Goal: Information Seeking & Learning: Learn about a topic

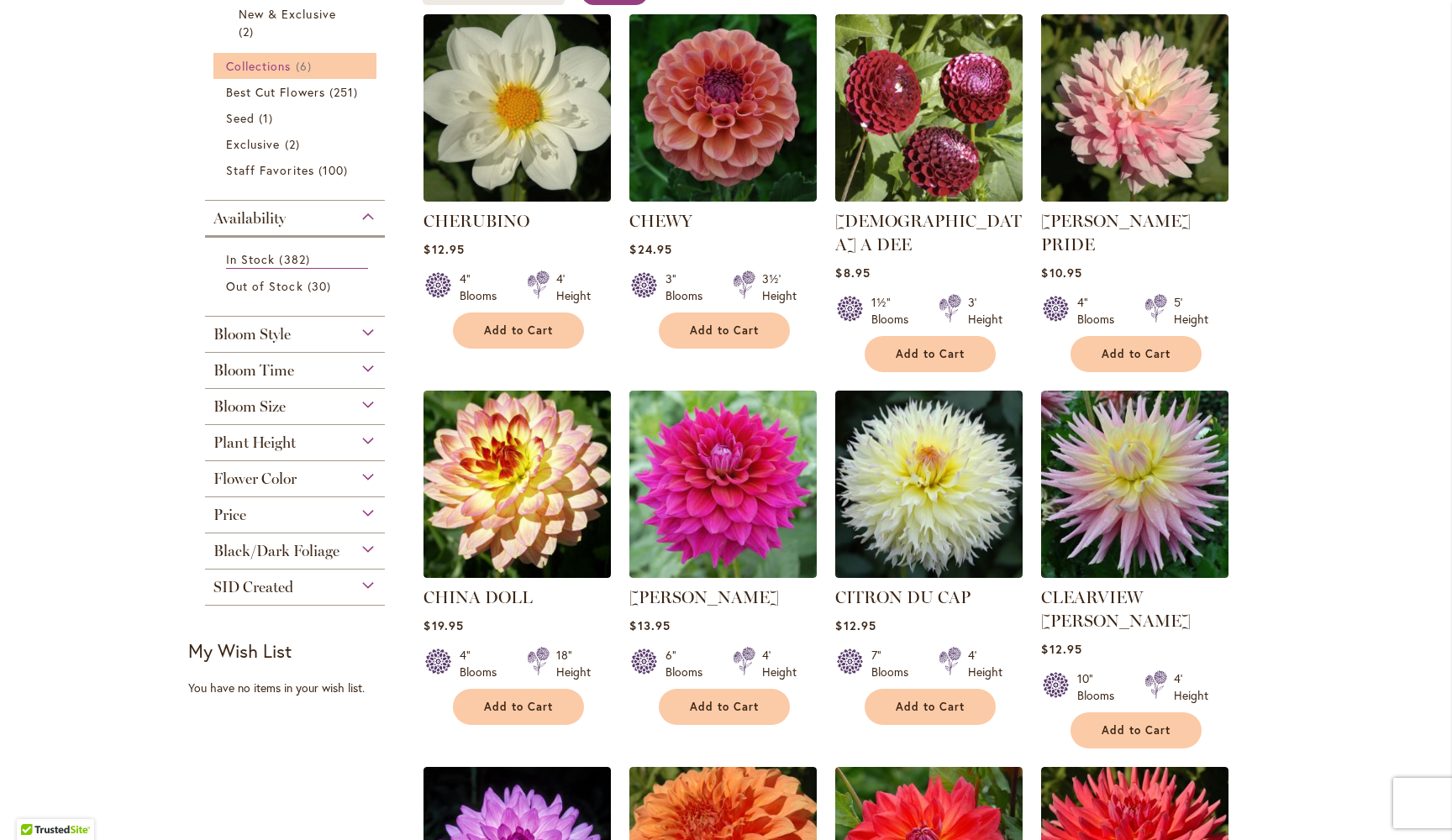
scroll to position [375, 0]
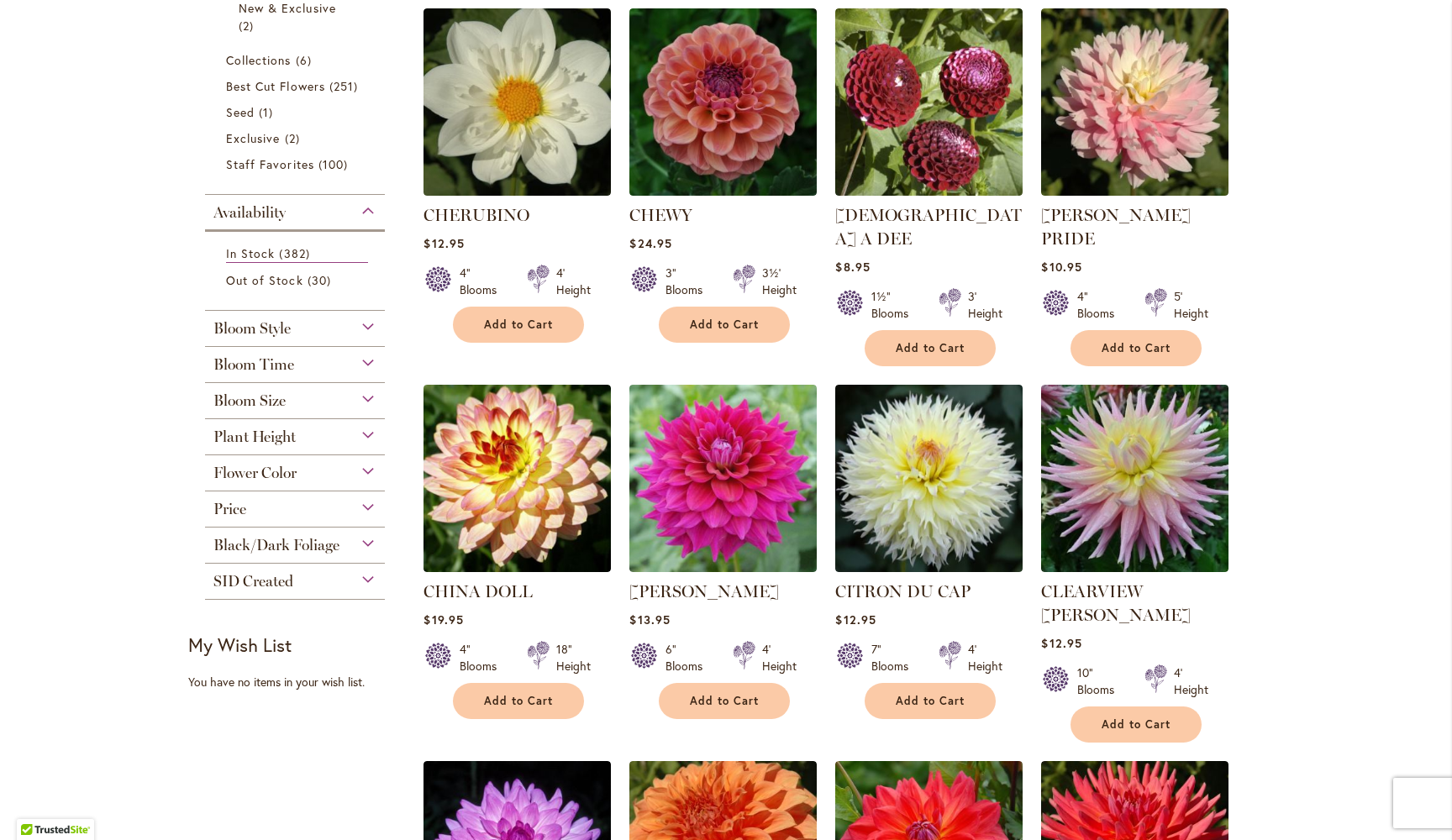
click at [370, 393] on div "Bloom Size" at bounding box center [294, 396] width 180 height 27
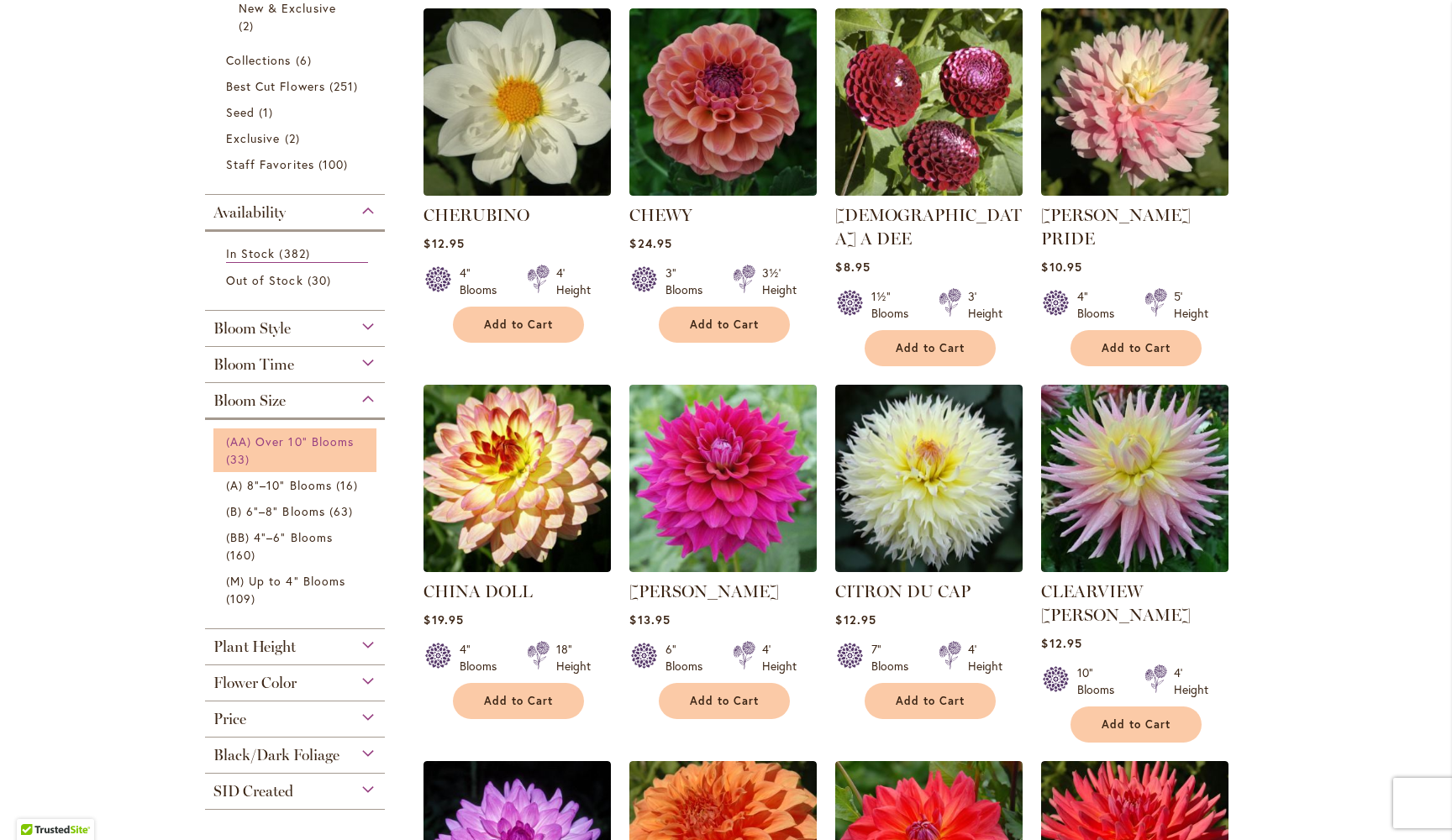
click at [321, 439] on span "(AA) Over 10" Blooms" at bounding box center [289, 441] width 127 height 16
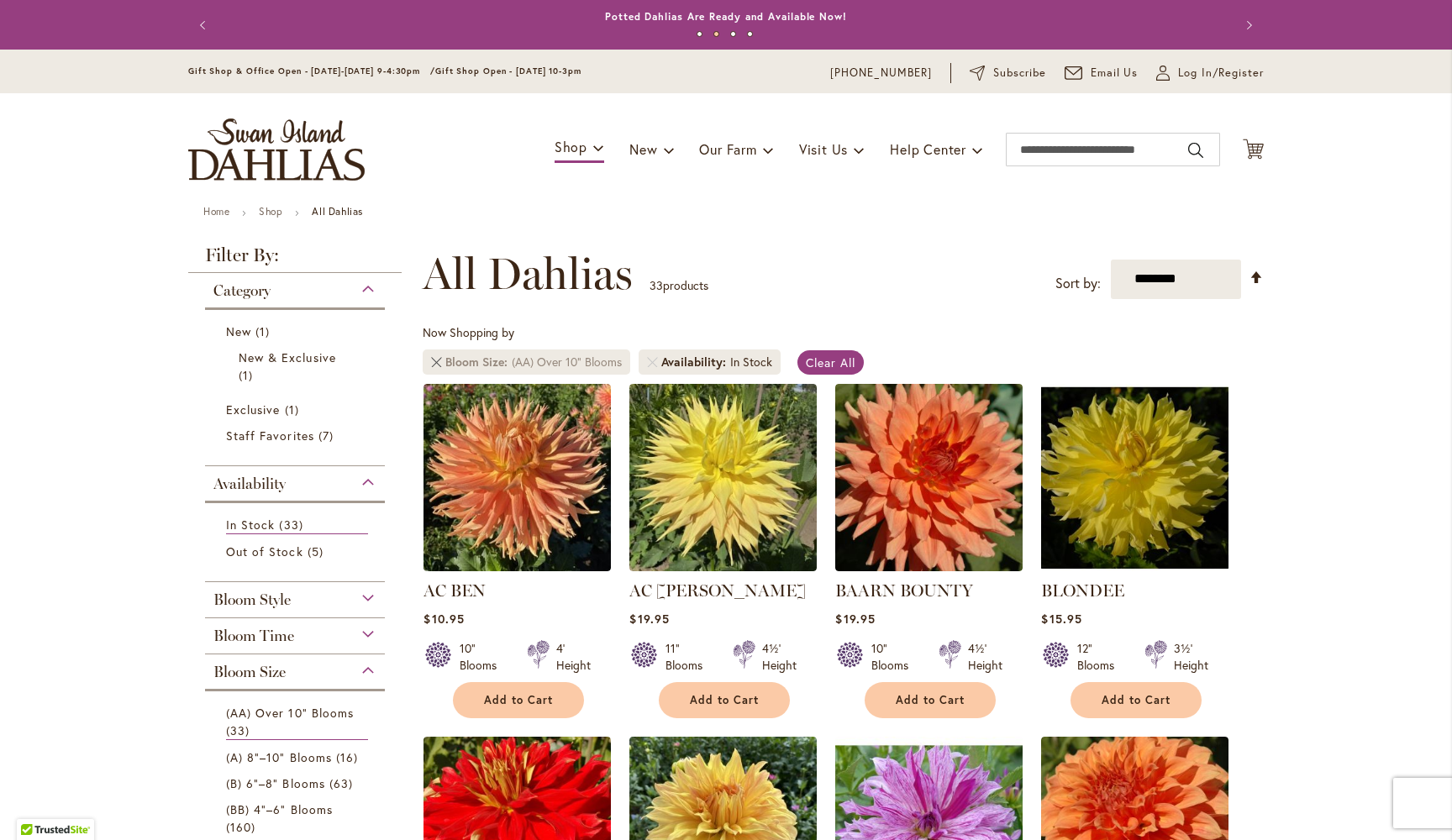
click at [437, 362] on link at bounding box center [436, 362] width 10 height 10
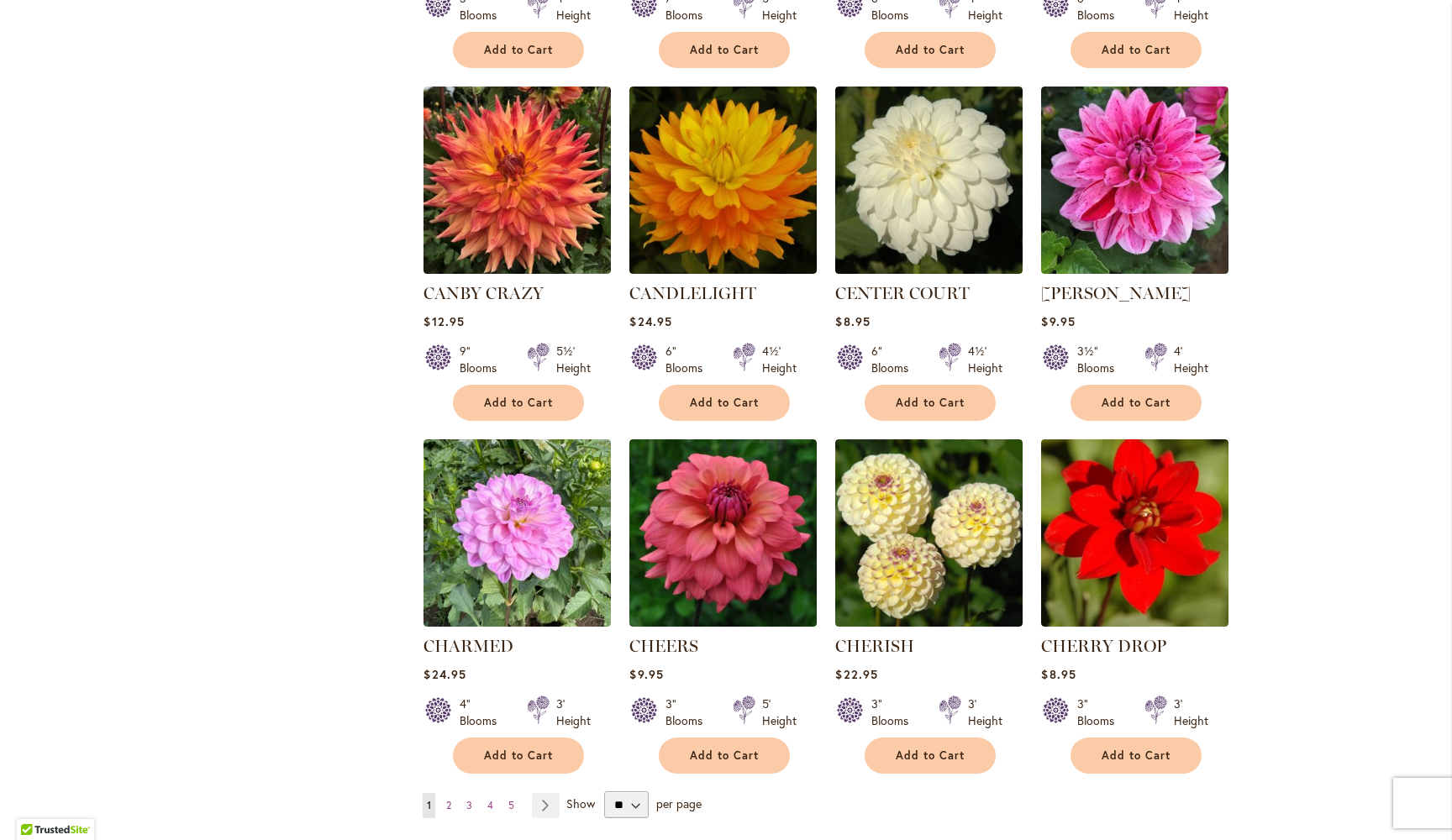
scroll to position [5323, 0]
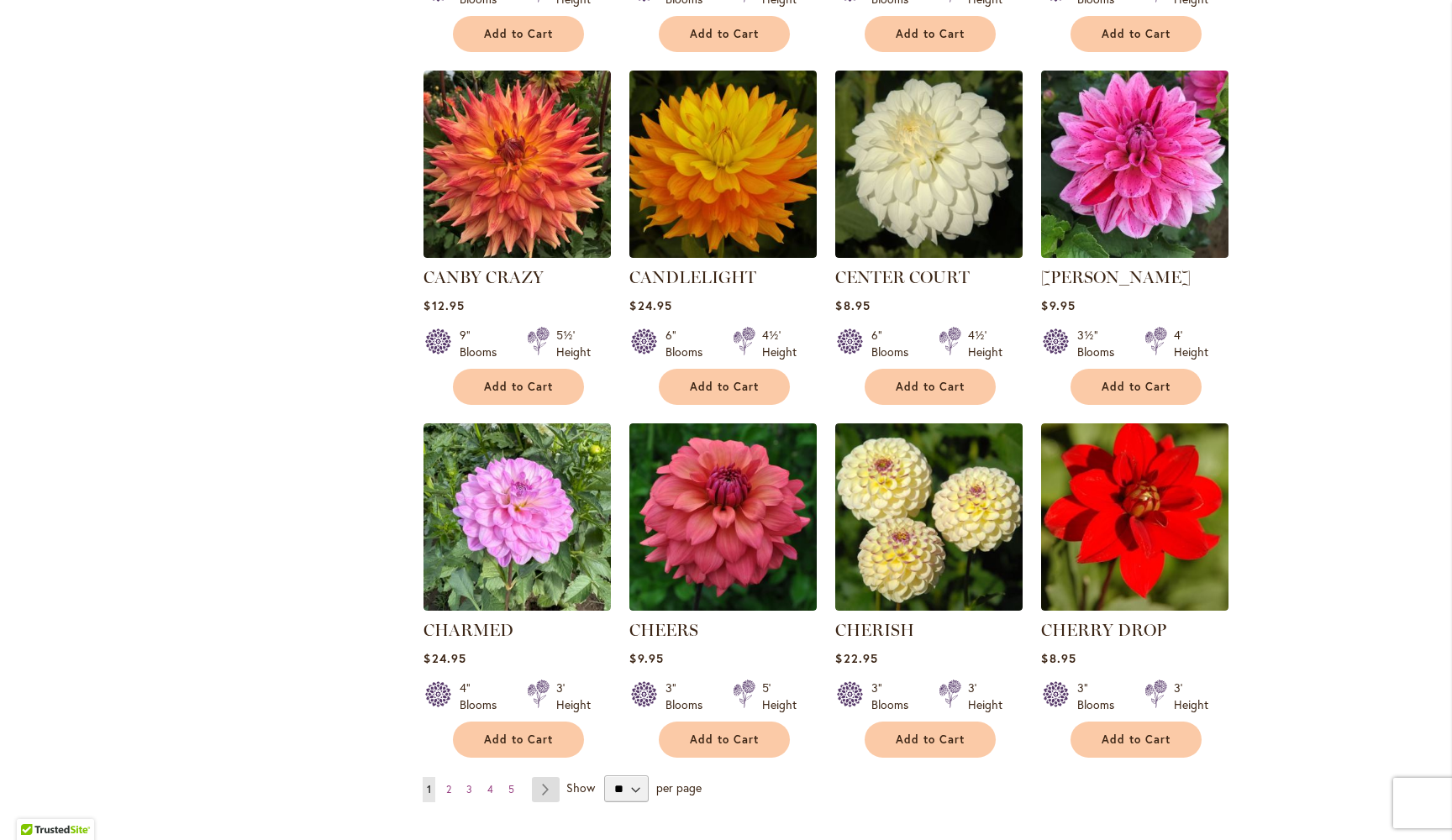
click at [548, 777] on link "Page Next" at bounding box center [546, 789] width 28 height 25
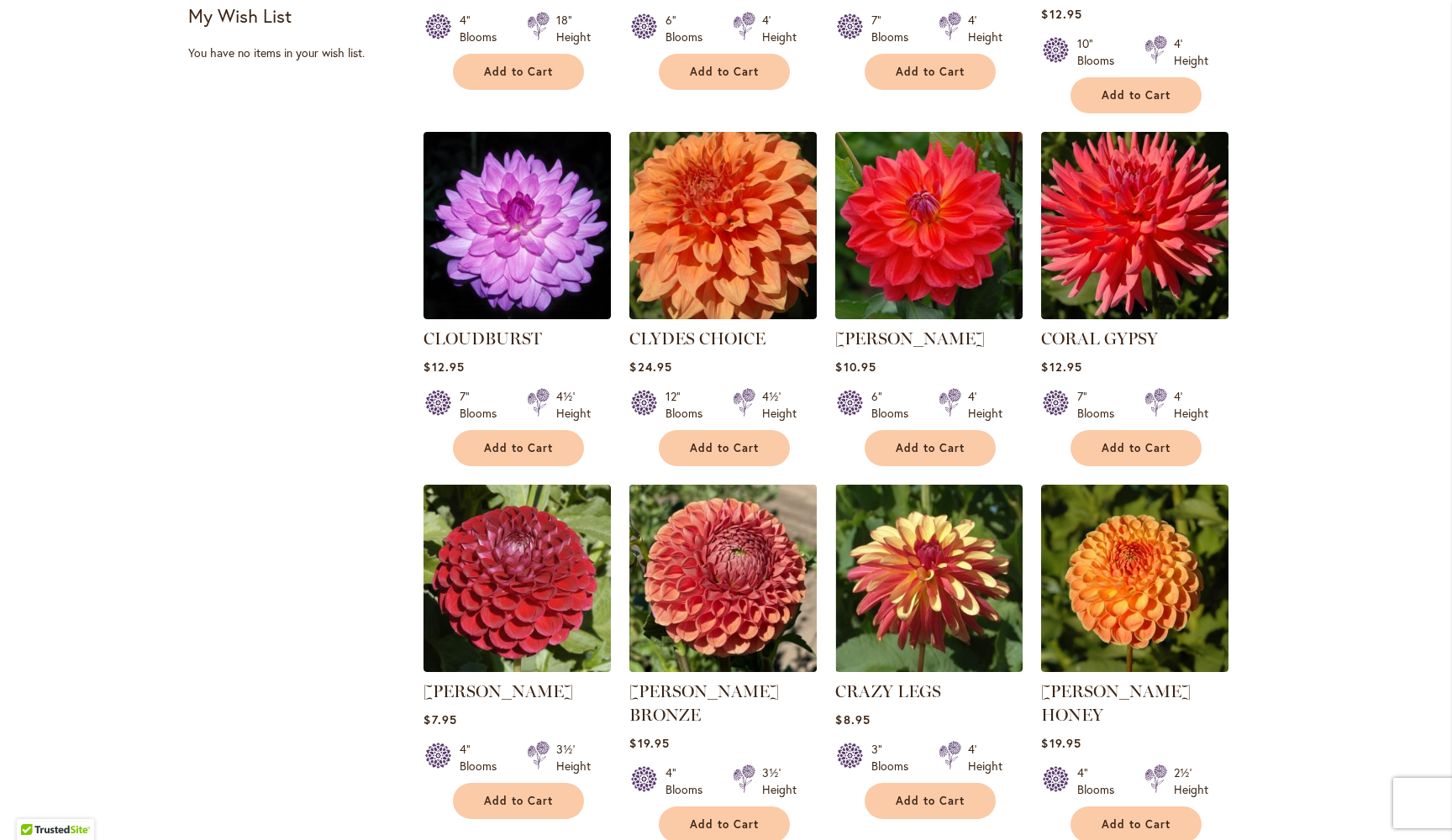
scroll to position [1003, 0]
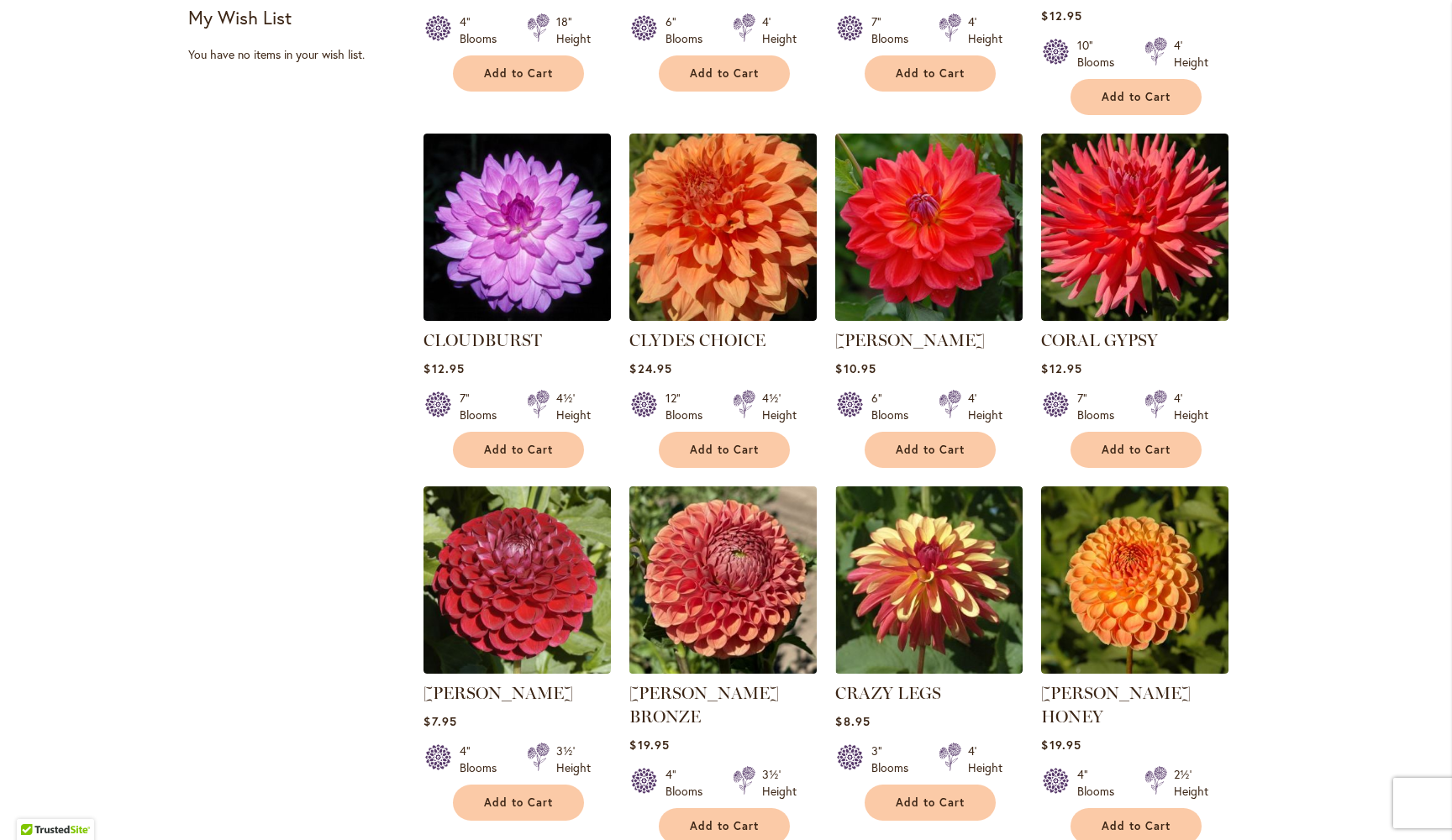
click at [707, 534] on img at bounding box center [723, 579] width 197 height 197
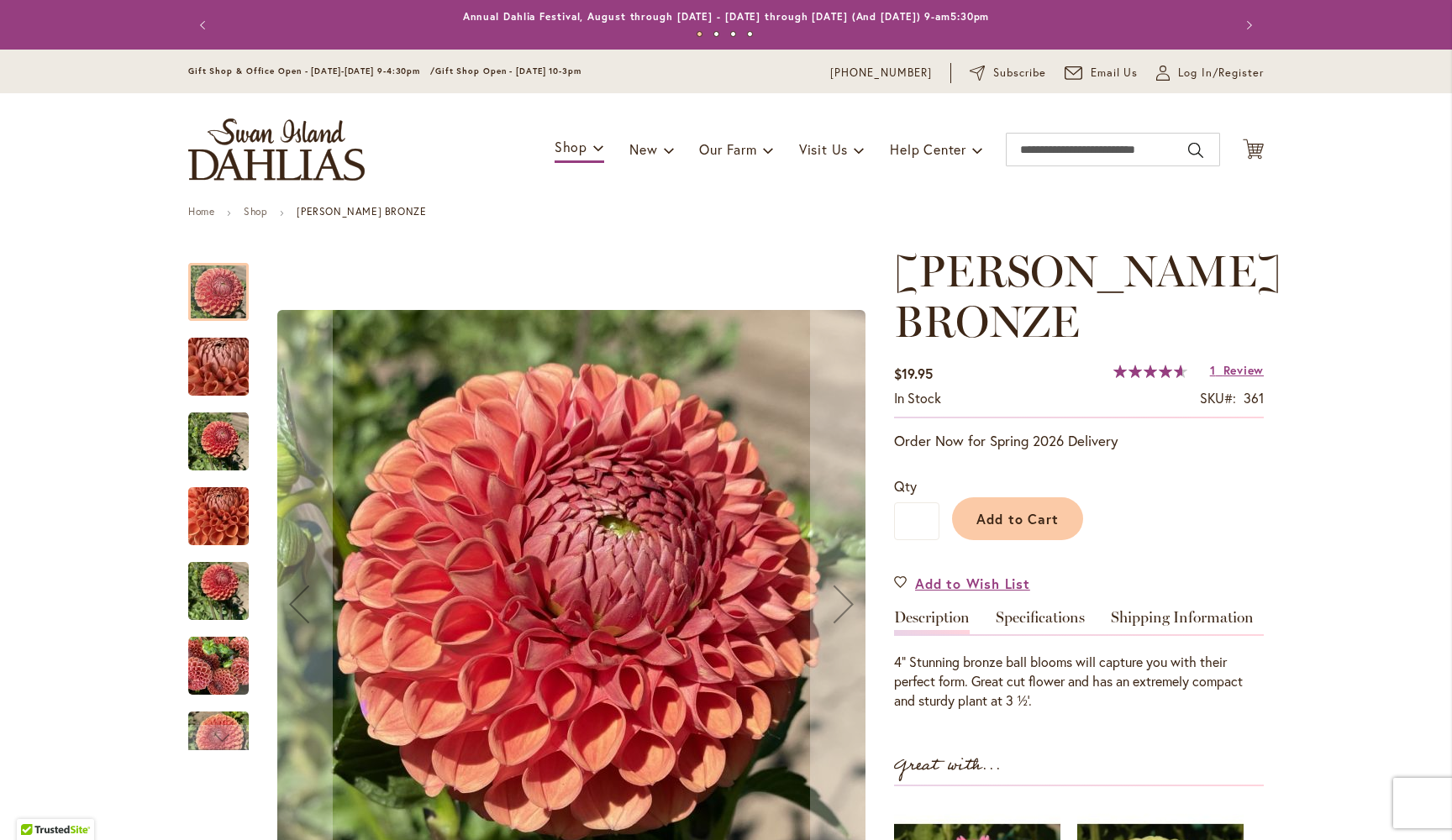
click at [219, 373] on img "CORNEL BRONZE" at bounding box center [218, 367] width 121 height 91
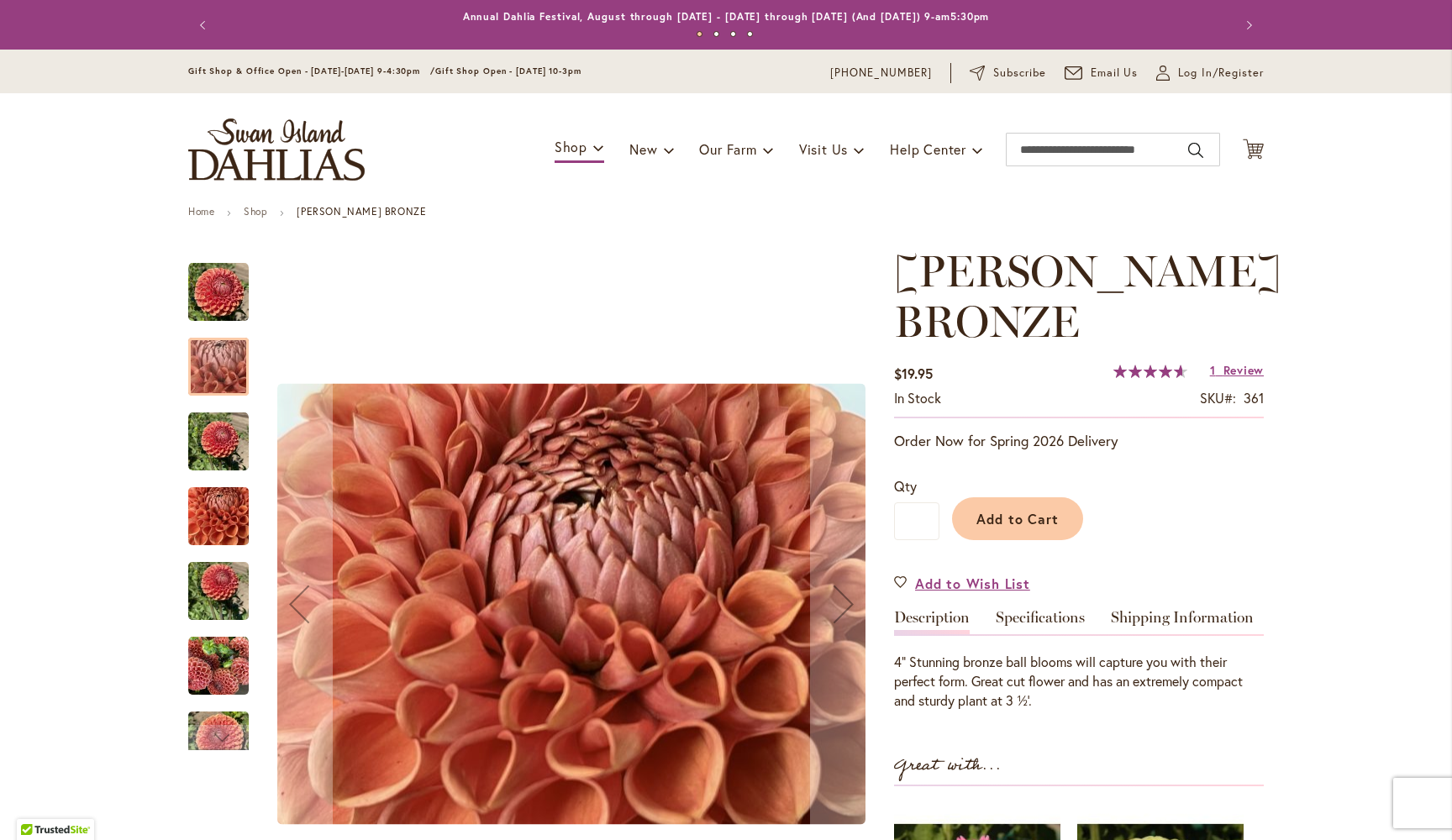
click at [222, 442] on img "CORNEL BRONZE" at bounding box center [219, 442] width 61 height 61
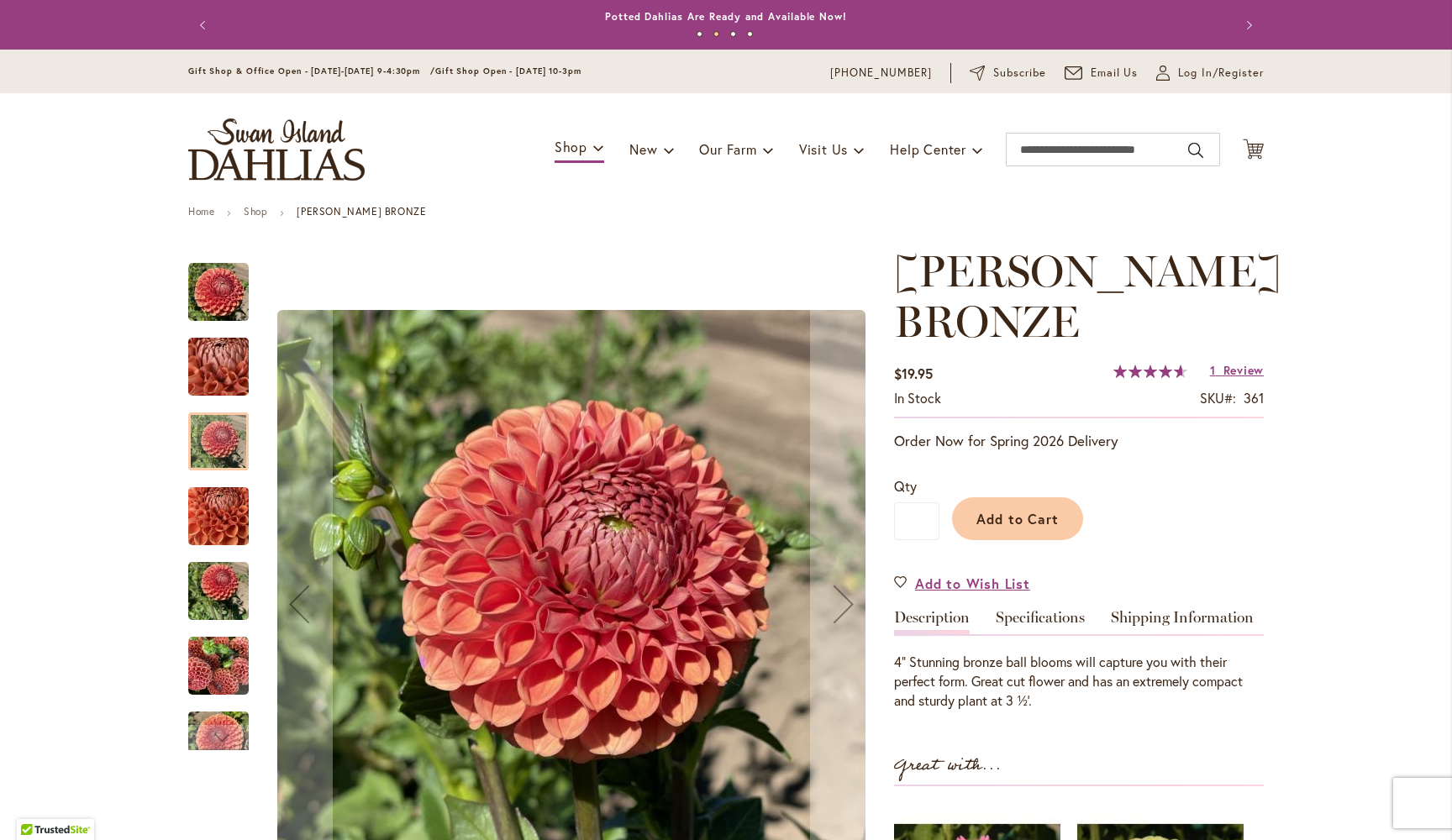
click at [225, 519] on img "CORNEL BRONZE" at bounding box center [219, 517] width 61 height 81
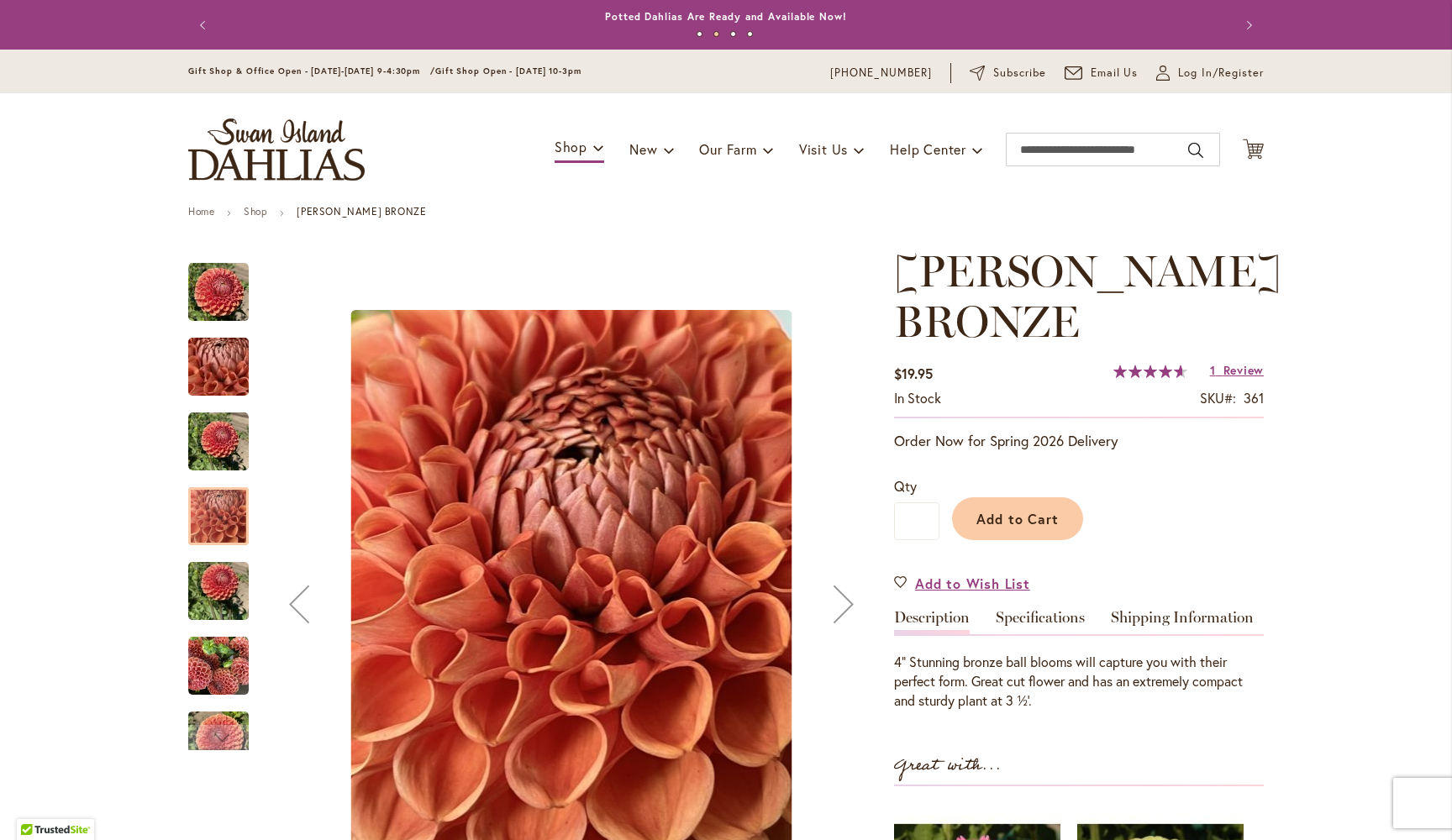
click at [229, 588] on img "CORNEL BRONZE" at bounding box center [219, 591] width 61 height 81
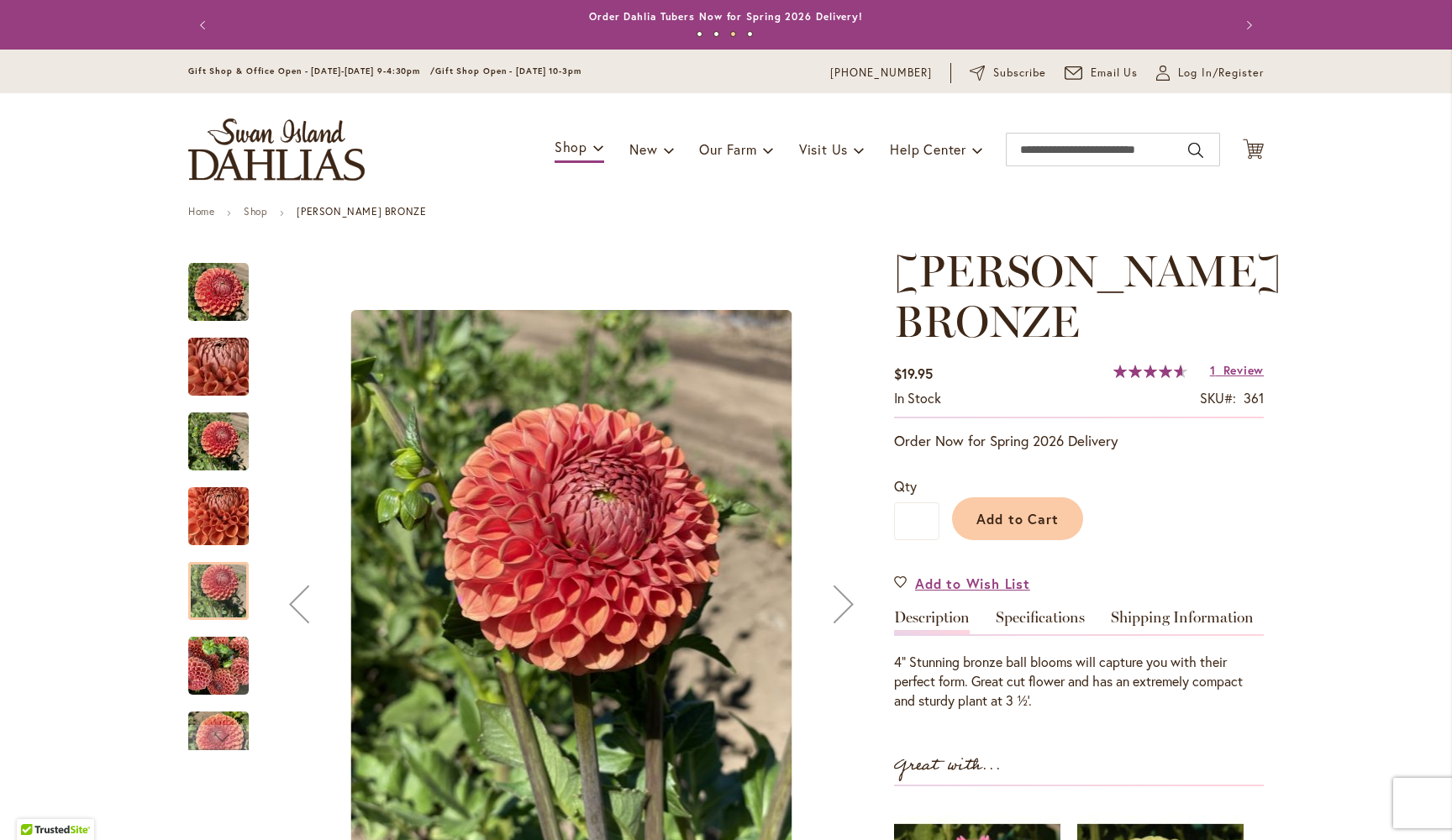
click at [230, 661] on img "CORNEL BRONZE" at bounding box center [219, 666] width 61 height 61
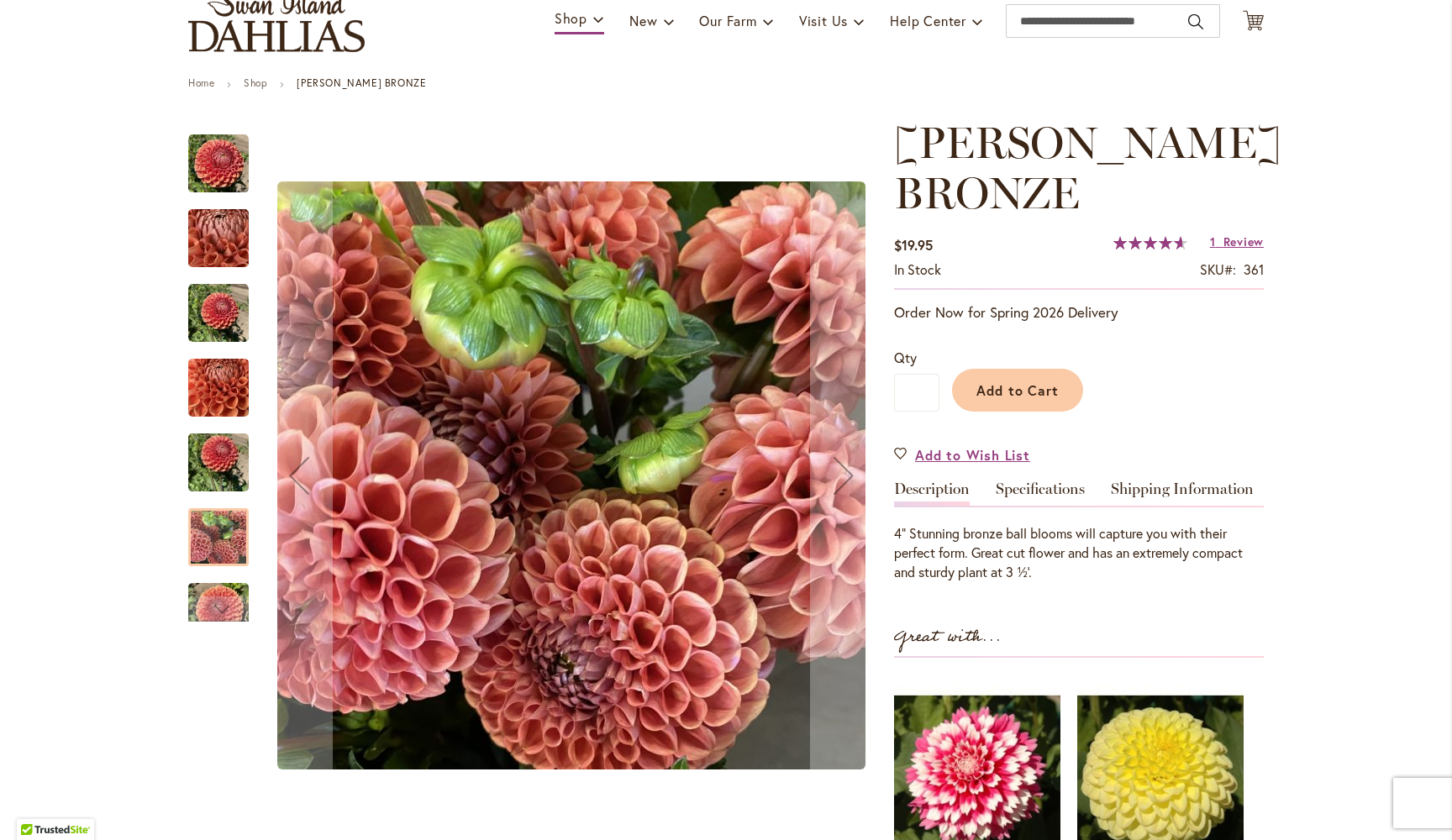
scroll to position [135, 0]
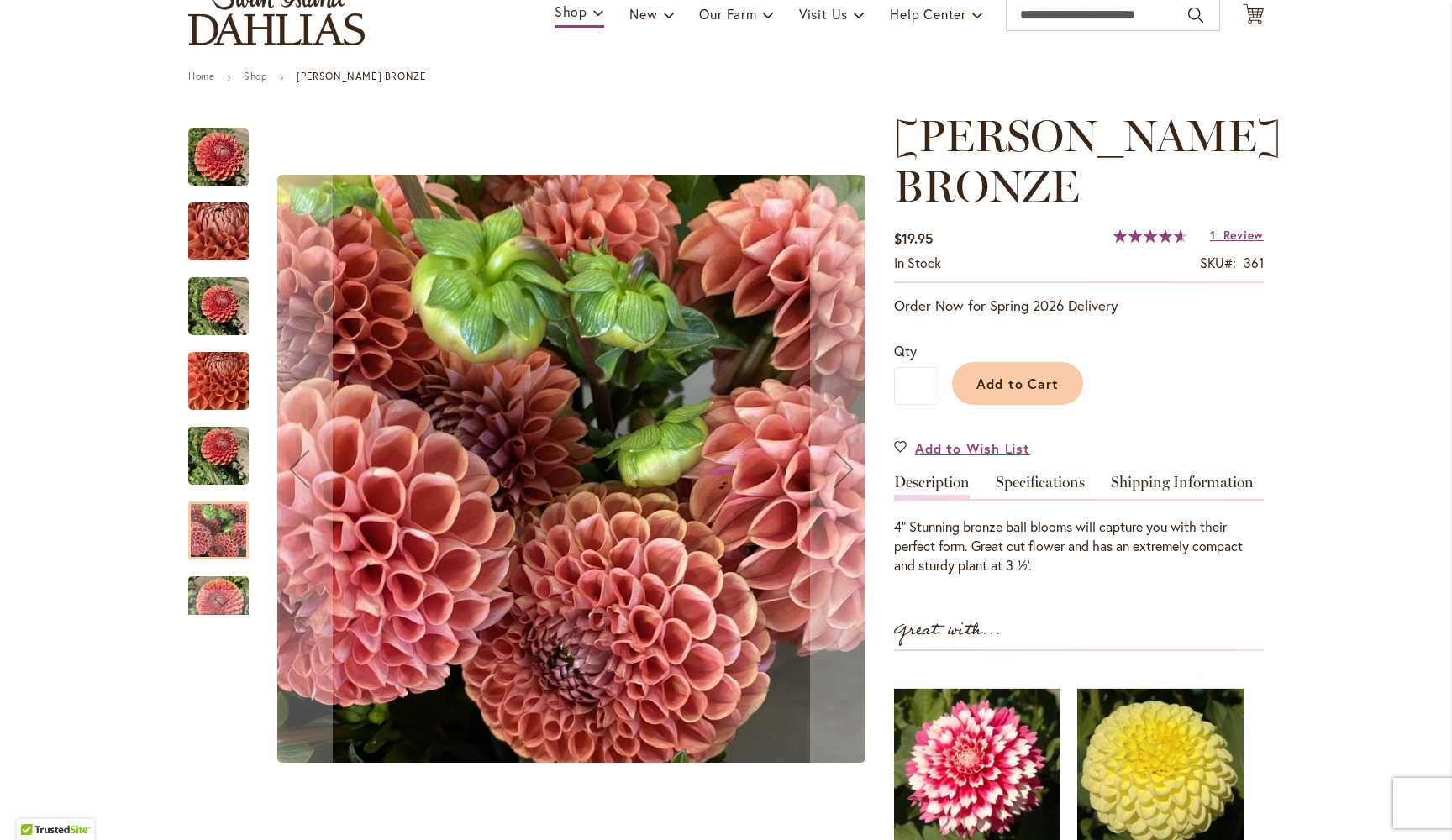
click at [221, 580] on img "CORNEL BRONZE" at bounding box center [219, 606] width 61 height 81
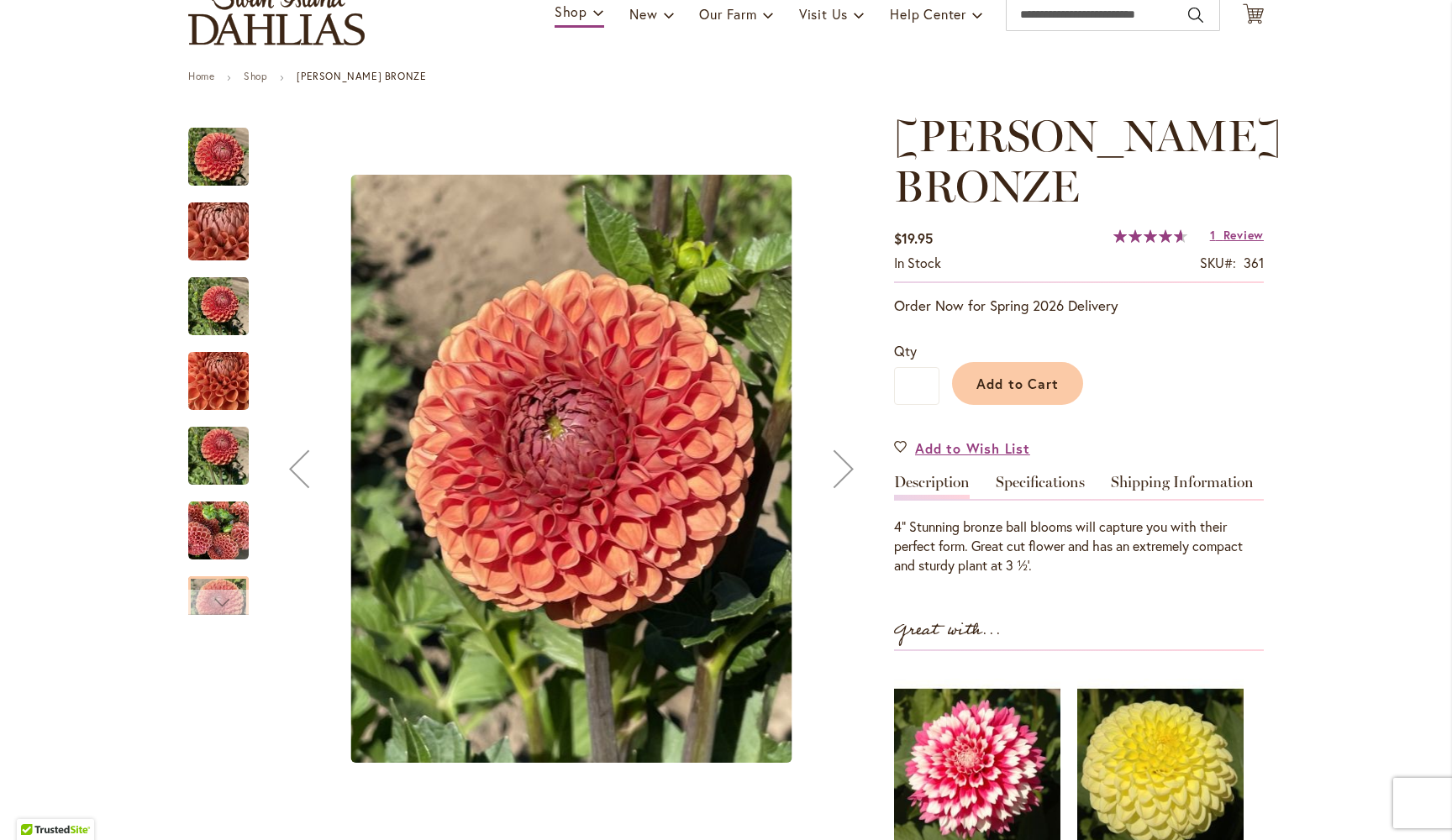
click at [224, 602] on div "Next" at bounding box center [219, 602] width 25 height 25
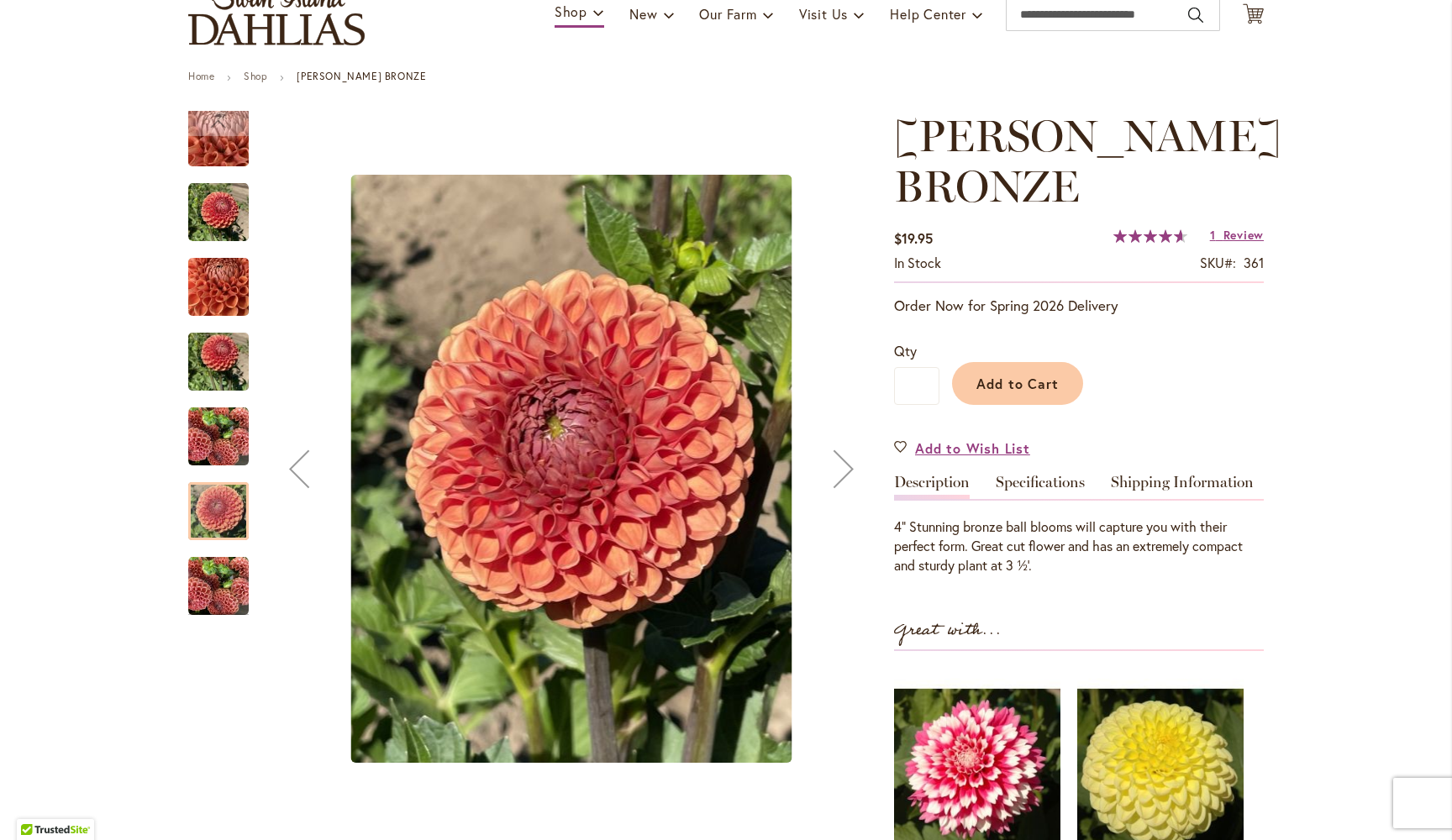
click at [219, 579] on img "CORNEL BRONZE" at bounding box center [219, 586] width 61 height 61
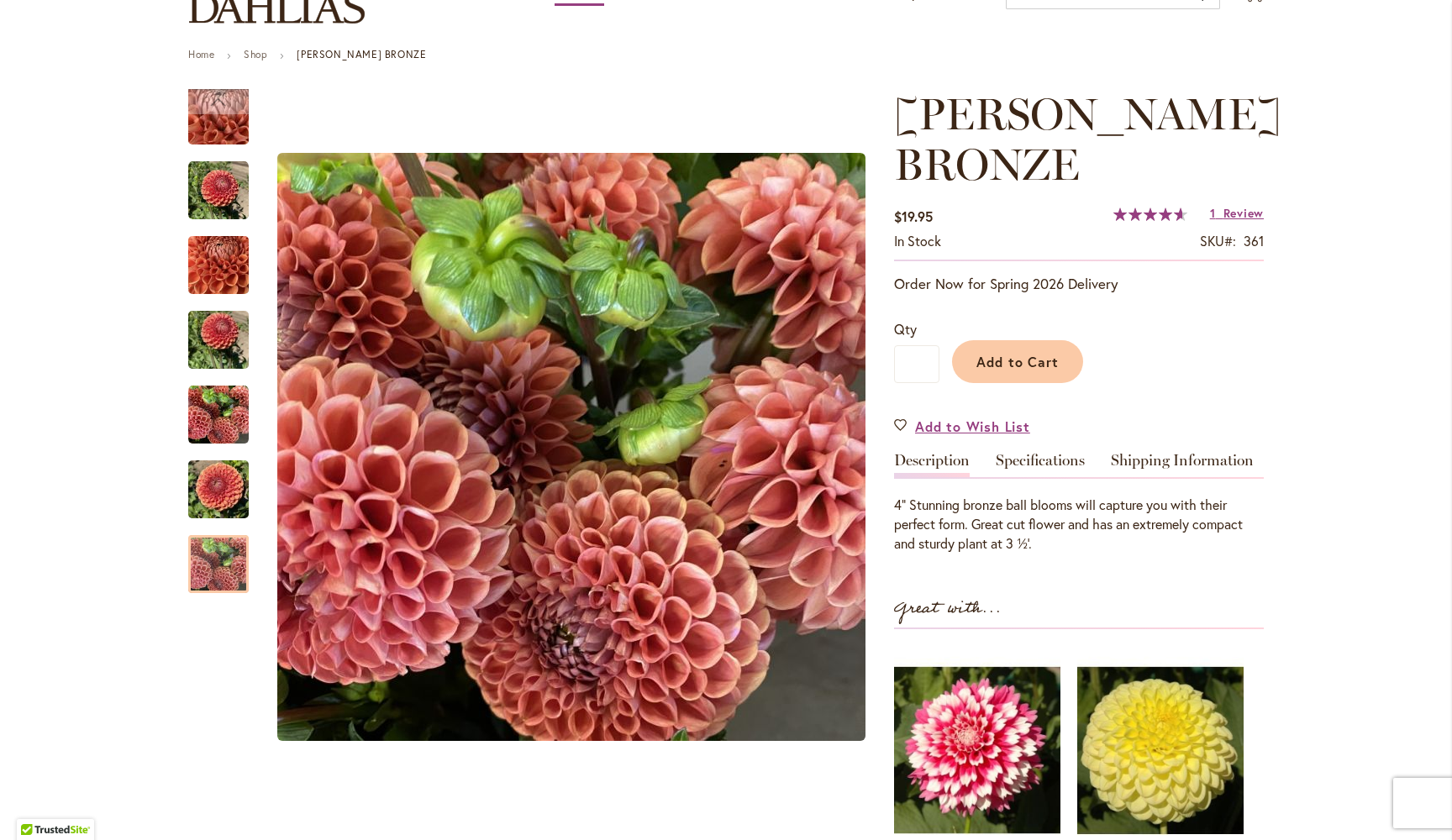
scroll to position [159, 0]
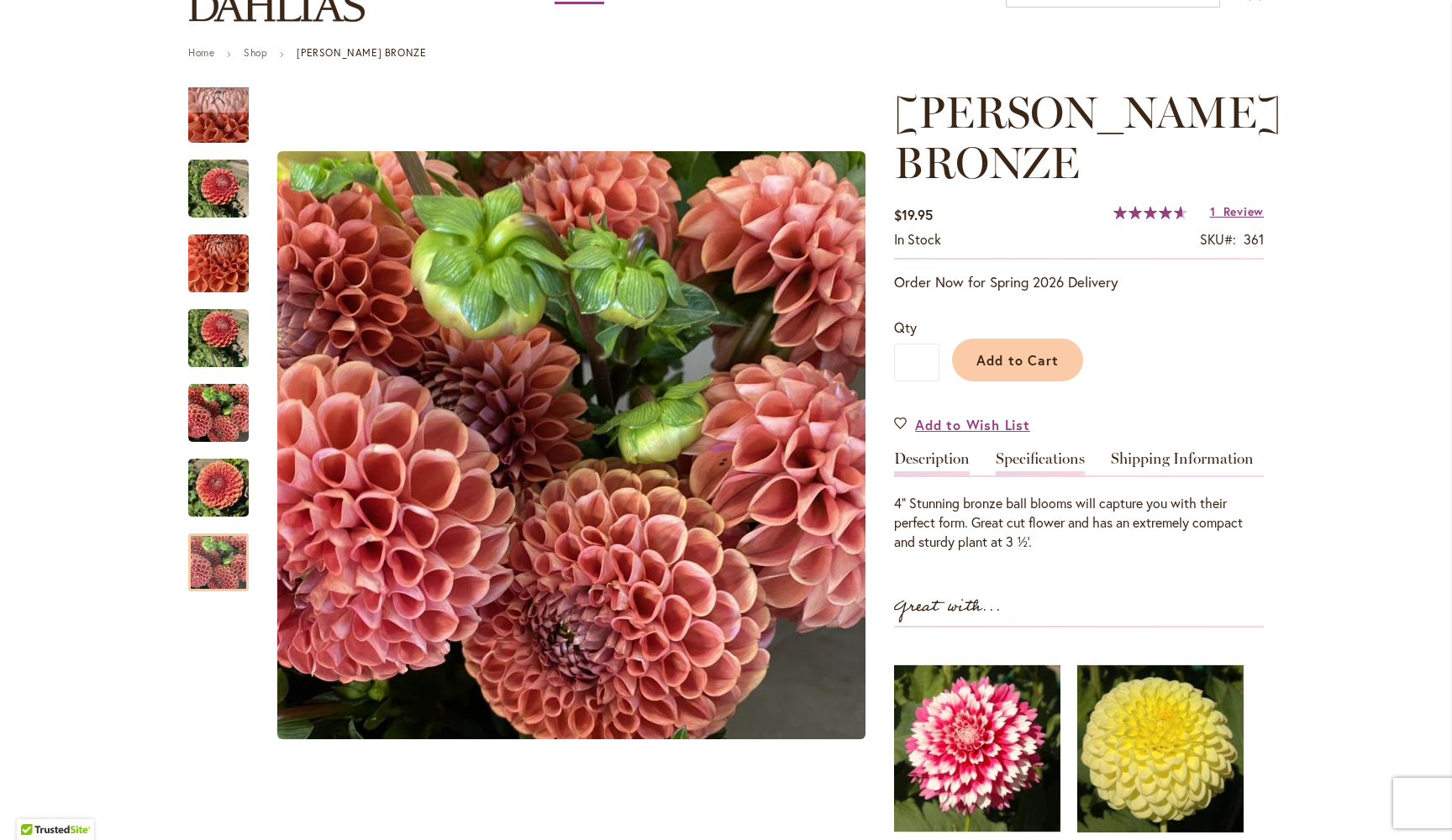
click at [1039, 460] on link "Specifications" at bounding box center [1040, 463] width 89 height 24
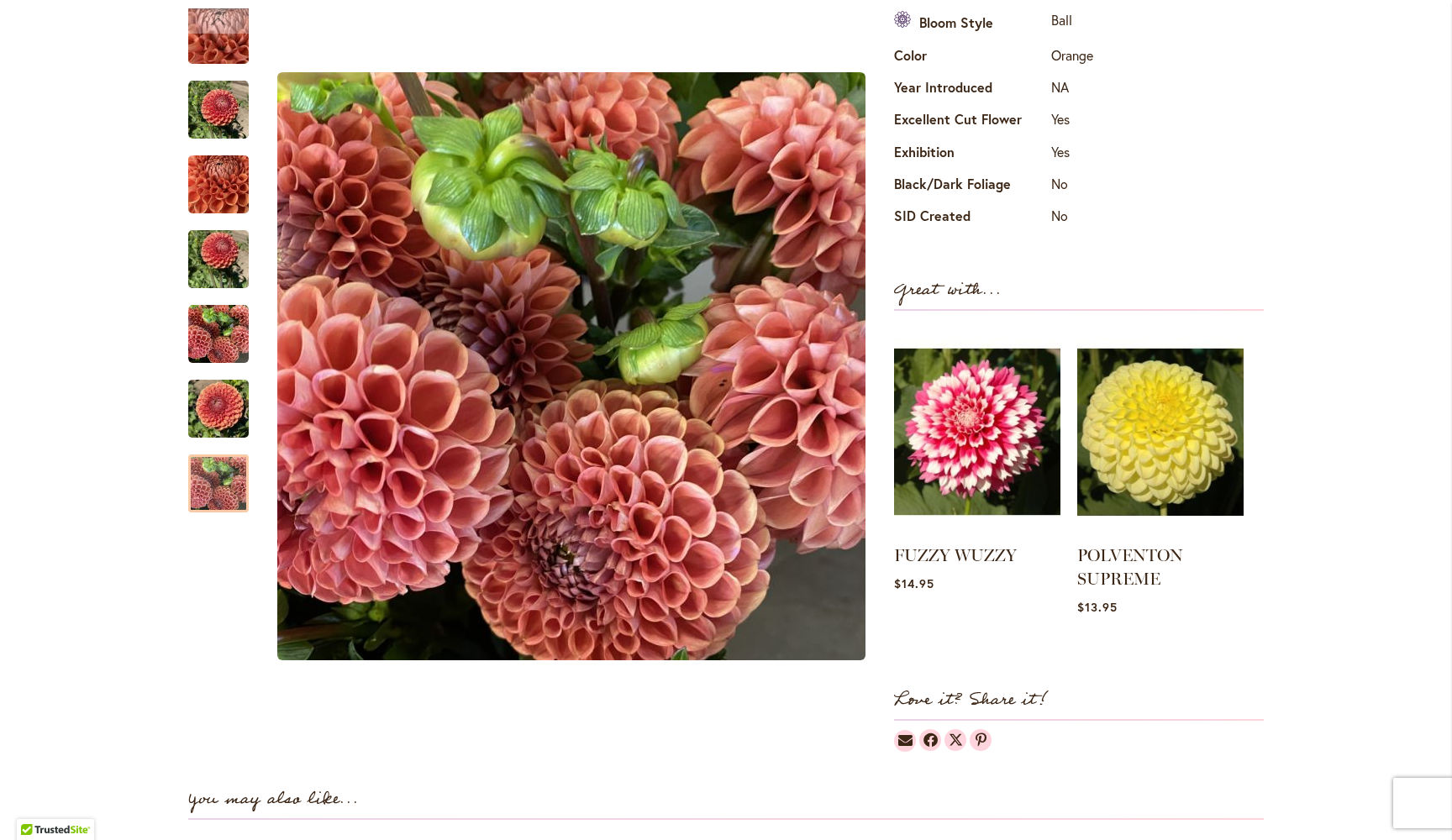
scroll to position [757, 0]
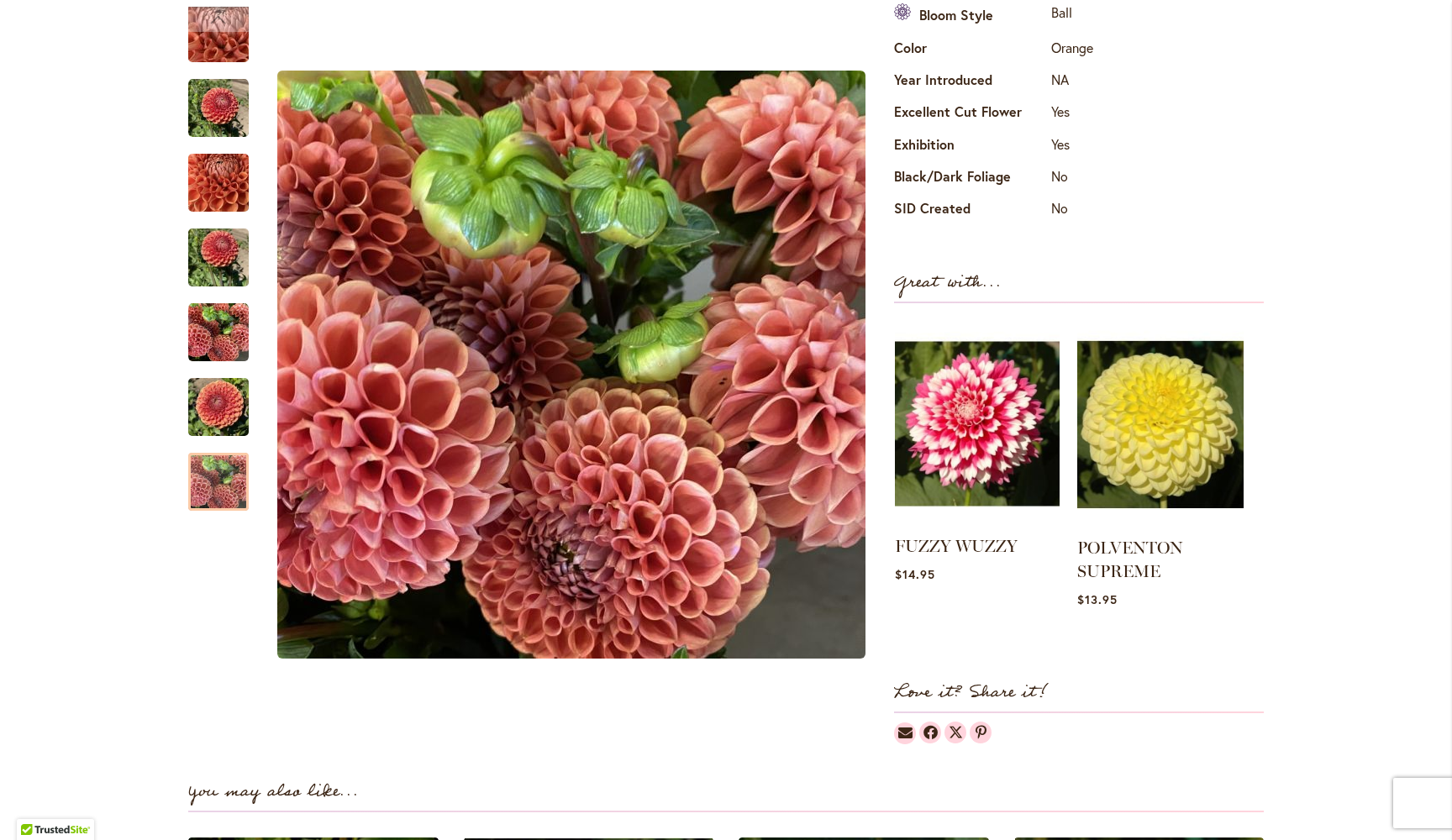
click at [956, 425] on img at bounding box center [977, 423] width 165 height 206
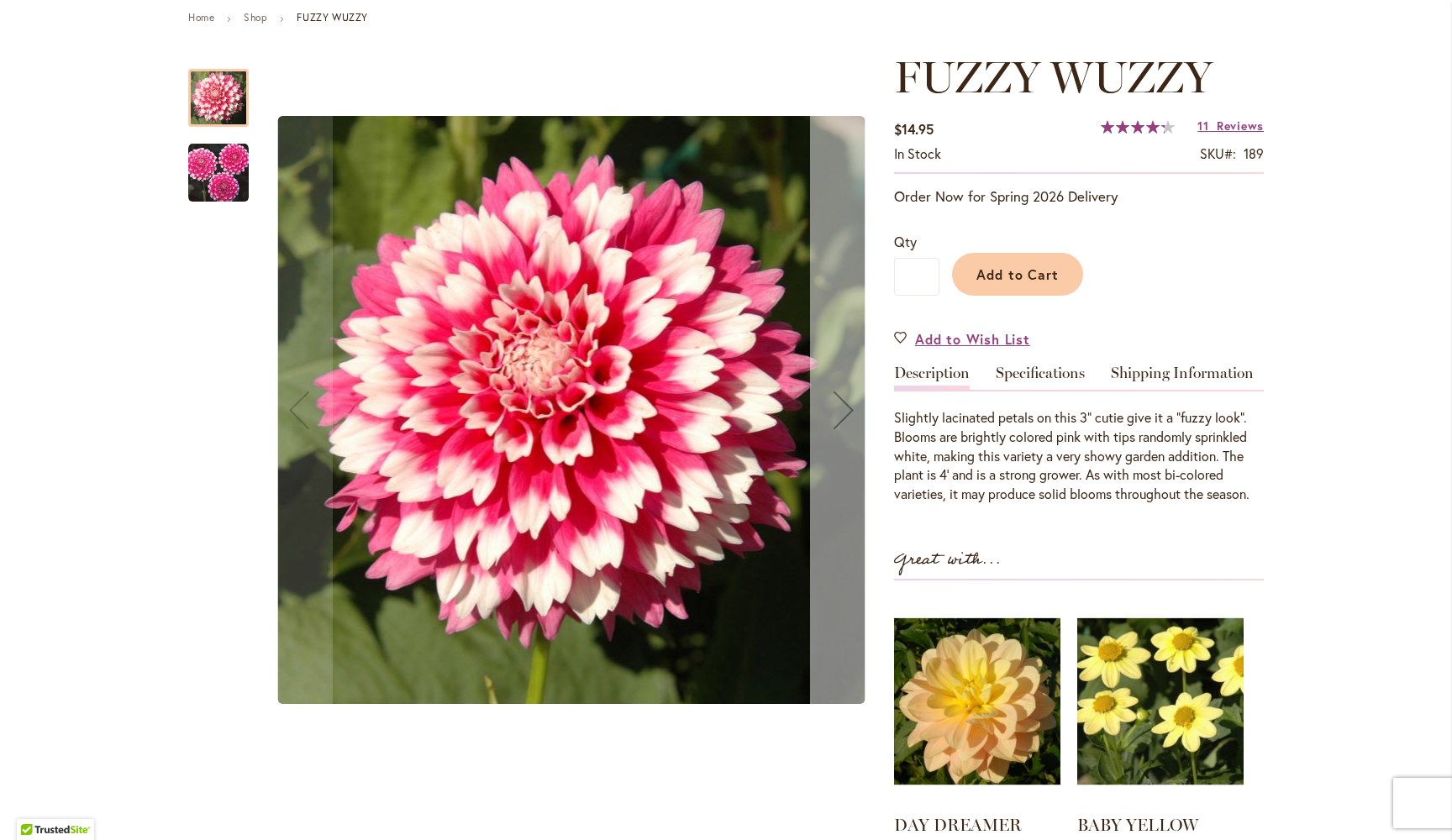
scroll to position [195, 0]
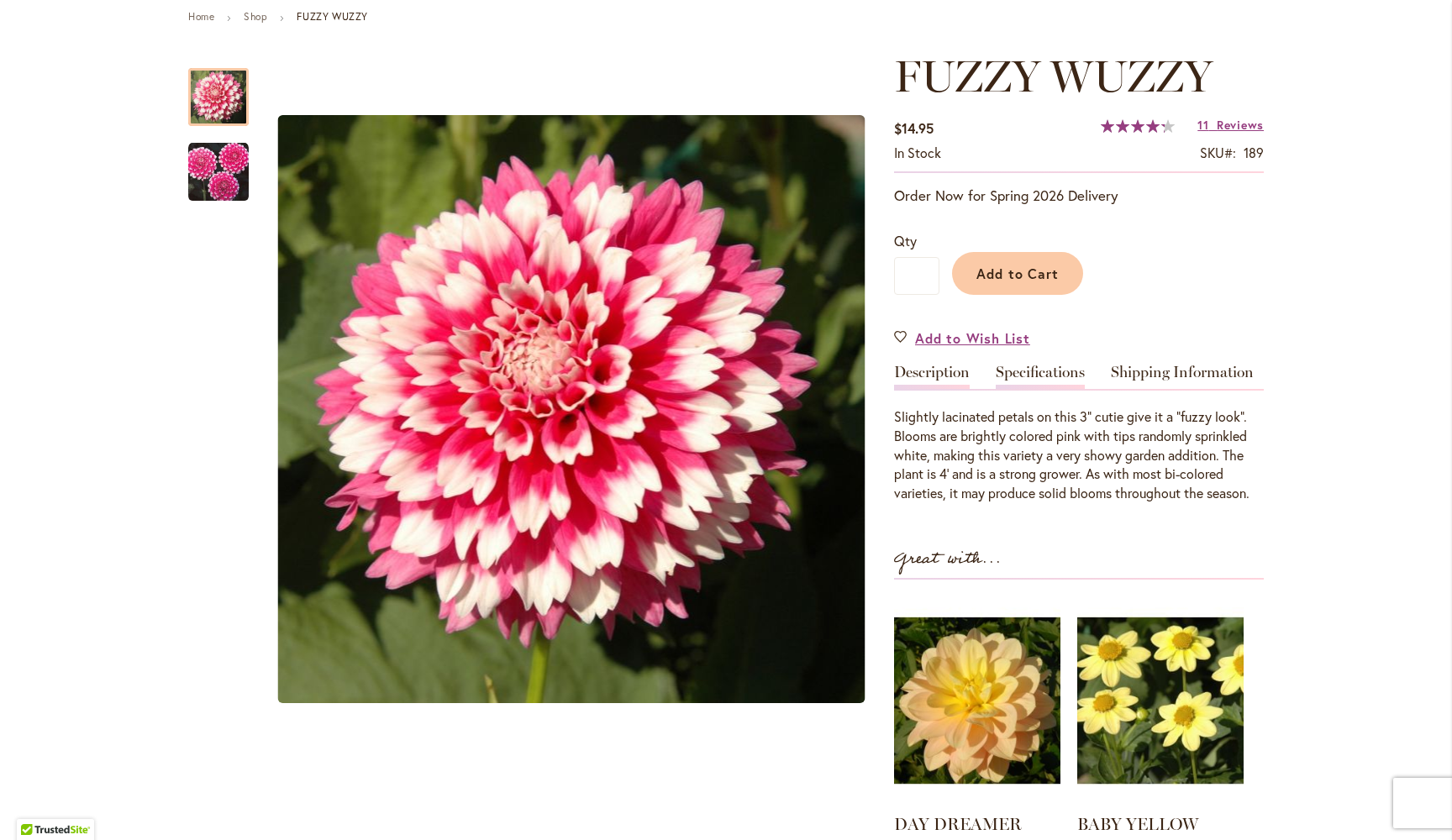
click at [1044, 374] on link "Specifications" at bounding box center [1040, 376] width 89 height 24
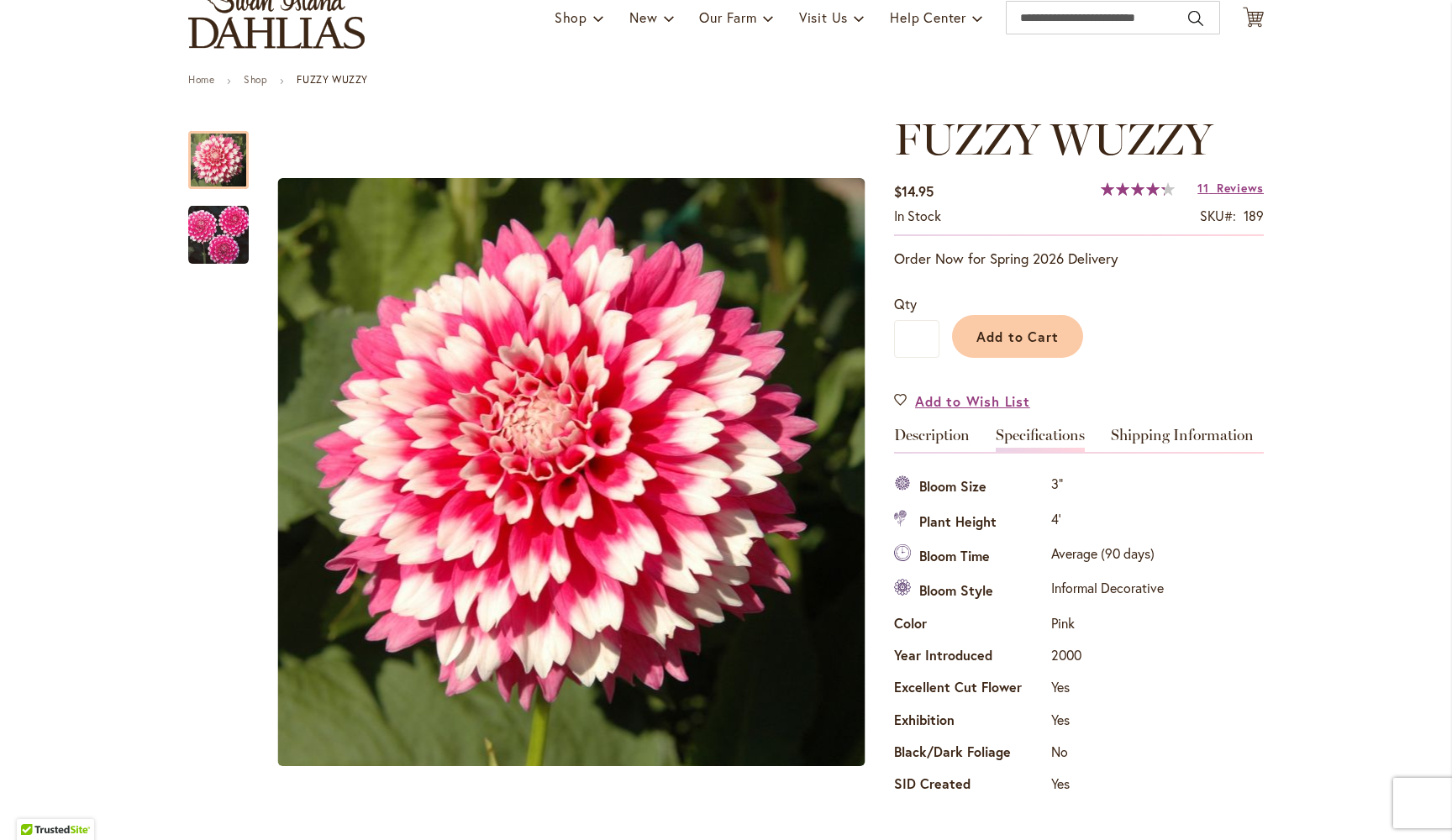
scroll to position [110, 0]
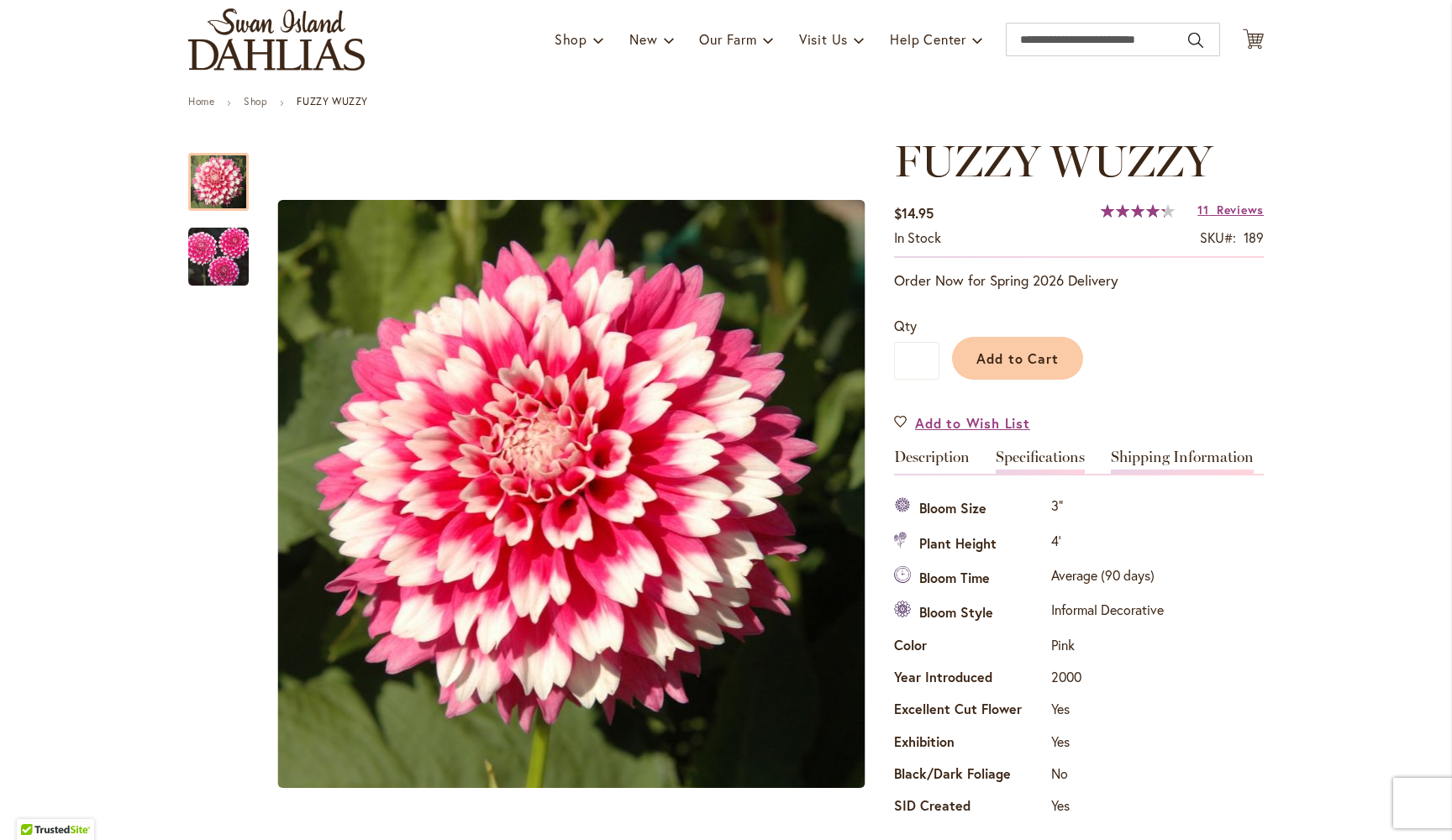
click at [1170, 463] on link "Shipping Information" at bounding box center [1182, 461] width 143 height 24
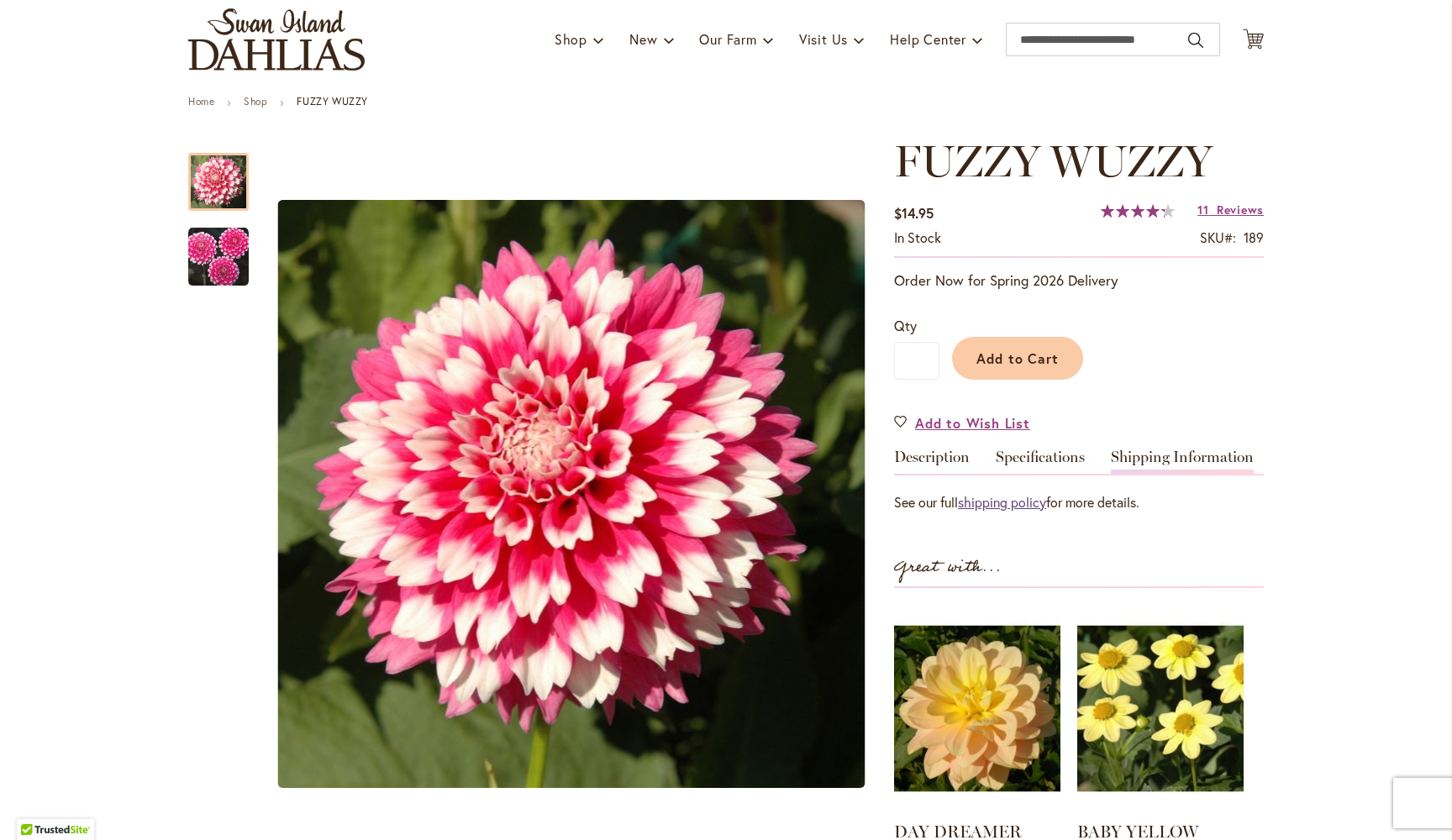
click at [1017, 503] on link "shipping policy" at bounding box center [1002, 502] width 89 height 18
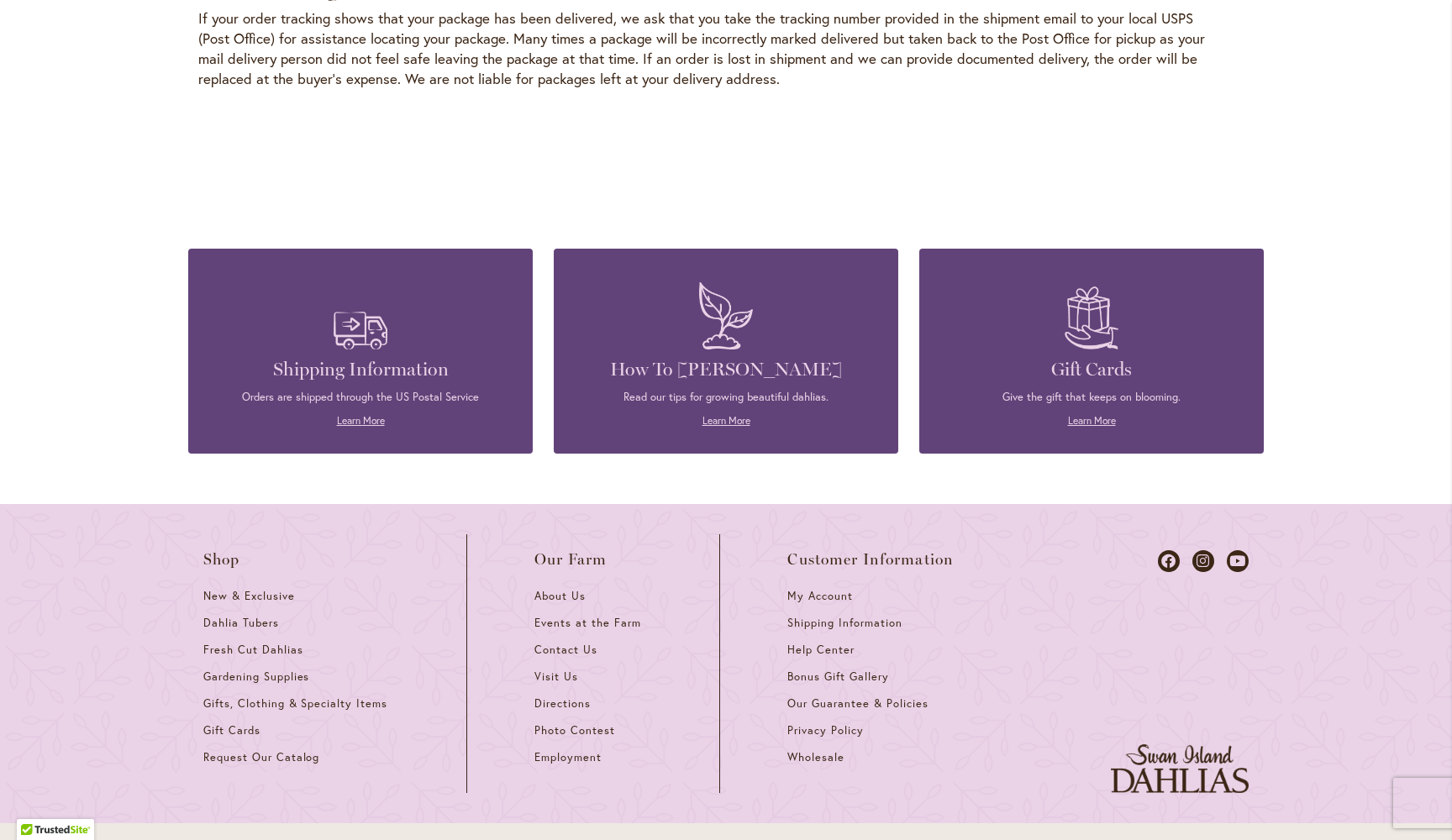
scroll to position [2629, 0]
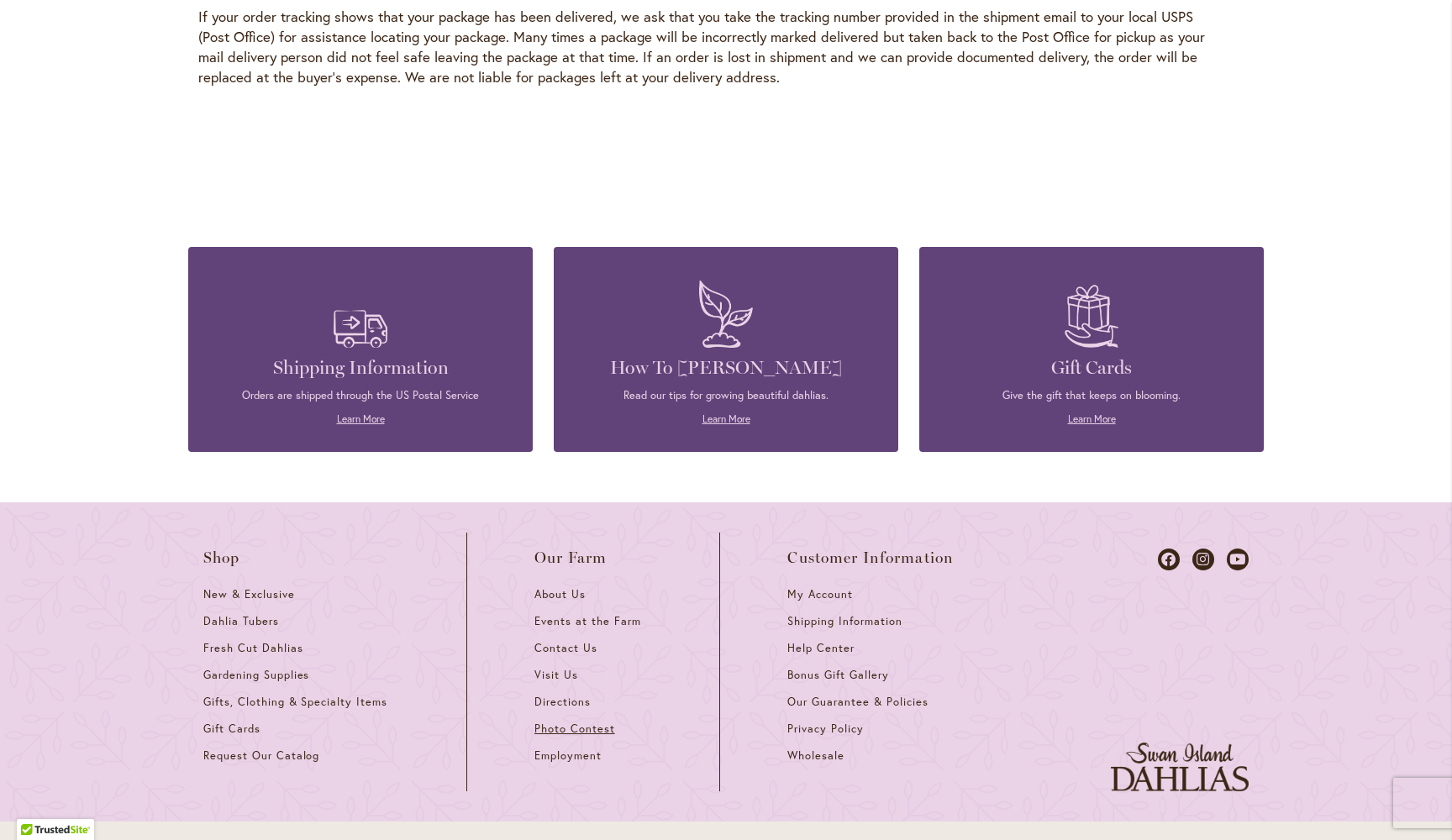
click at [574, 722] on span "Photo Contest" at bounding box center [575, 729] width 81 height 14
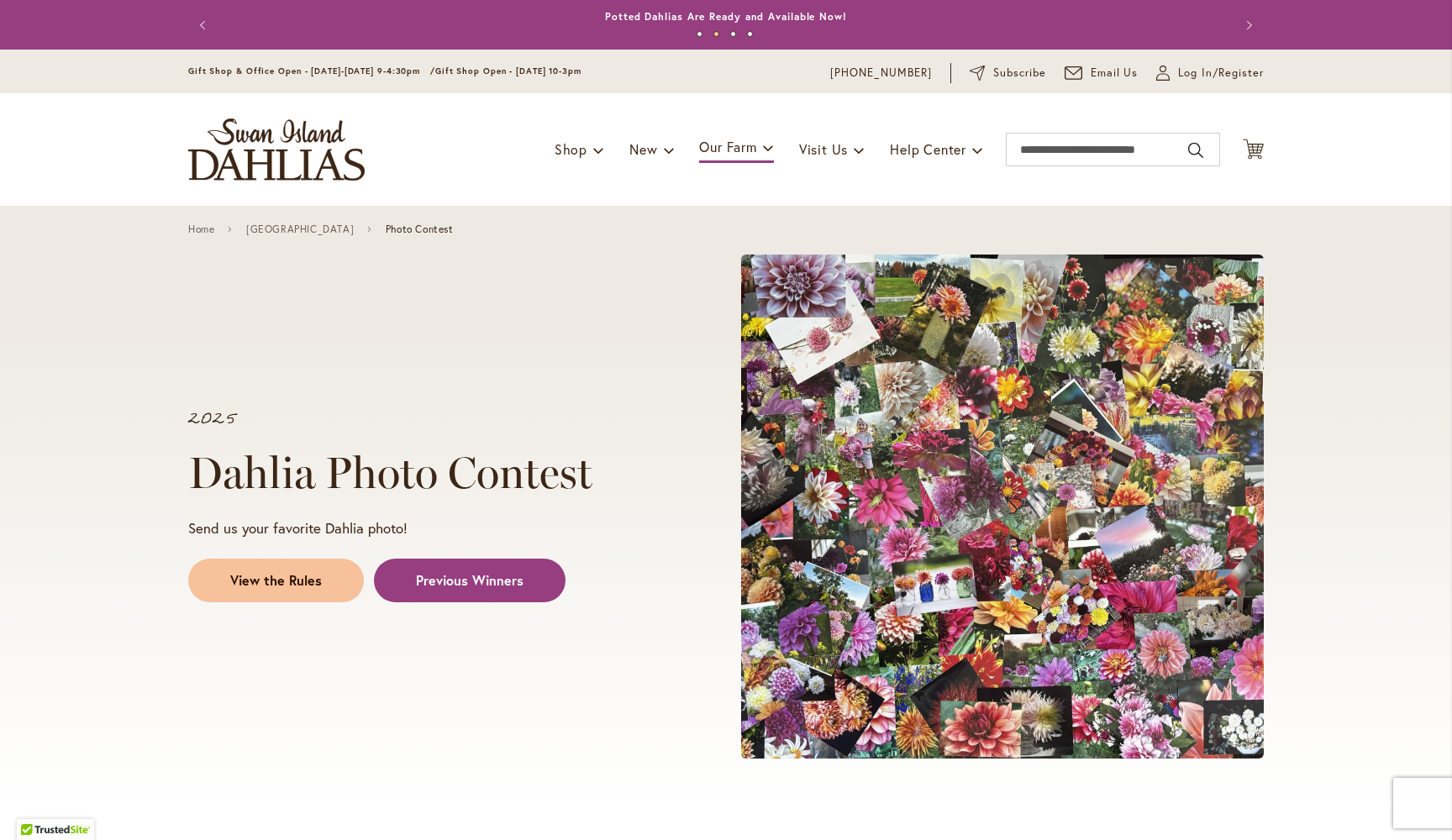
click at [292, 573] on span "View the Rules" at bounding box center [276, 580] width 92 height 19
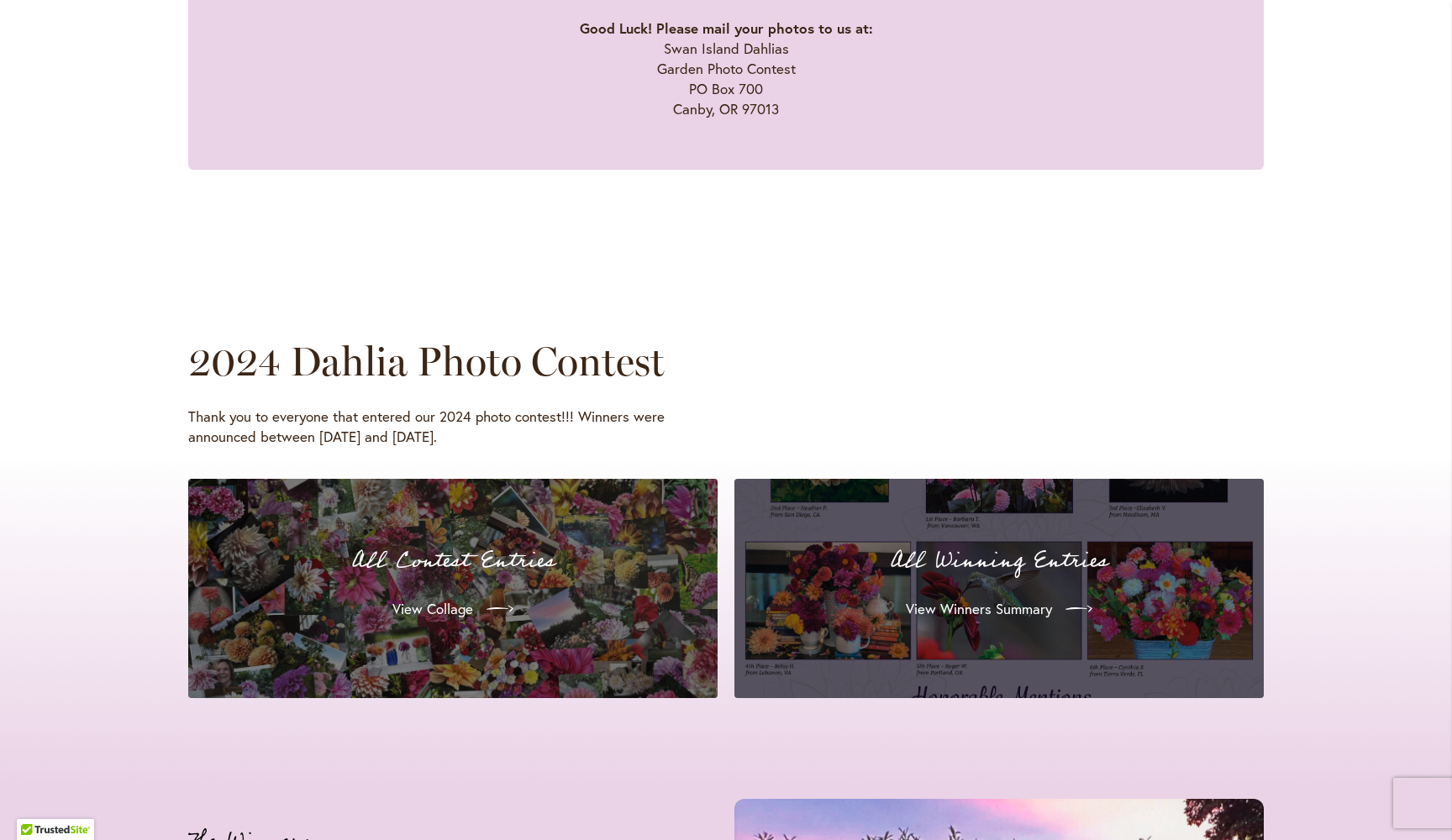
scroll to position [1364, 0]
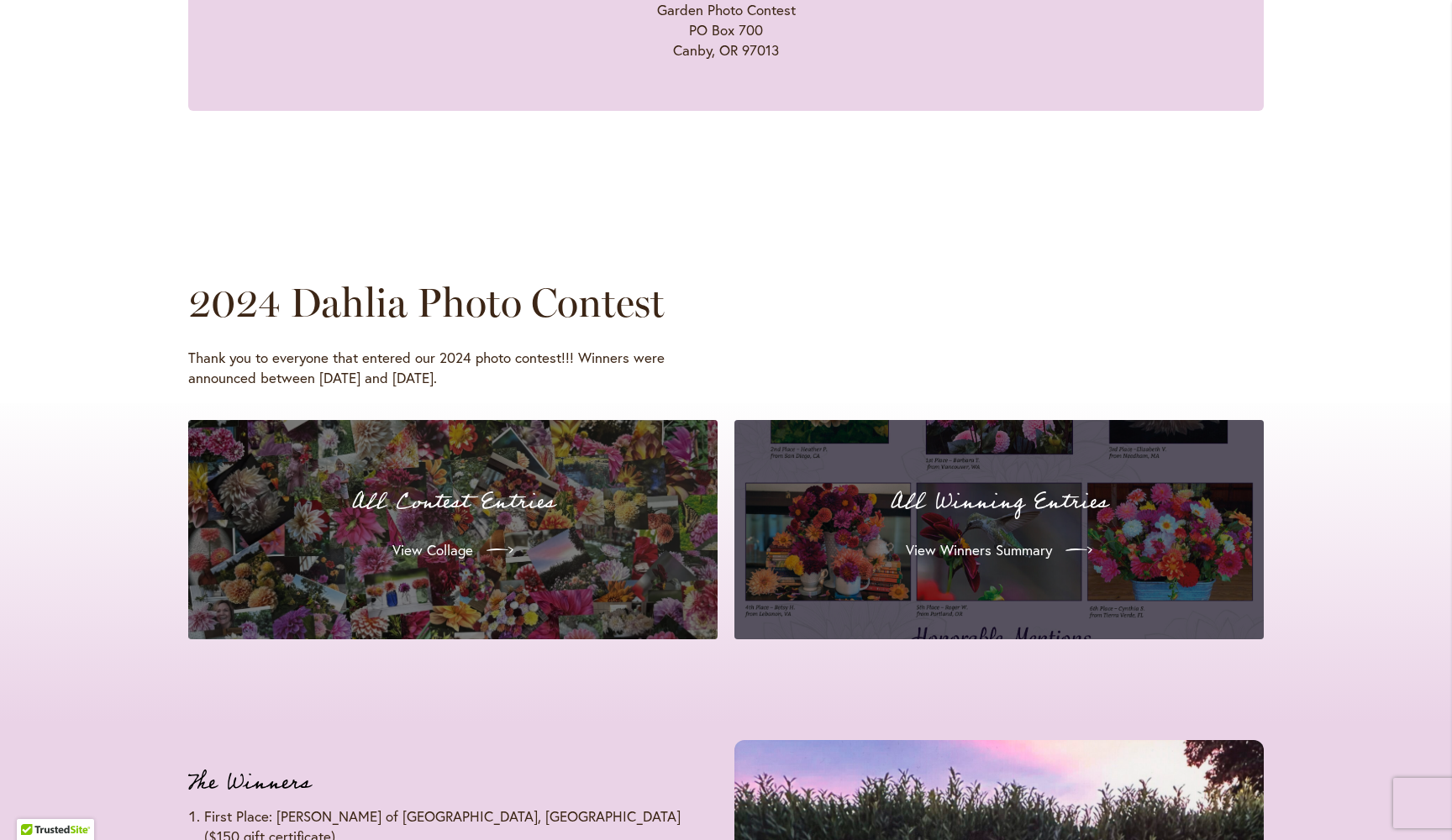
click at [970, 496] on p "All Winning Entries" at bounding box center [999, 503] width 489 height 35
click at [965, 540] on span "View Winners Summary" at bounding box center [977, 550] width 146 height 20
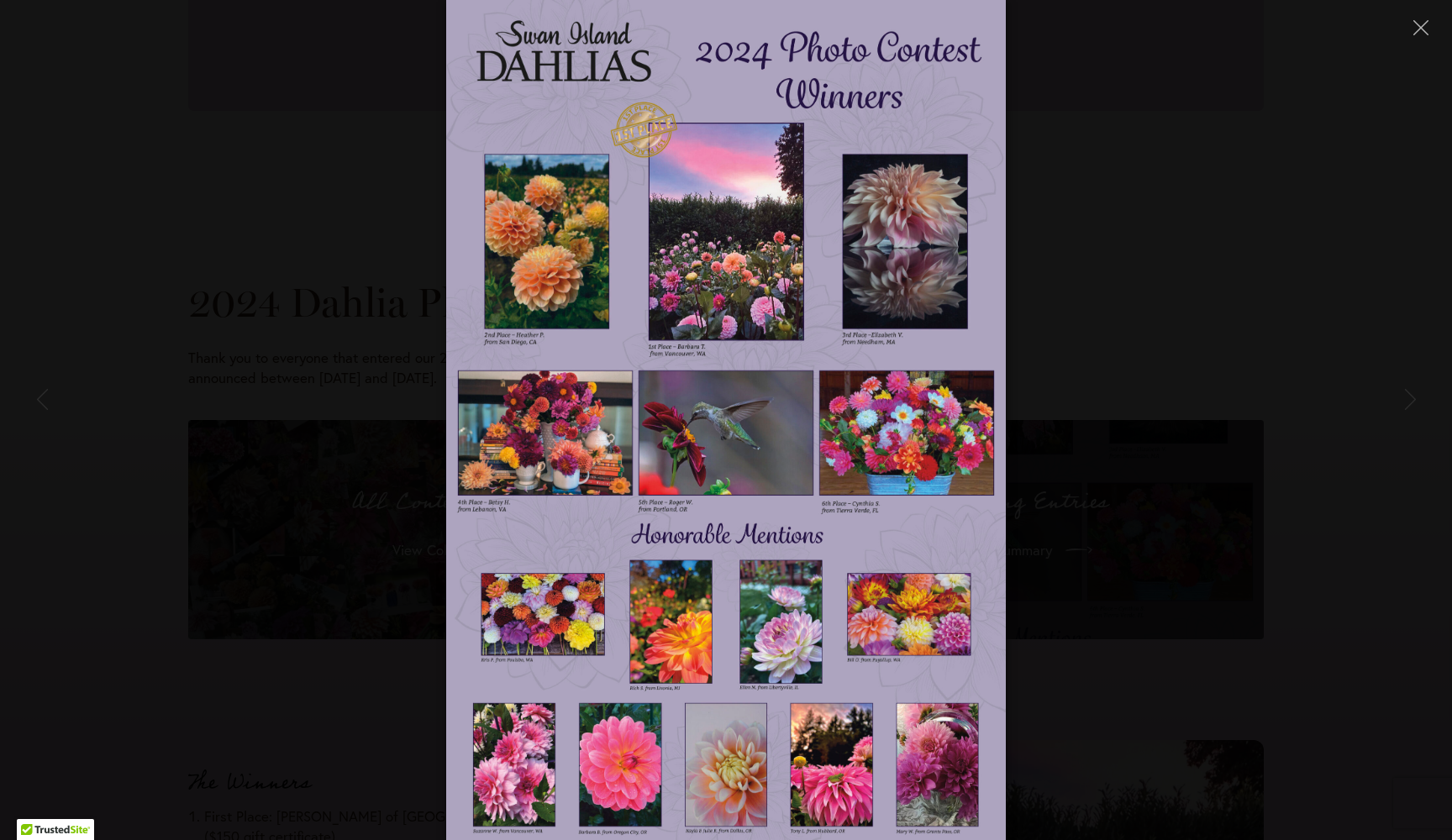
click at [937, 776] on img at bounding box center [726, 420] width 560 height 840
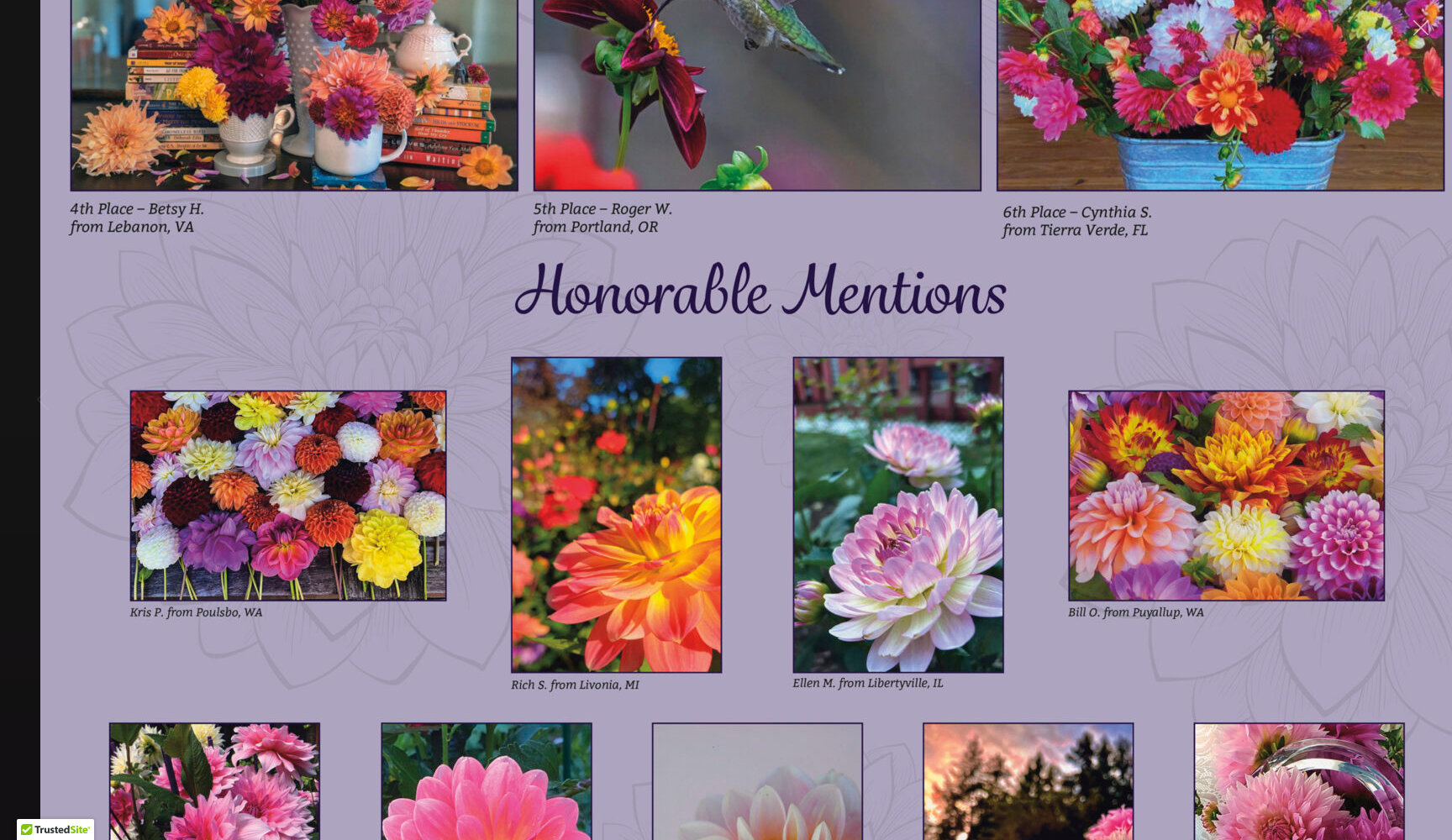
drag, startPoint x: 1015, startPoint y: 694, endPoint x: 1050, endPoint y: 249, distance: 446.4
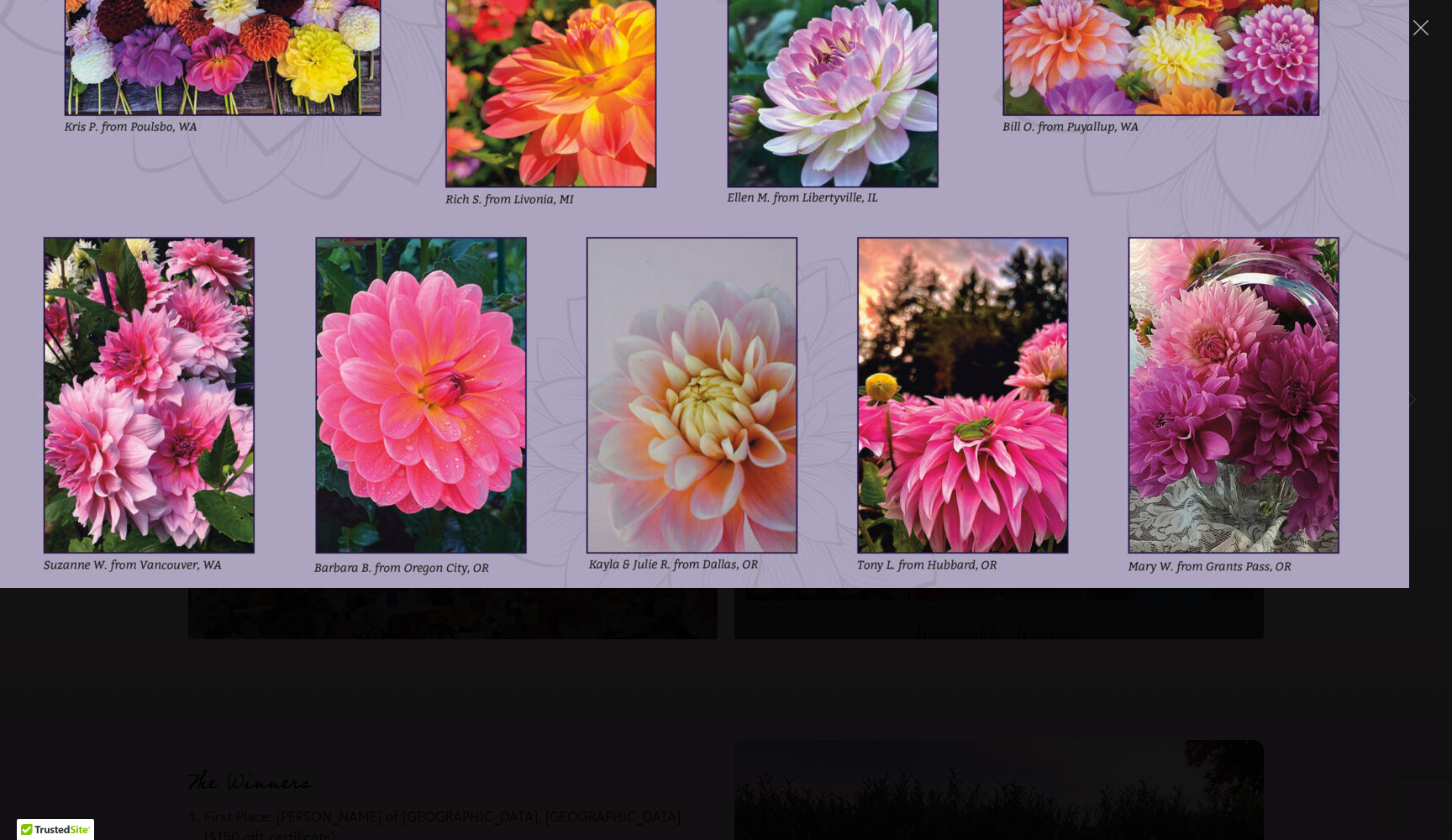
drag, startPoint x: 1023, startPoint y: 522, endPoint x: 964, endPoint y: 28, distance: 497.5
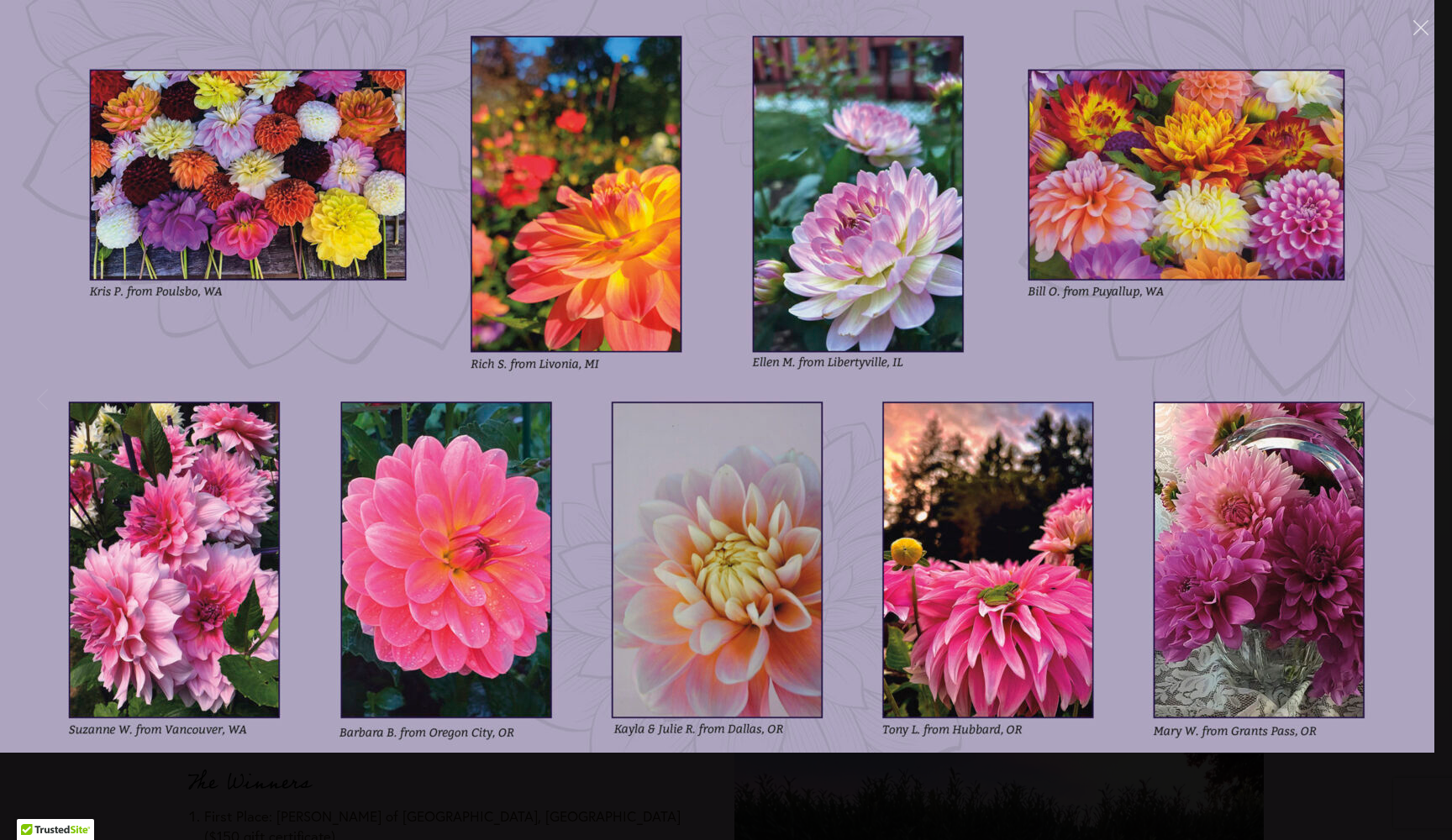
drag, startPoint x: 1120, startPoint y: 307, endPoint x: 1134, endPoint y: 503, distance: 196.5
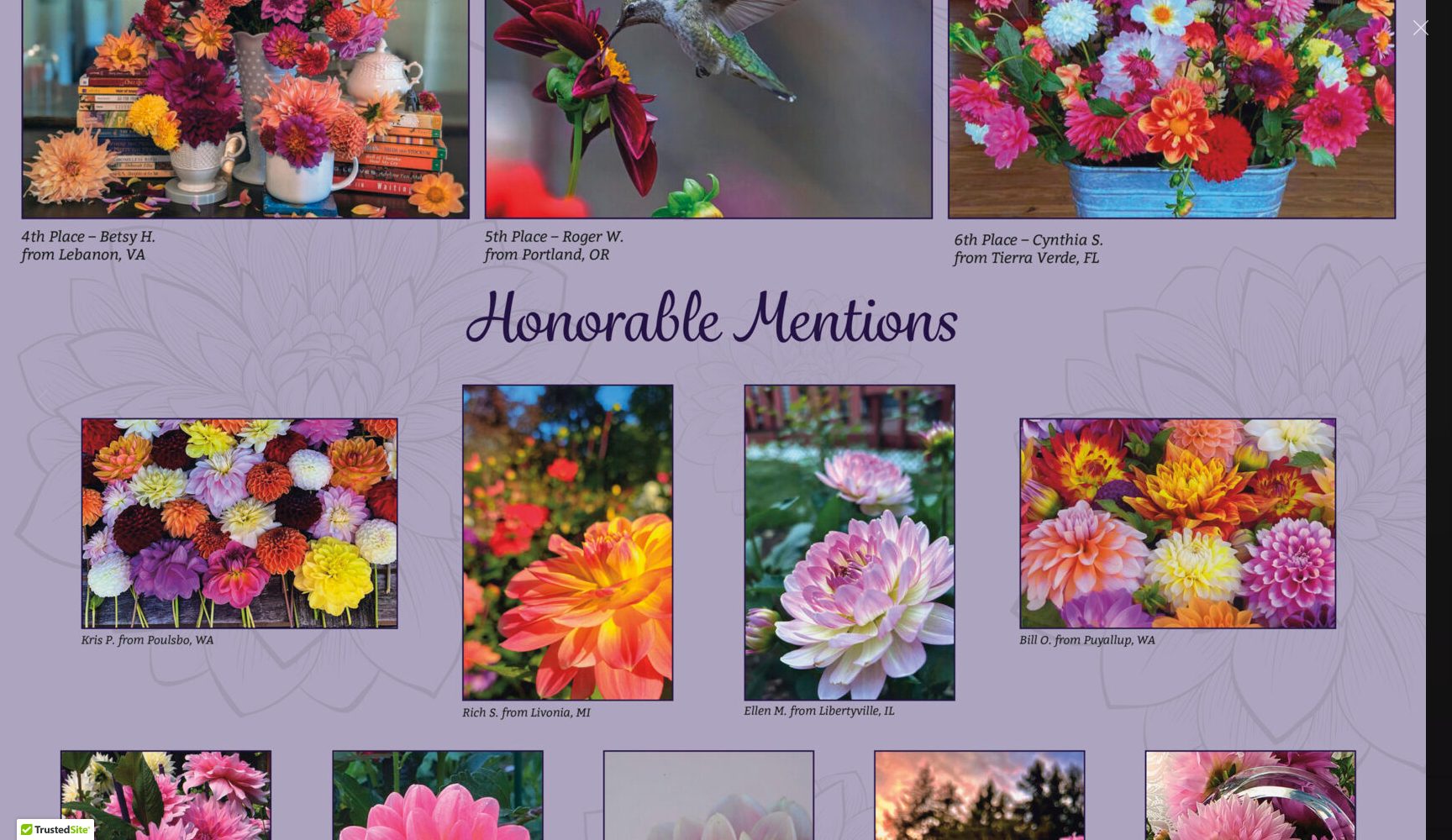
drag, startPoint x: 983, startPoint y: 290, endPoint x: 988, endPoint y: 682, distance: 392.0
click at [986, 678] on img at bounding box center [709, 26] width 1434 height 2151
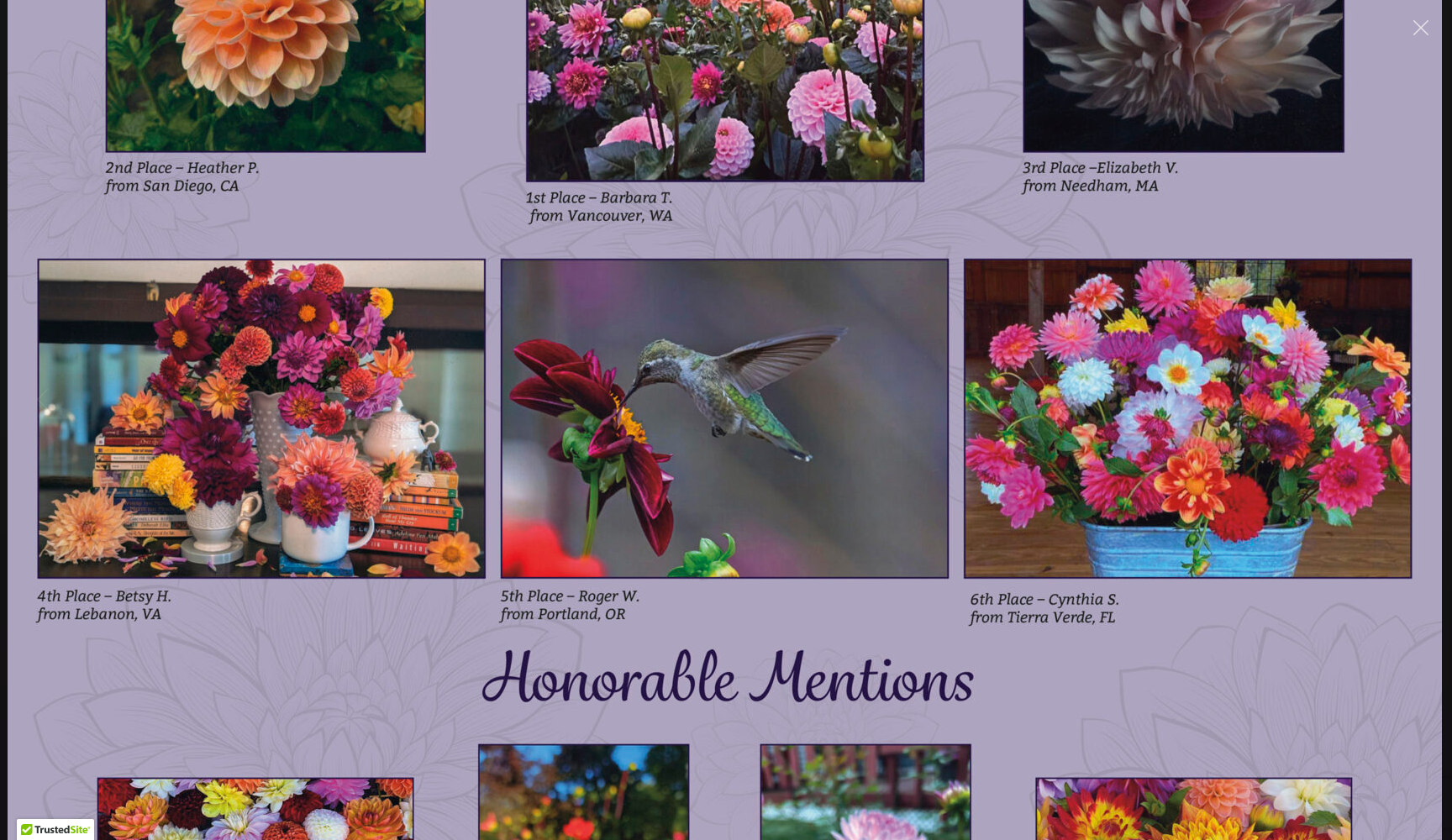
drag, startPoint x: 991, startPoint y: 433, endPoint x: 996, endPoint y: 752, distance: 319.0
click at [996, 752] on img at bounding box center [725, 385] width 1434 height 2151
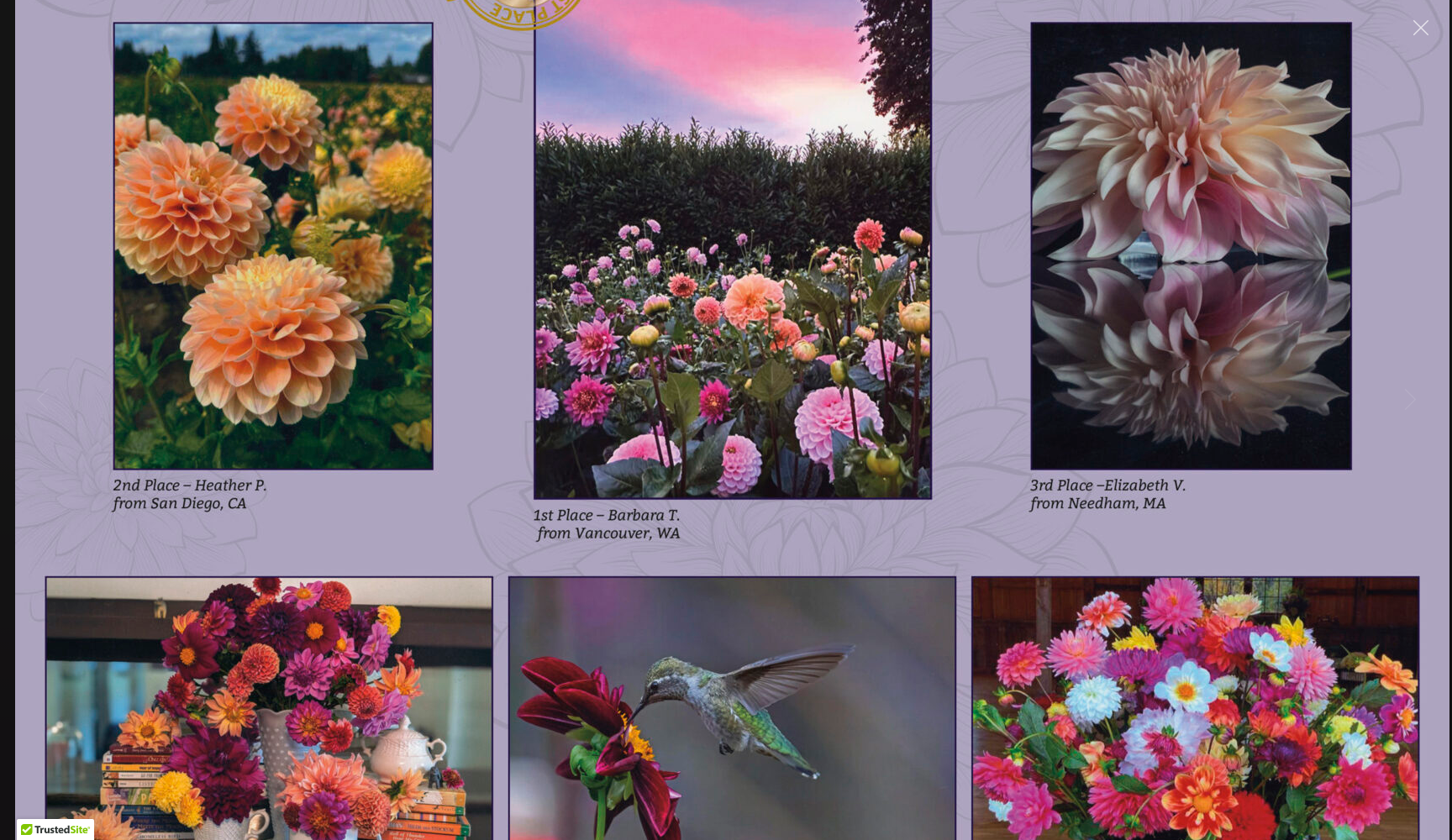
drag, startPoint x: 958, startPoint y: 668, endPoint x: 991, endPoint y: 839, distance: 174.2
click at [991, 839] on img at bounding box center [732, 703] width 1434 height 2151
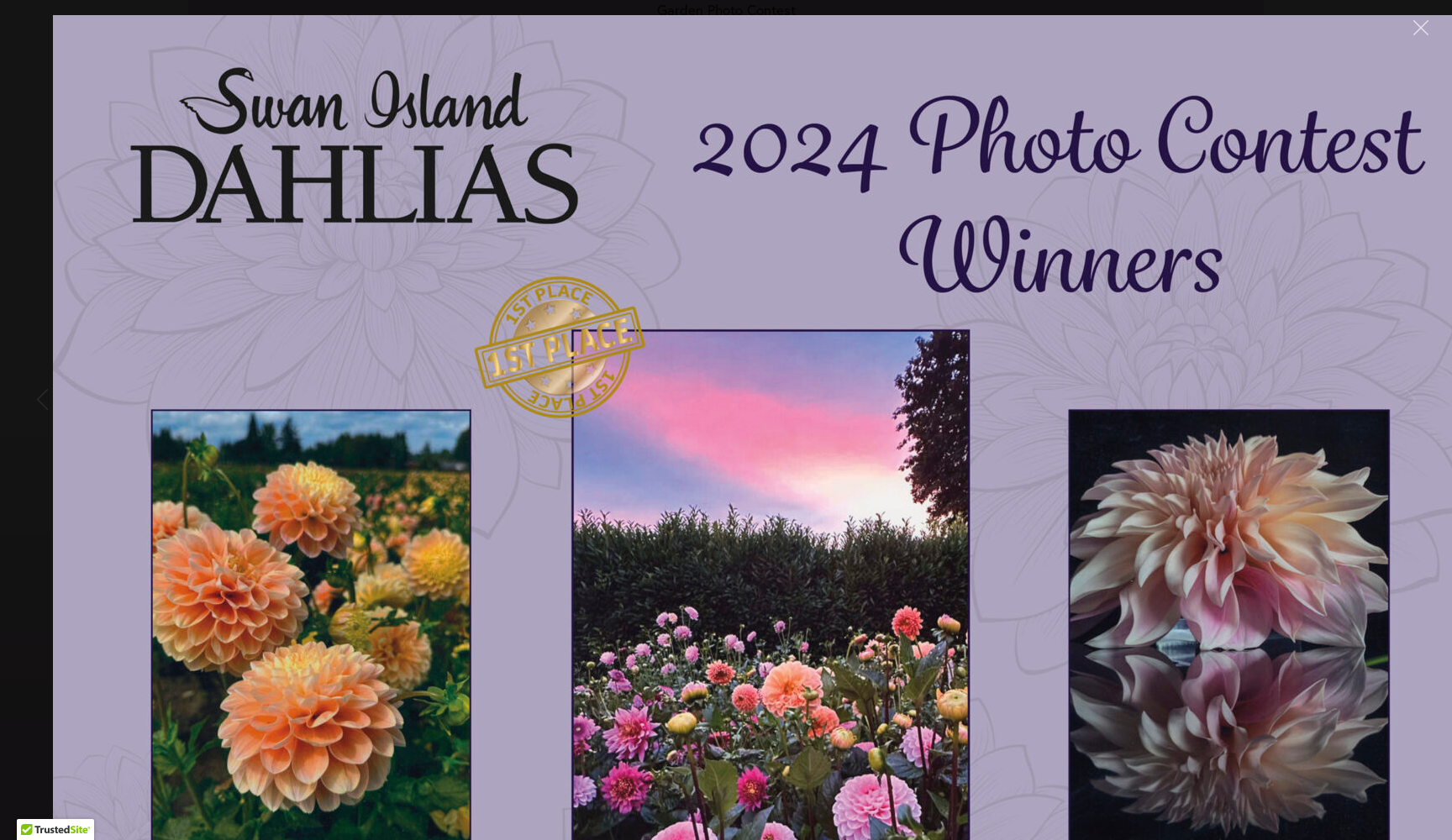
drag, startPoint x: 941, startPoint y: 336, endPoint x: 945, endPoint y: 665, distance: 329.0
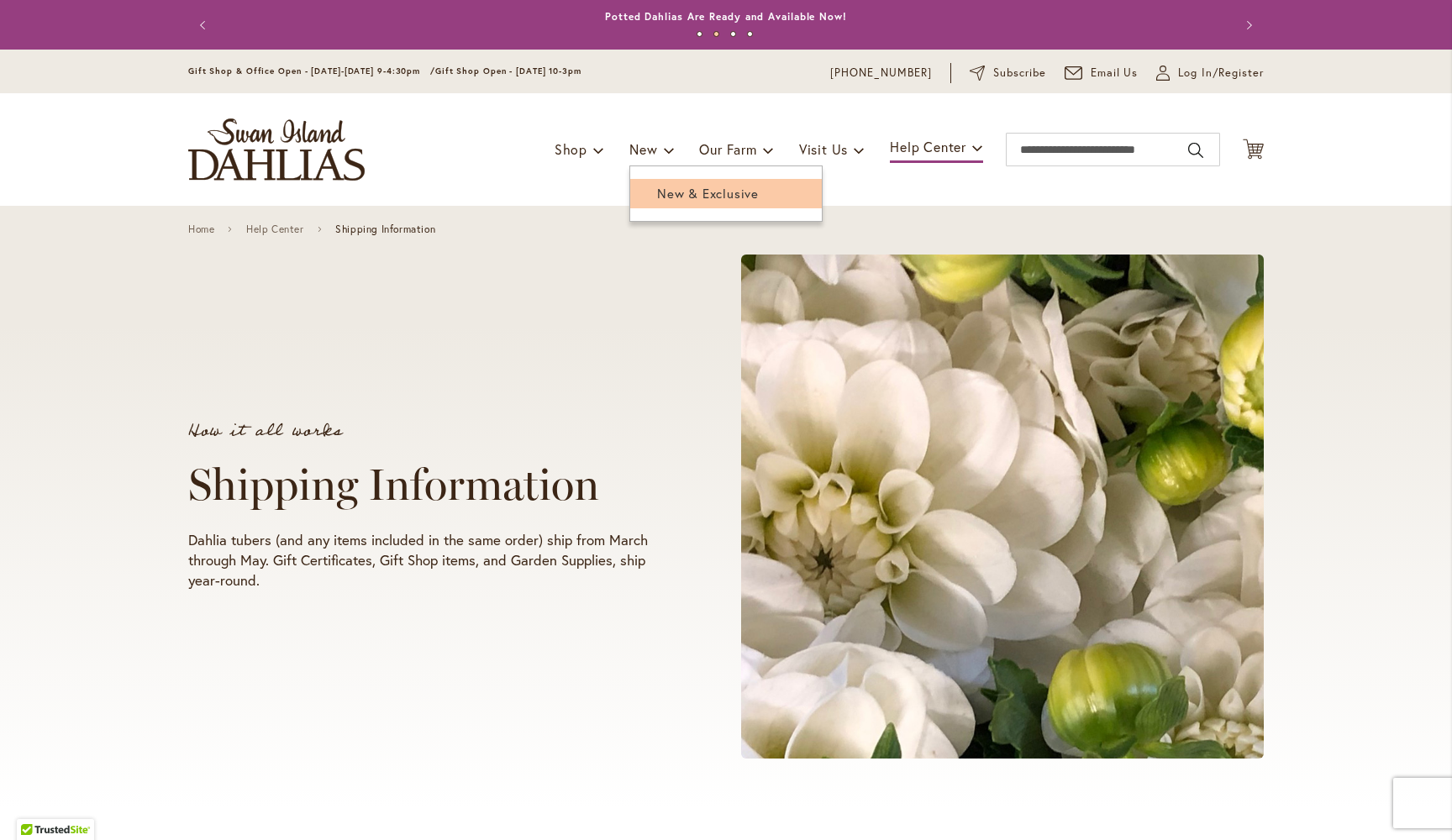
click at [666, 194] on span "New & Exclusive" at bounding box center [708, 193] width 102 height 17
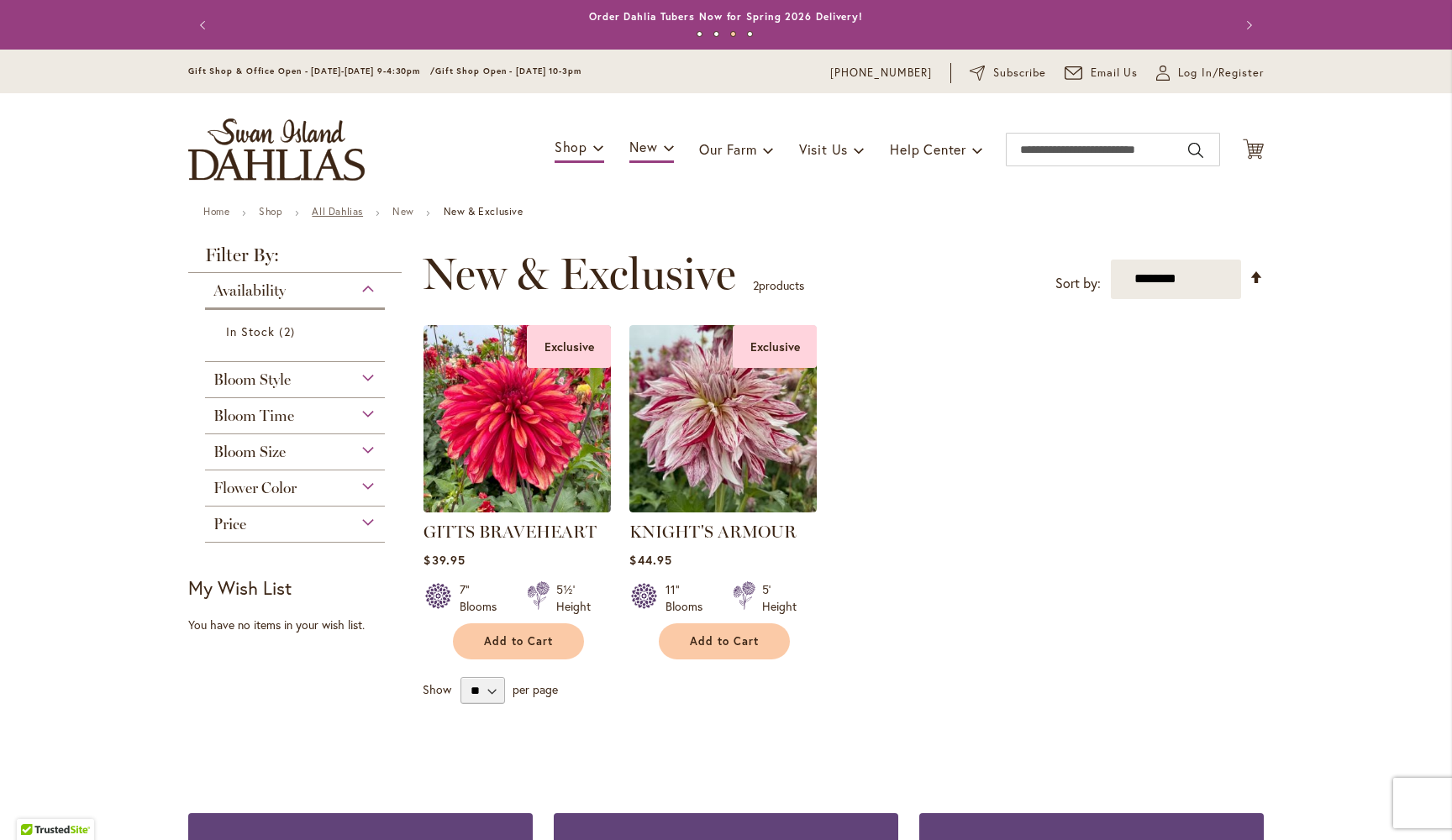
click at [343, 213] on link "All Dahlias" at bounding box center [337, 211] width 51 height 13
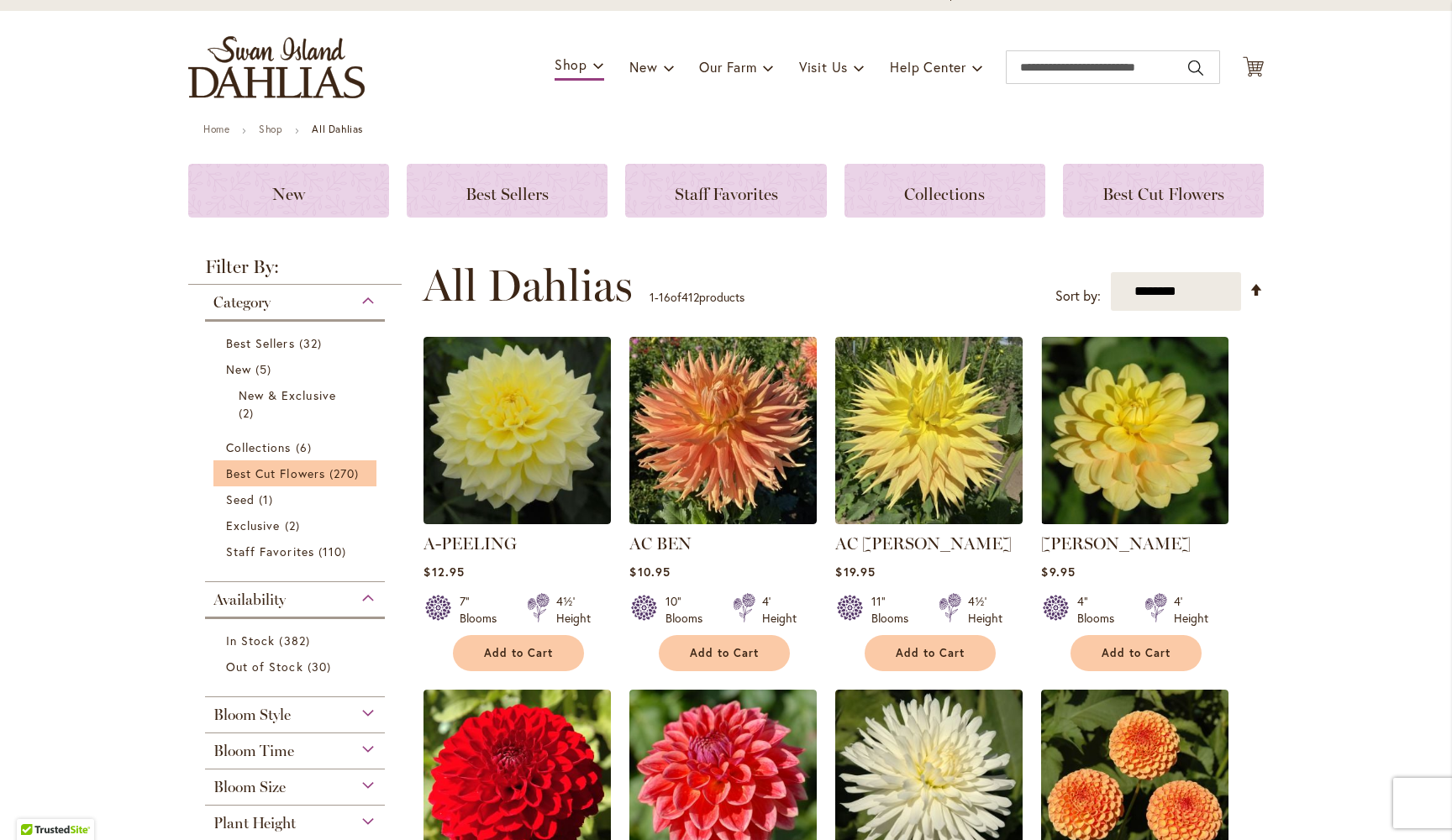
scroll to position [80, 0]
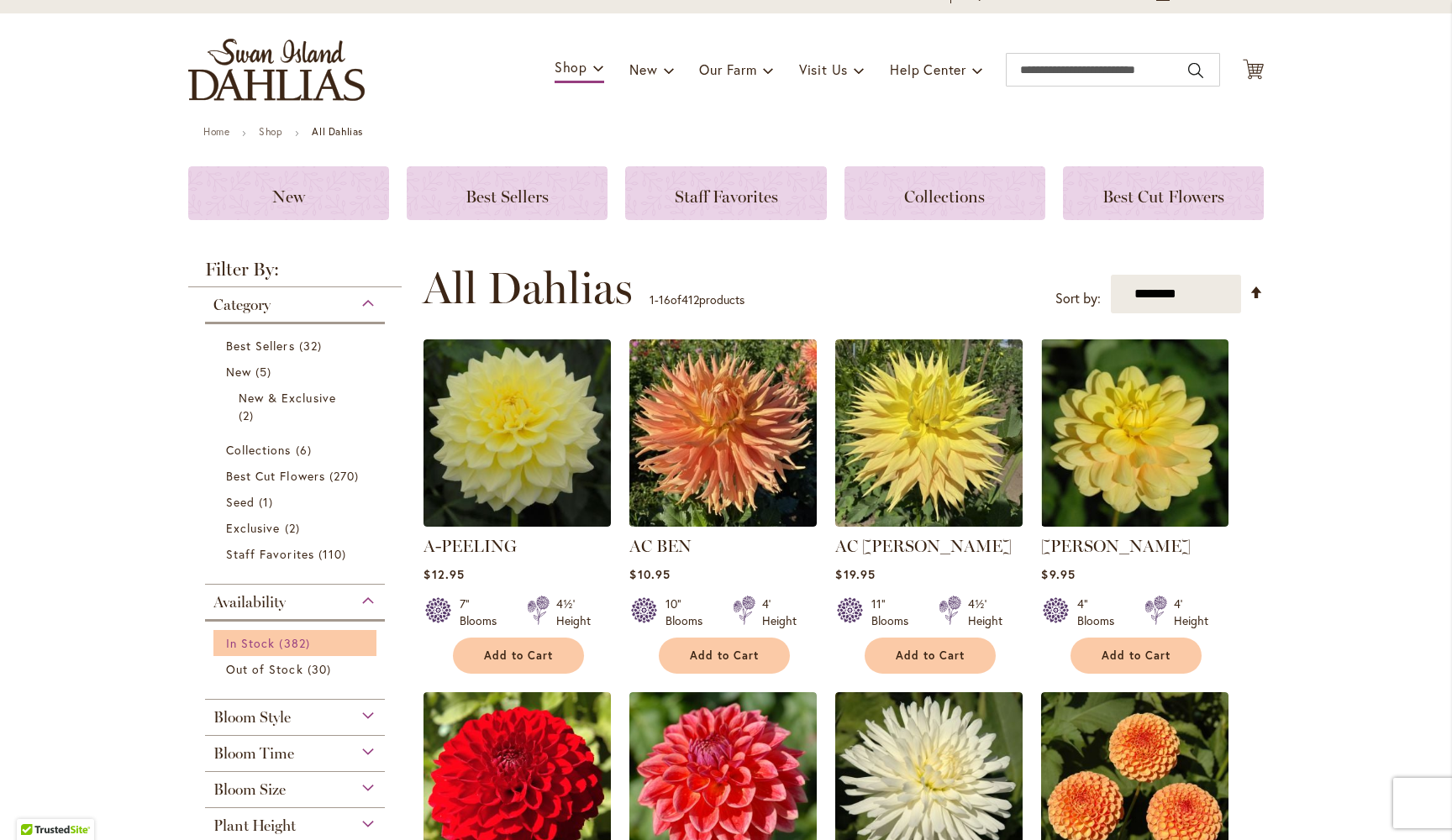
click at [262, 641] on span "In Stock" at bounding box center [251, 643] width 49 height 16
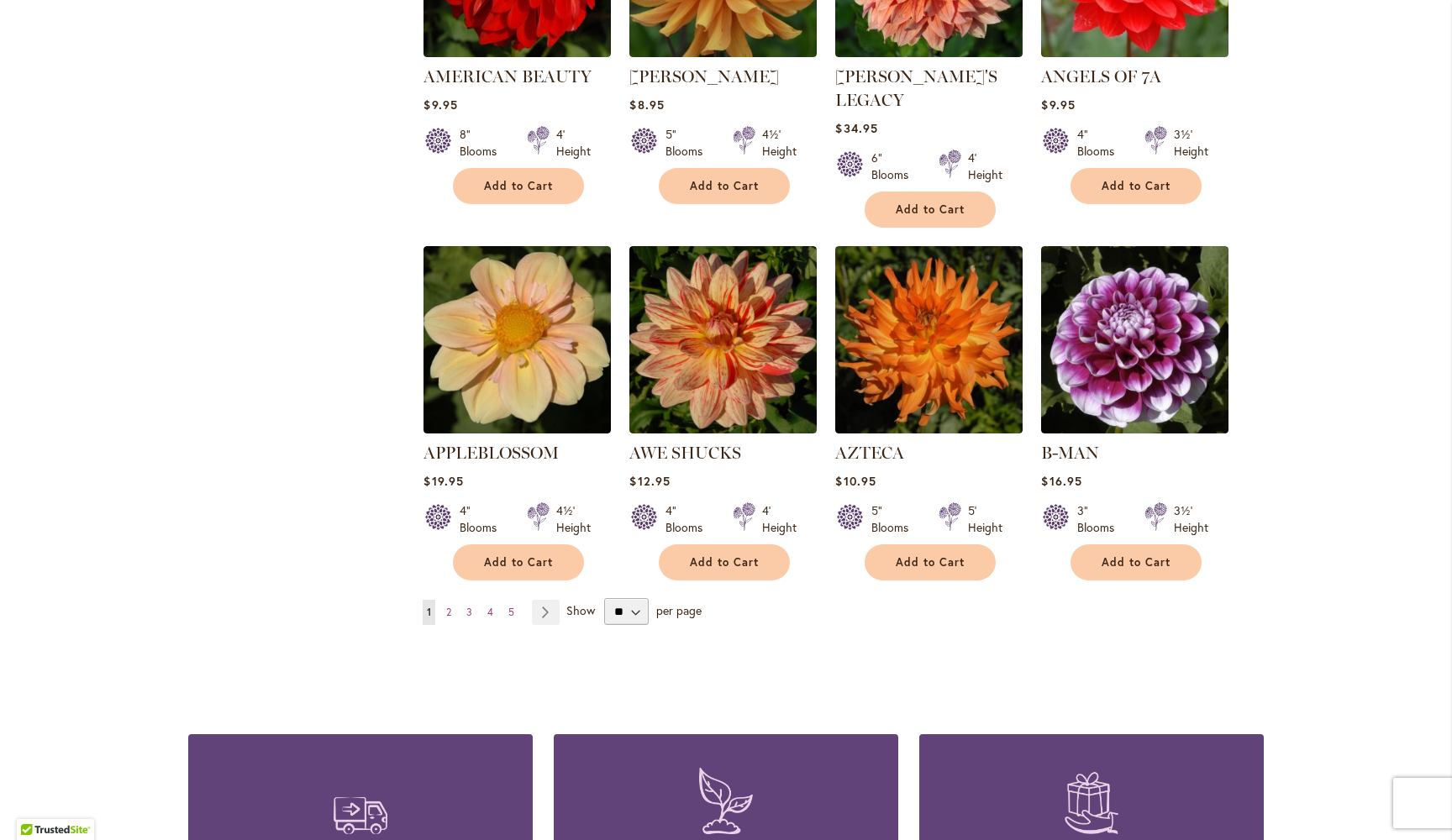
scroll to position [1236, 0]
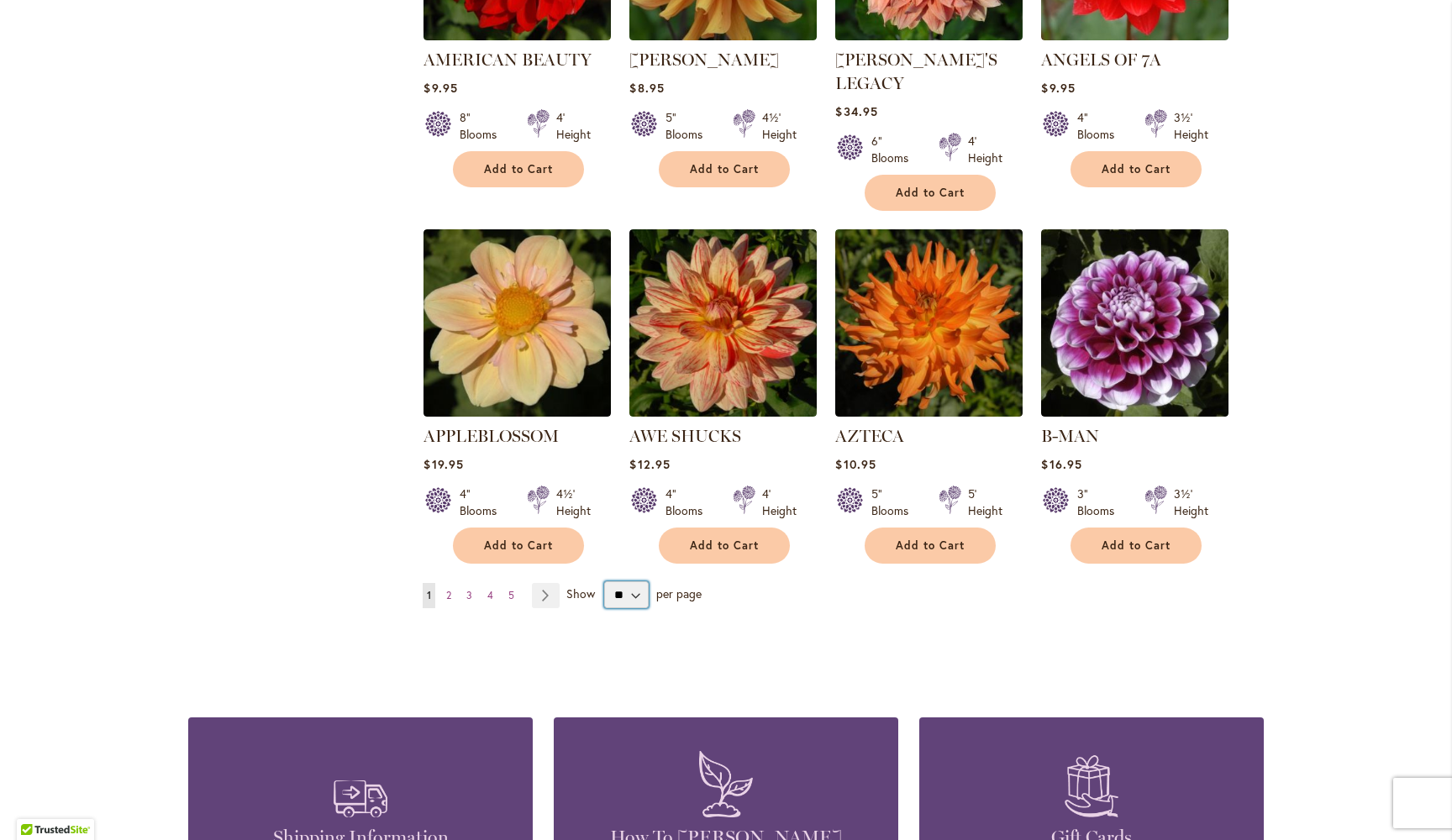
select select "**"
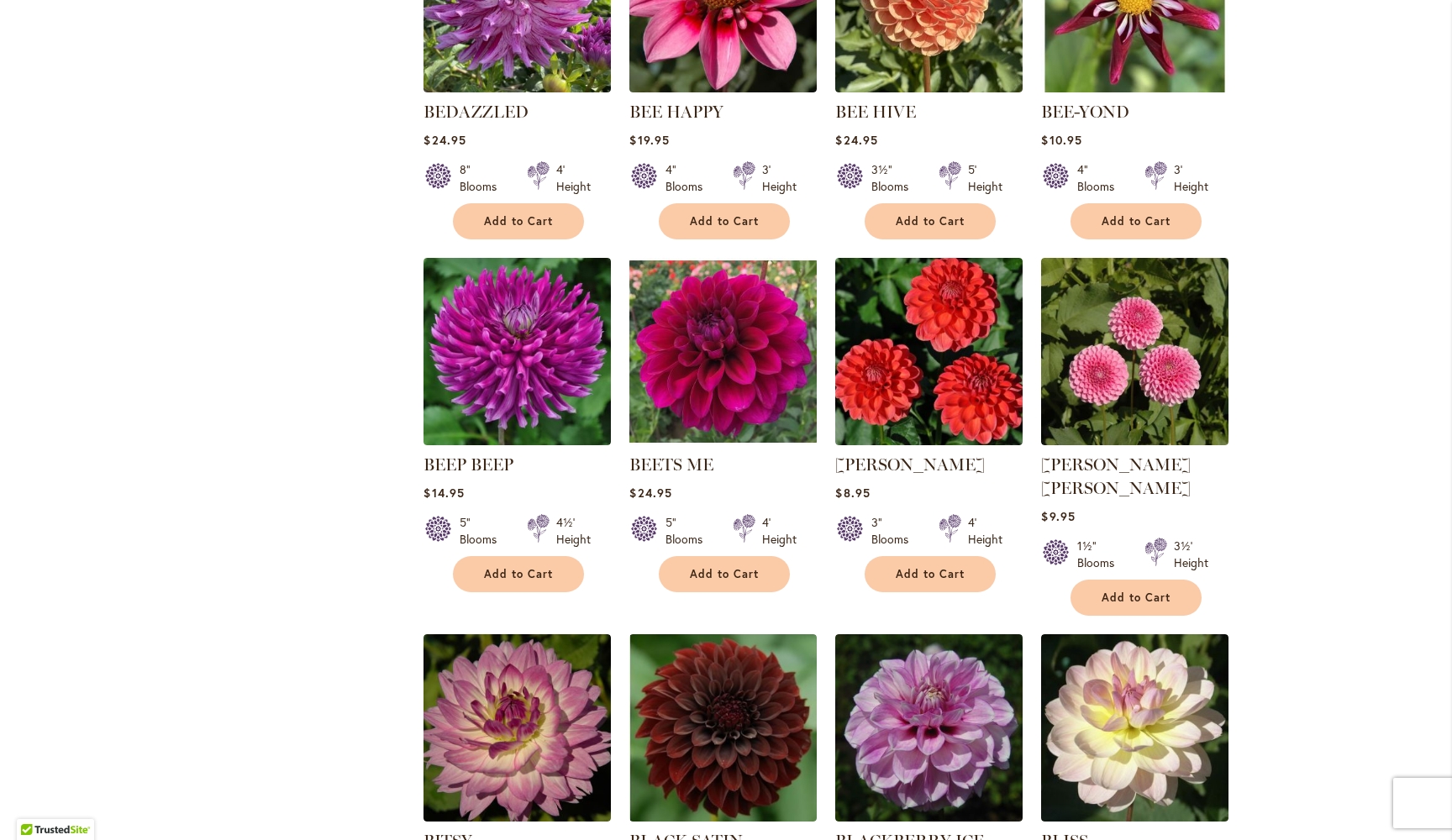
scroll to position [2623, 0]
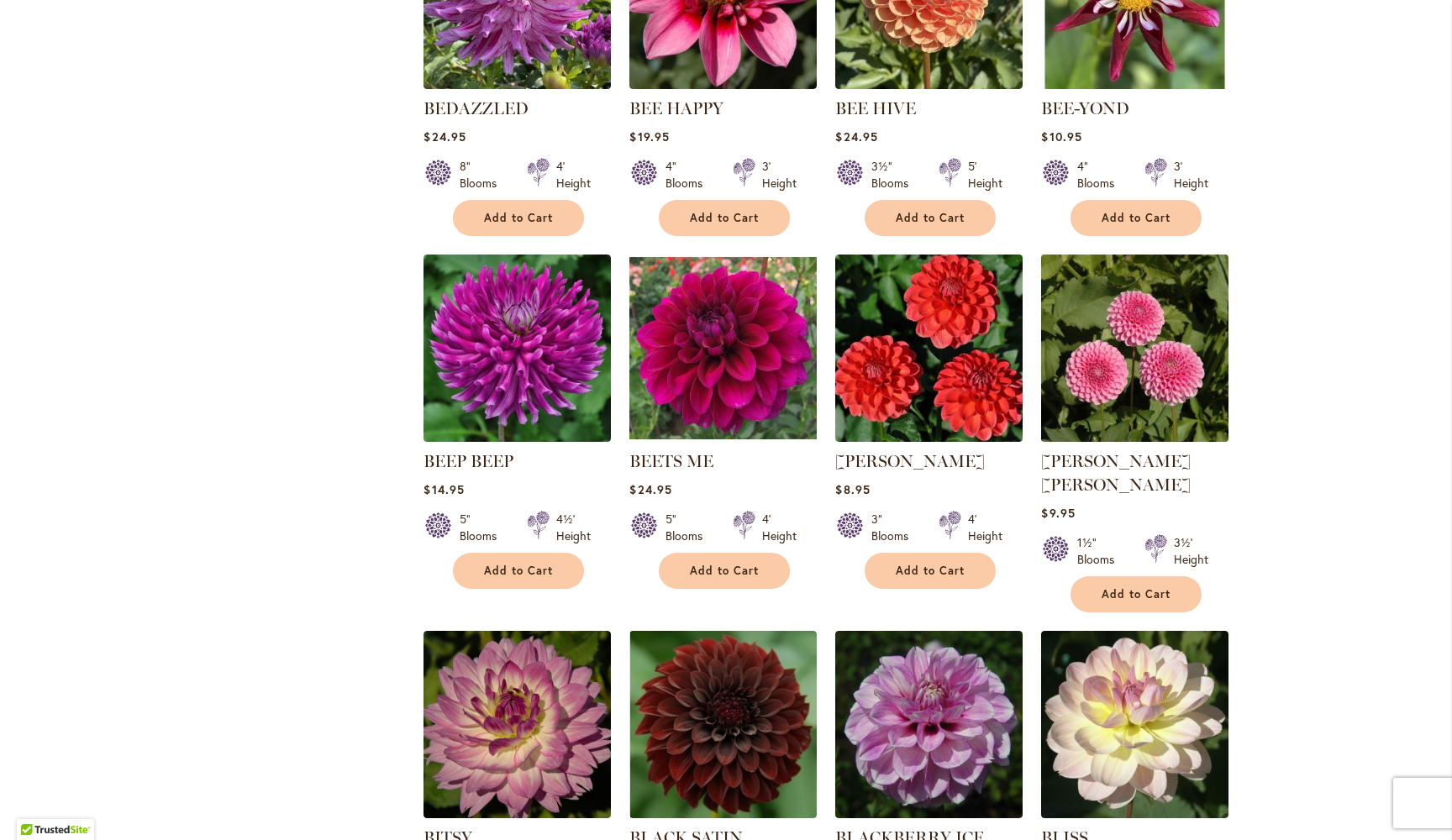
click at [1114, 337] on img at bounding box center [1135, 347] width 197 height 197
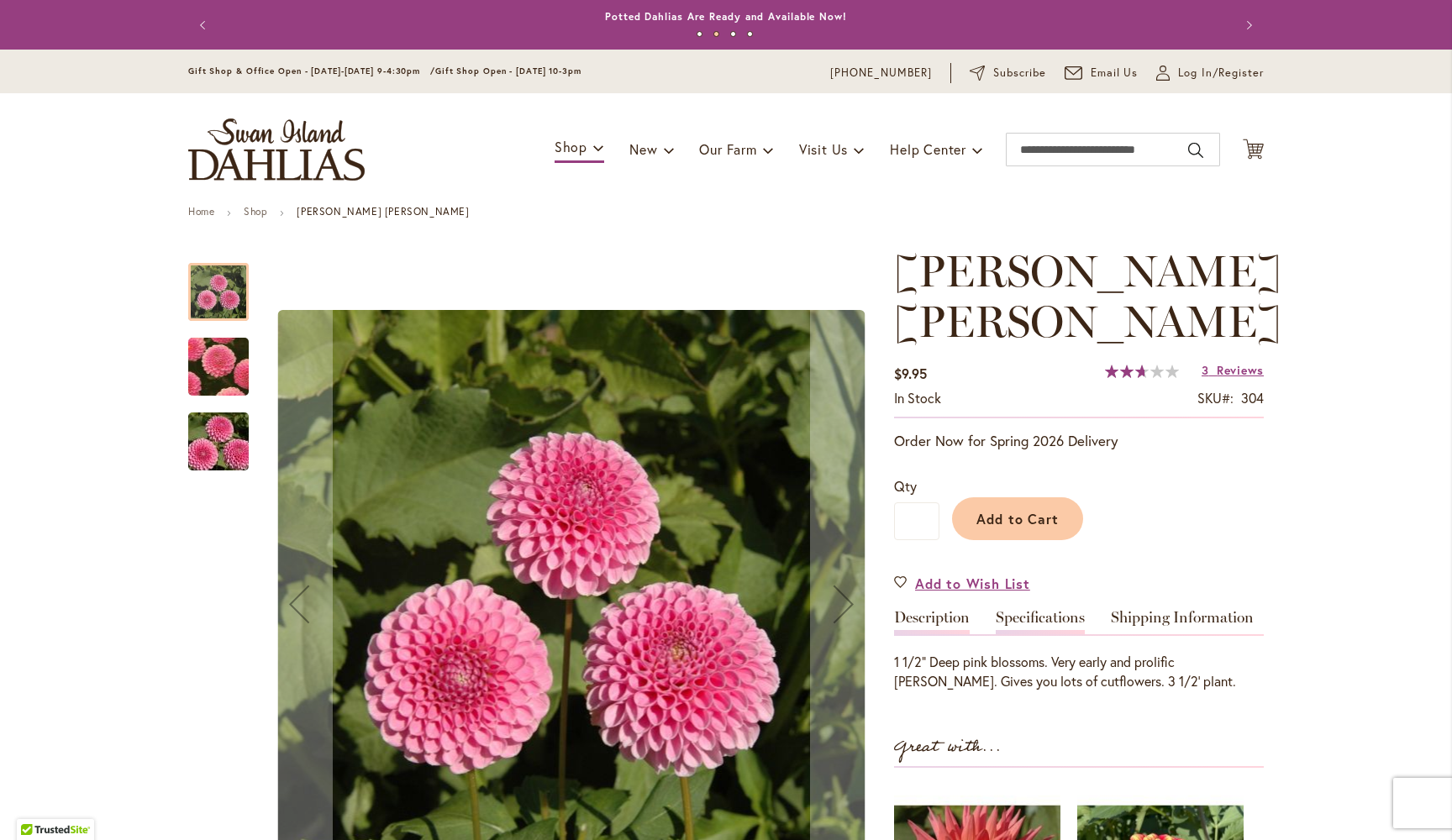
click at [1059, 610] on link "Specifications" at bounding box center [1040, 622] width 89 height 24
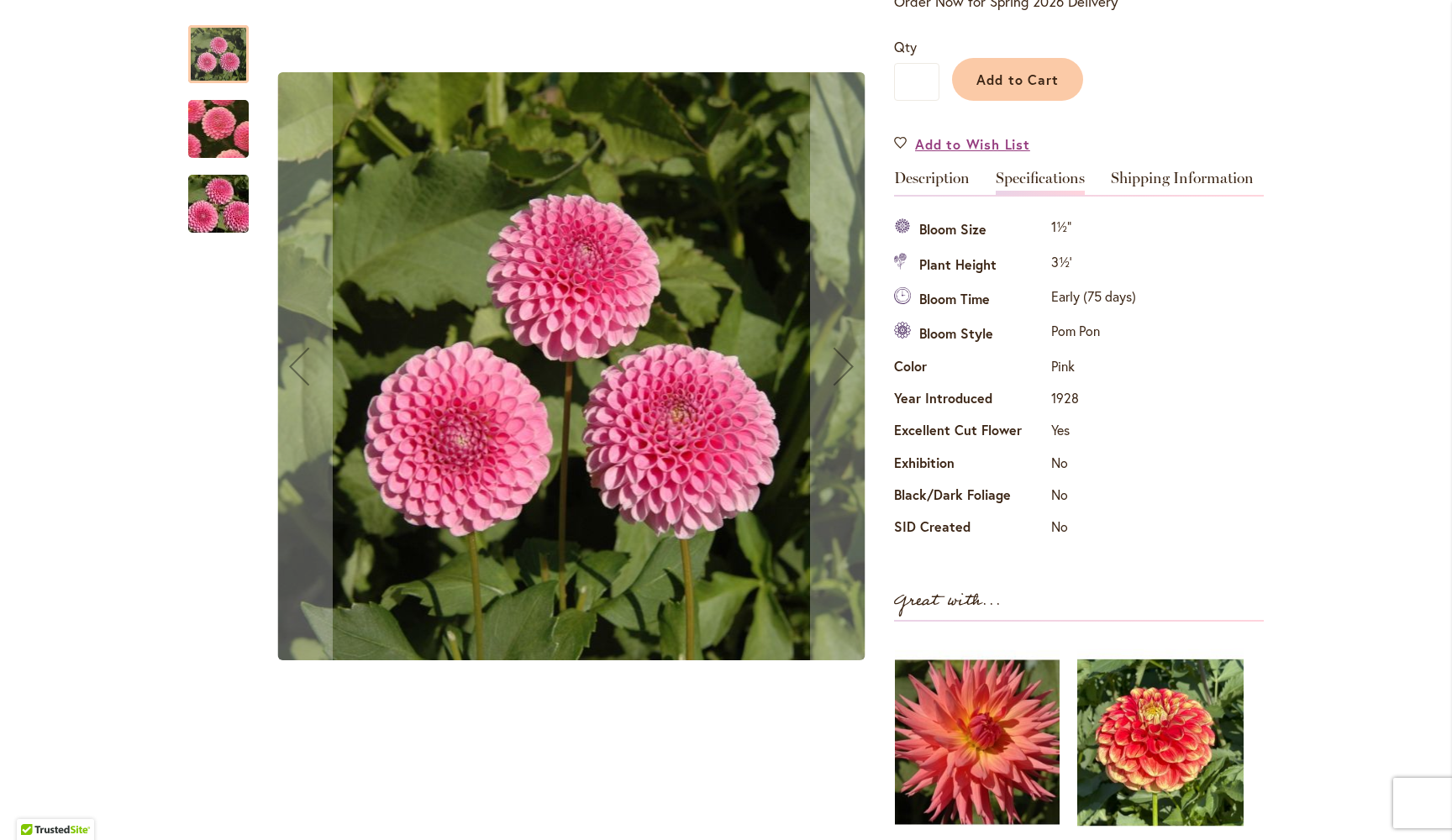
scroll to position [437, 0]
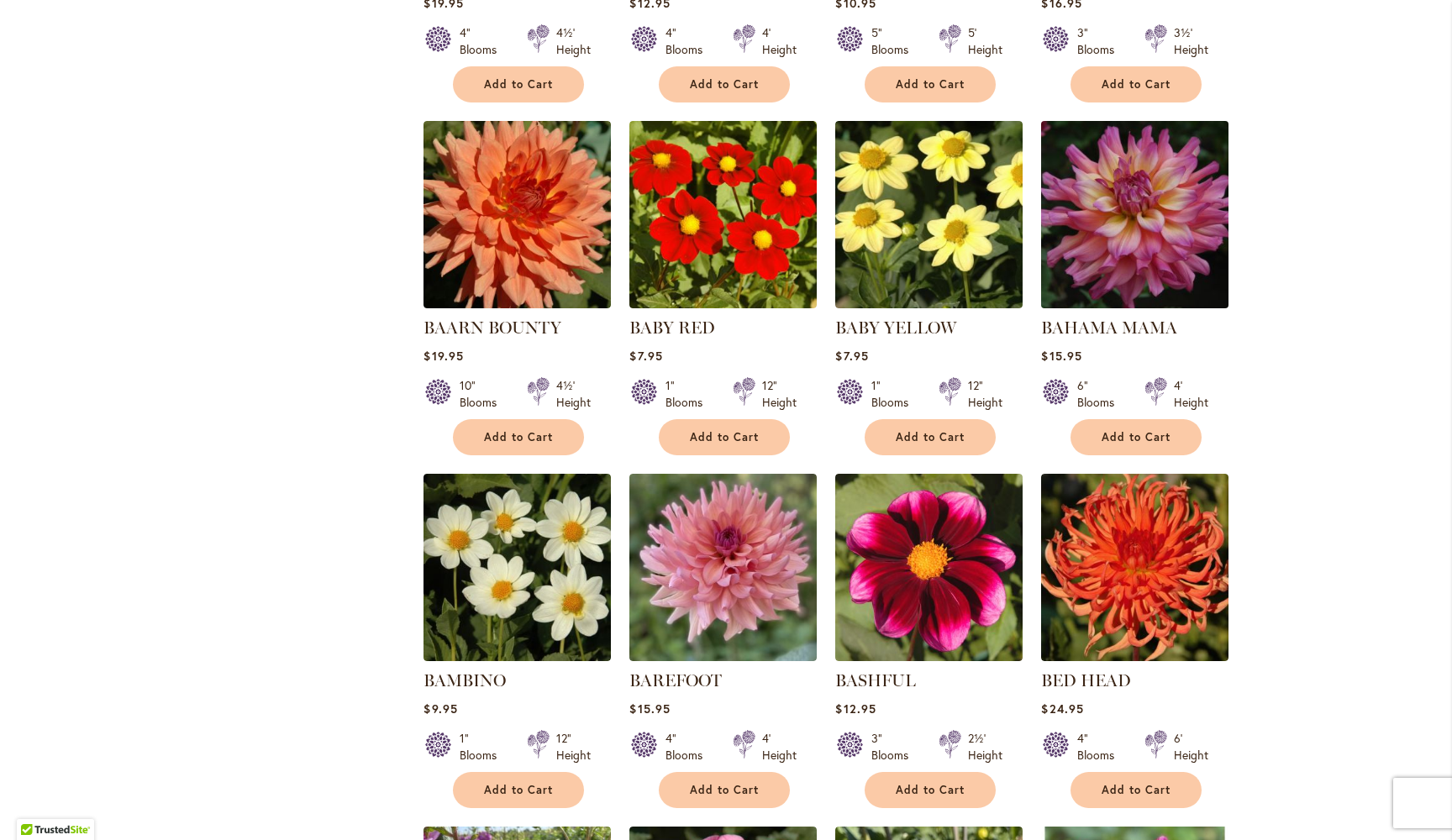
scroll to position [1701, 0]
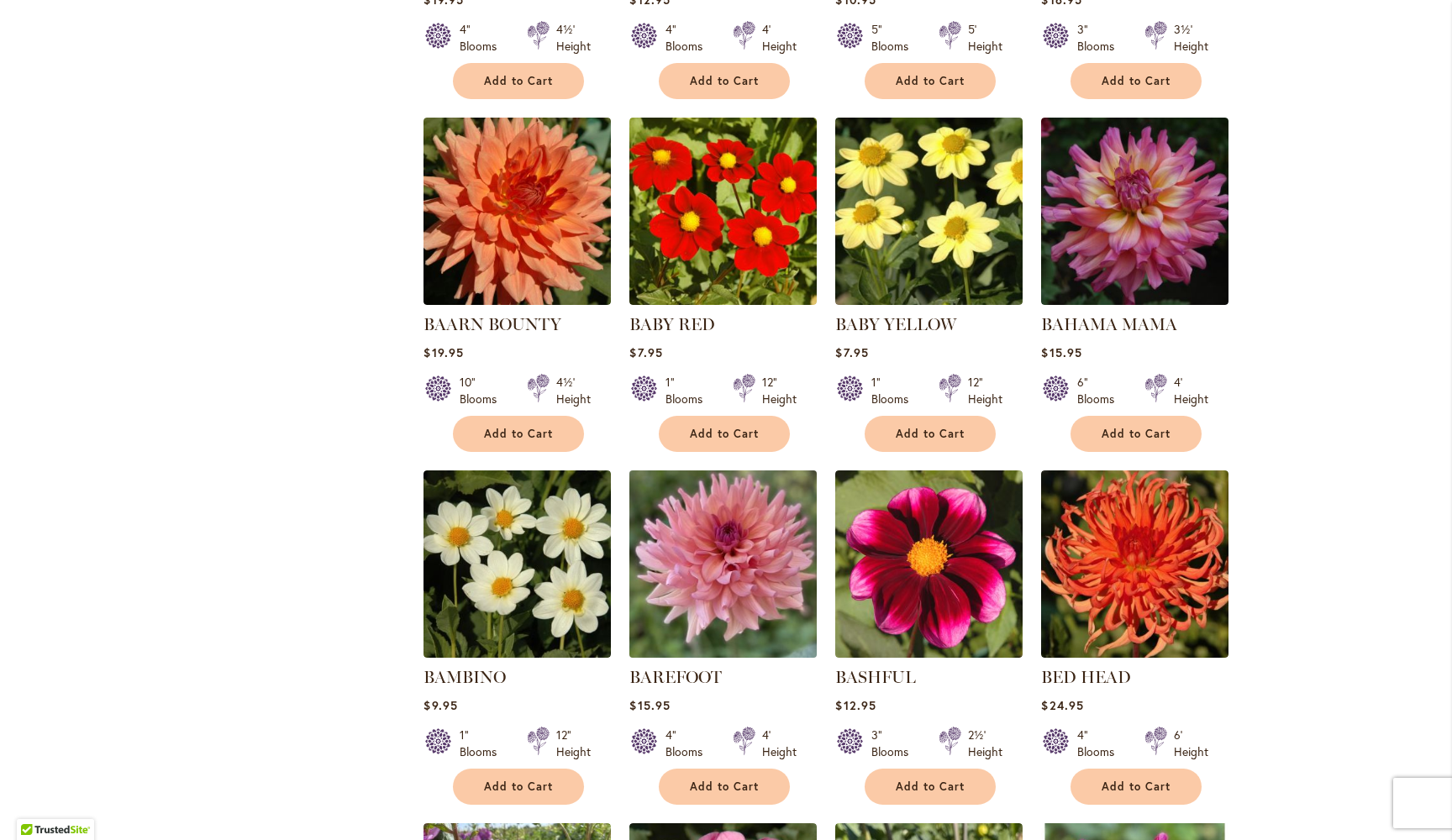
click at [729, 541] on img at bounding box center [723, 563] width 197 height 197
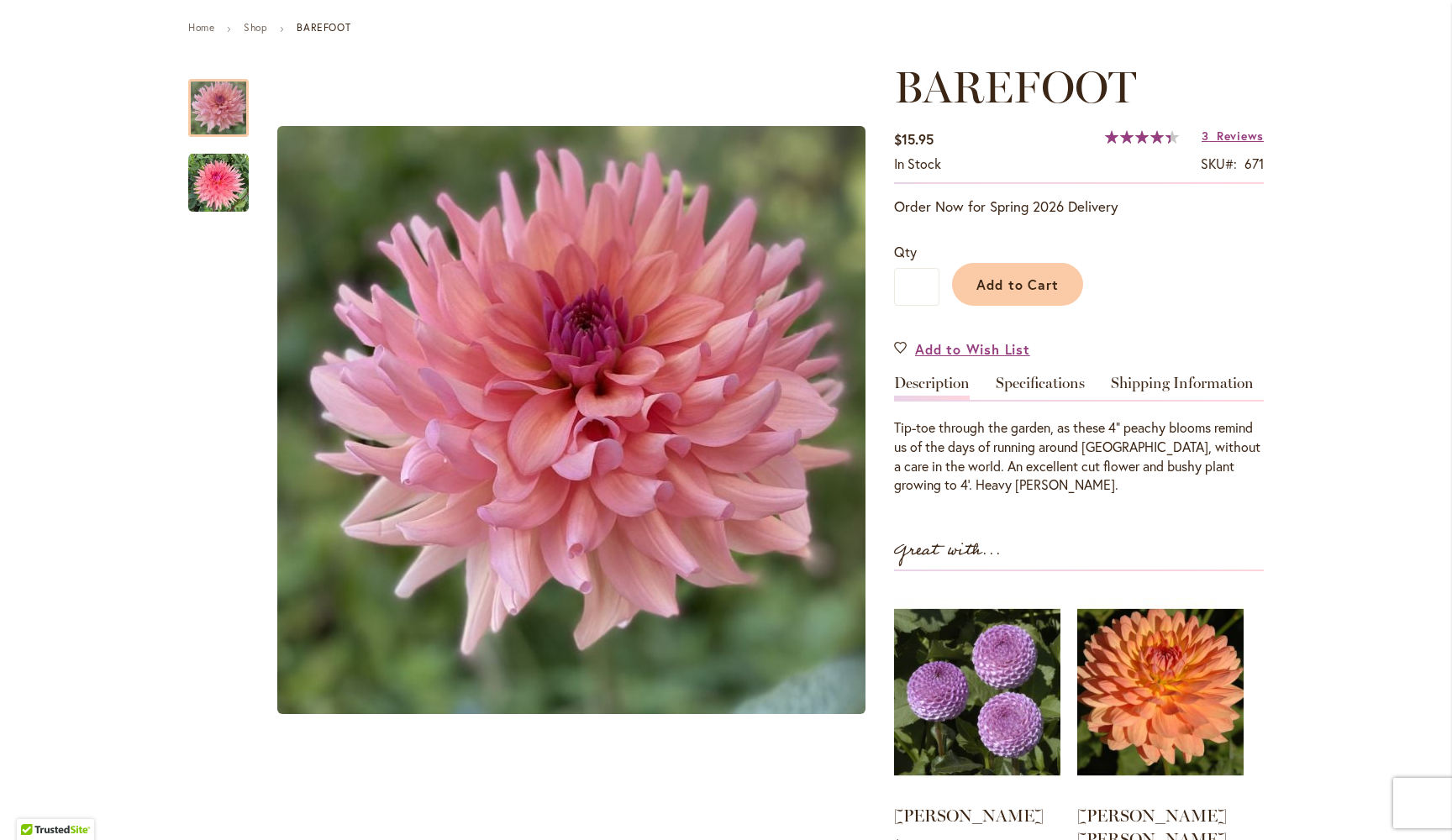
scroll to position [183, 0]
click at [1049, 384] on link "Specifications" at bounding box center [1040, 388] width 89 height 24
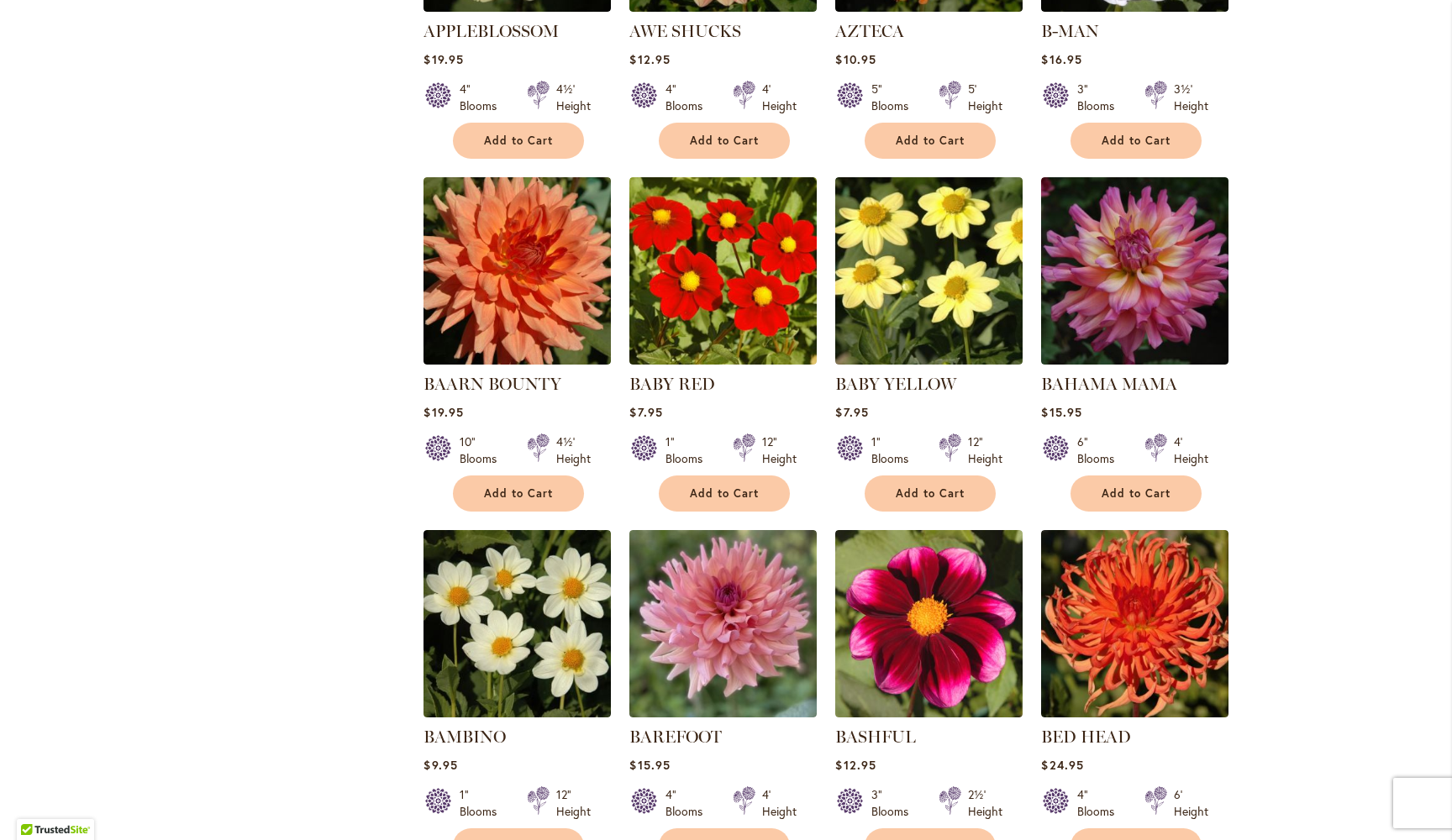
scroll to position [1645, 0]
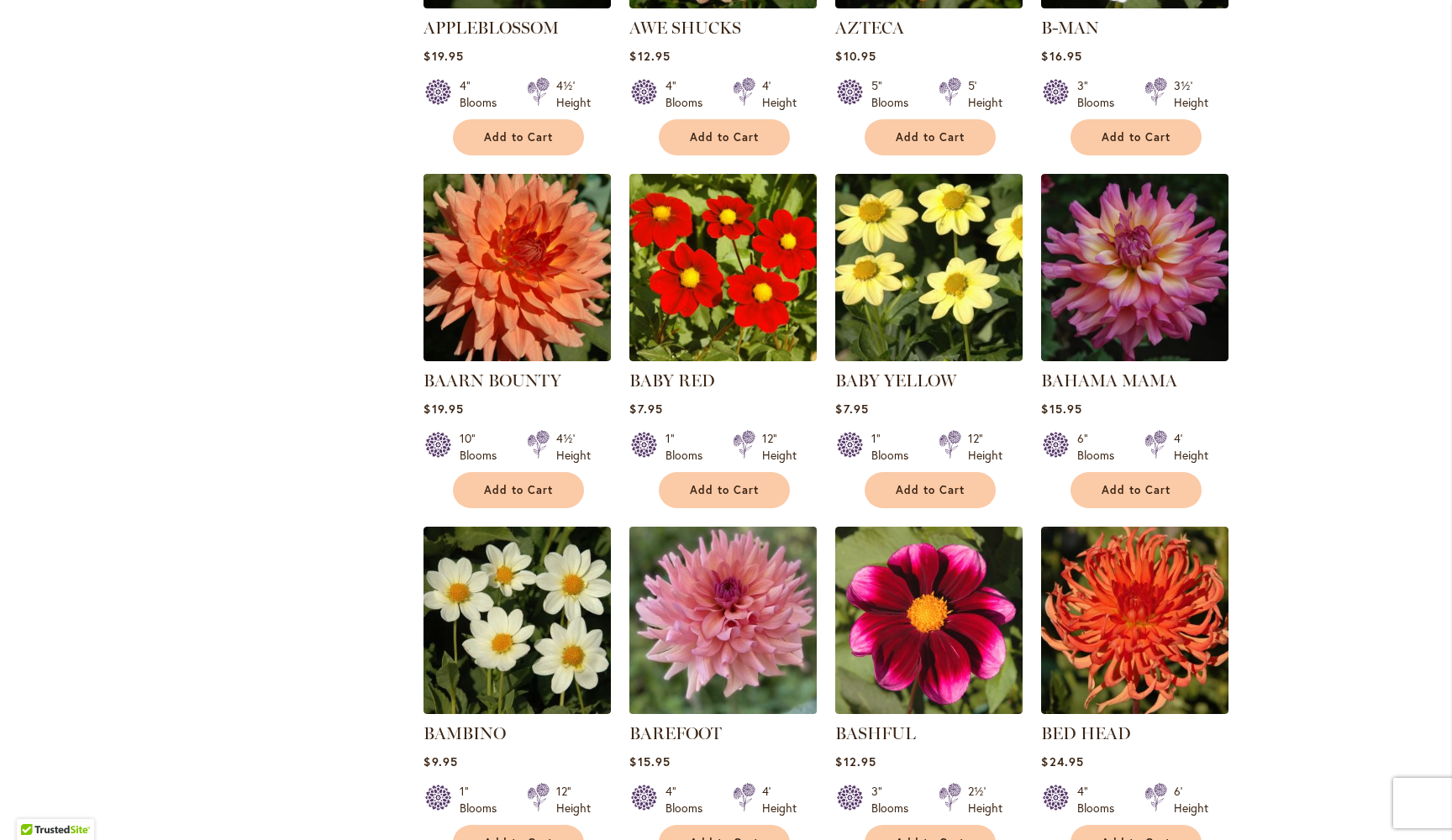
click at [740, 581] on img at bounding box center [723, 620] width 197 height 197
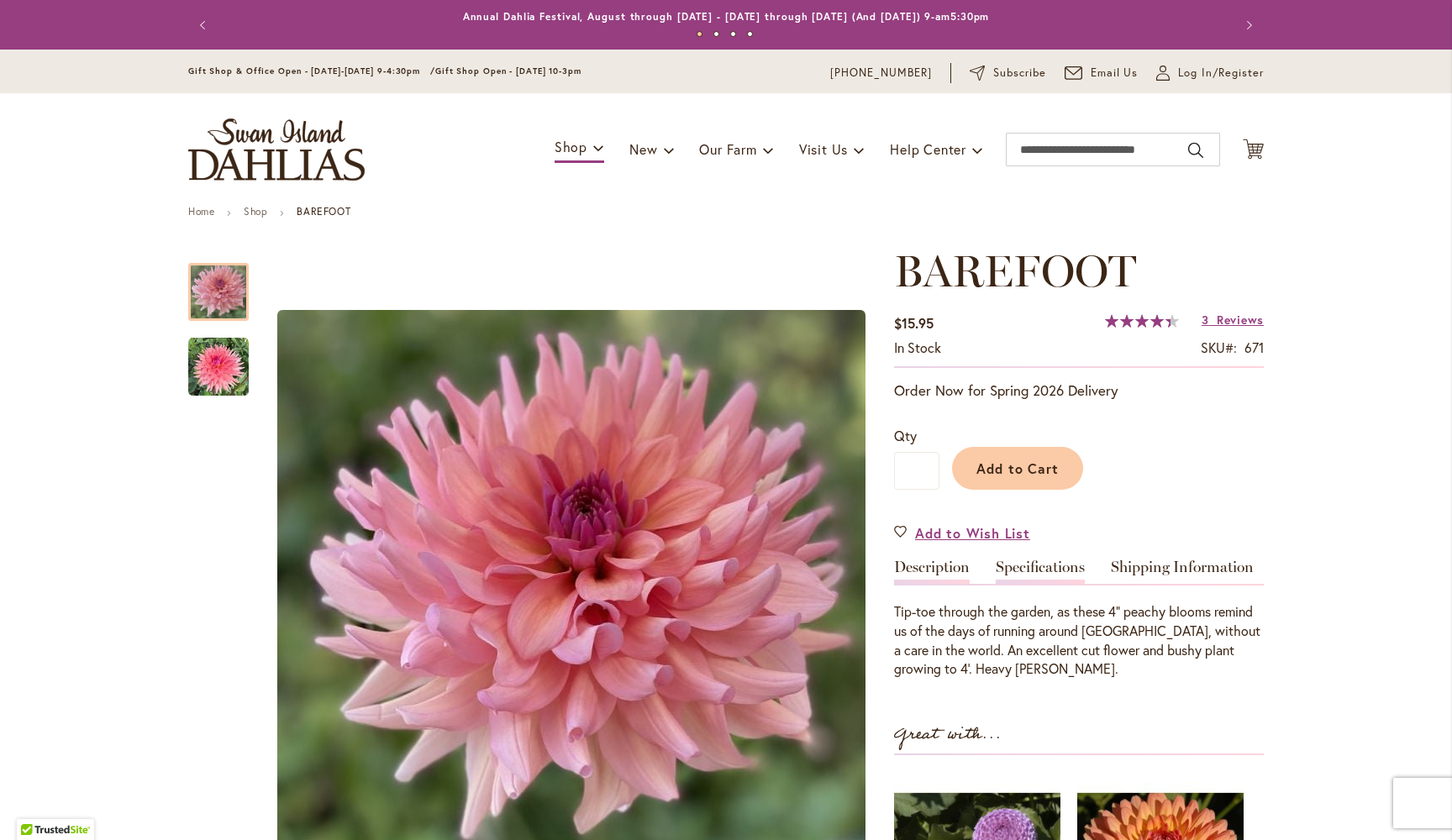
click at [1026, 562] on link "Specifications" at bounding box center [1040, 571] width 89 height 24
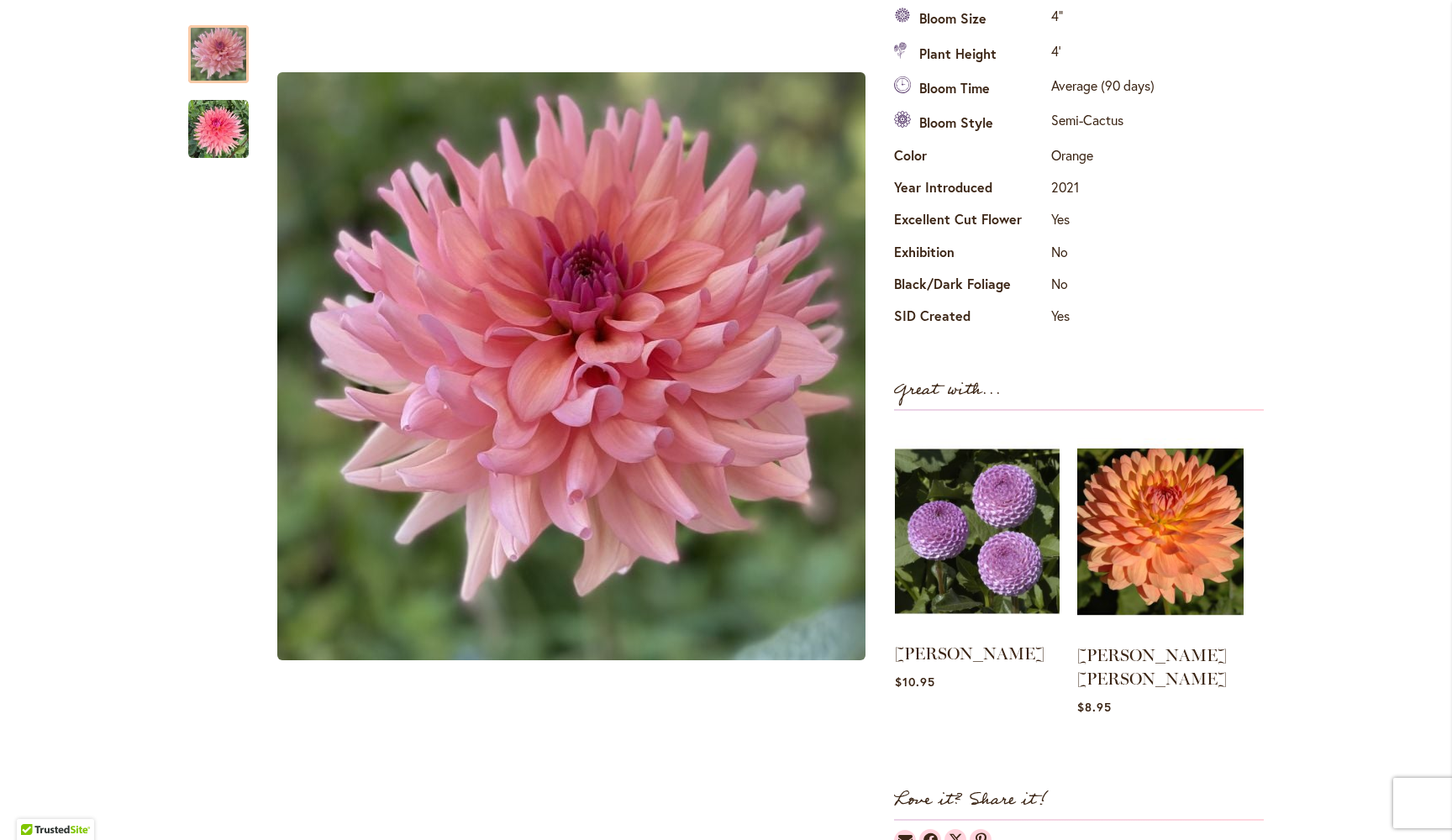
scroll to position [579, 0]
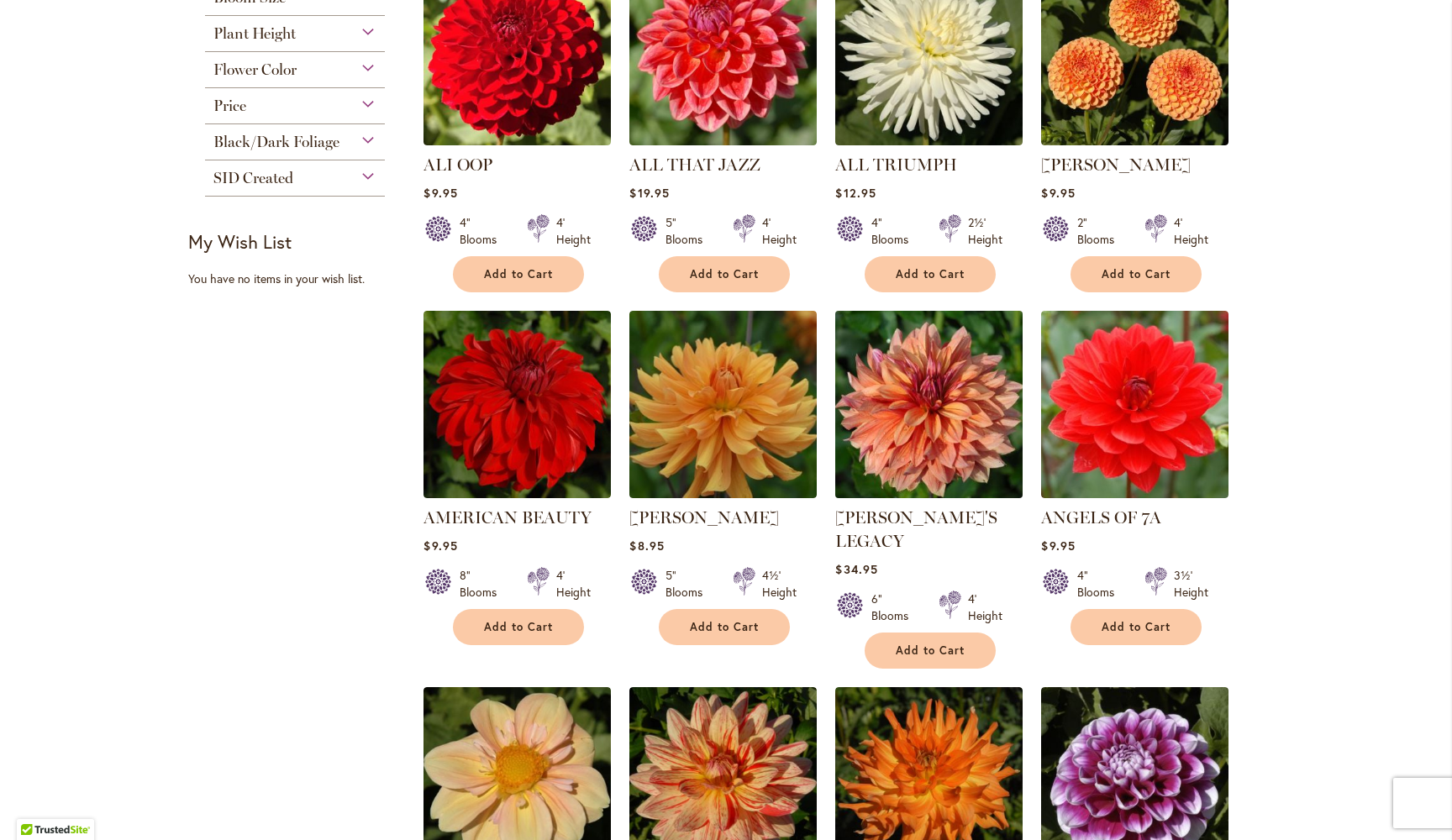
scroll to position [809, 0]
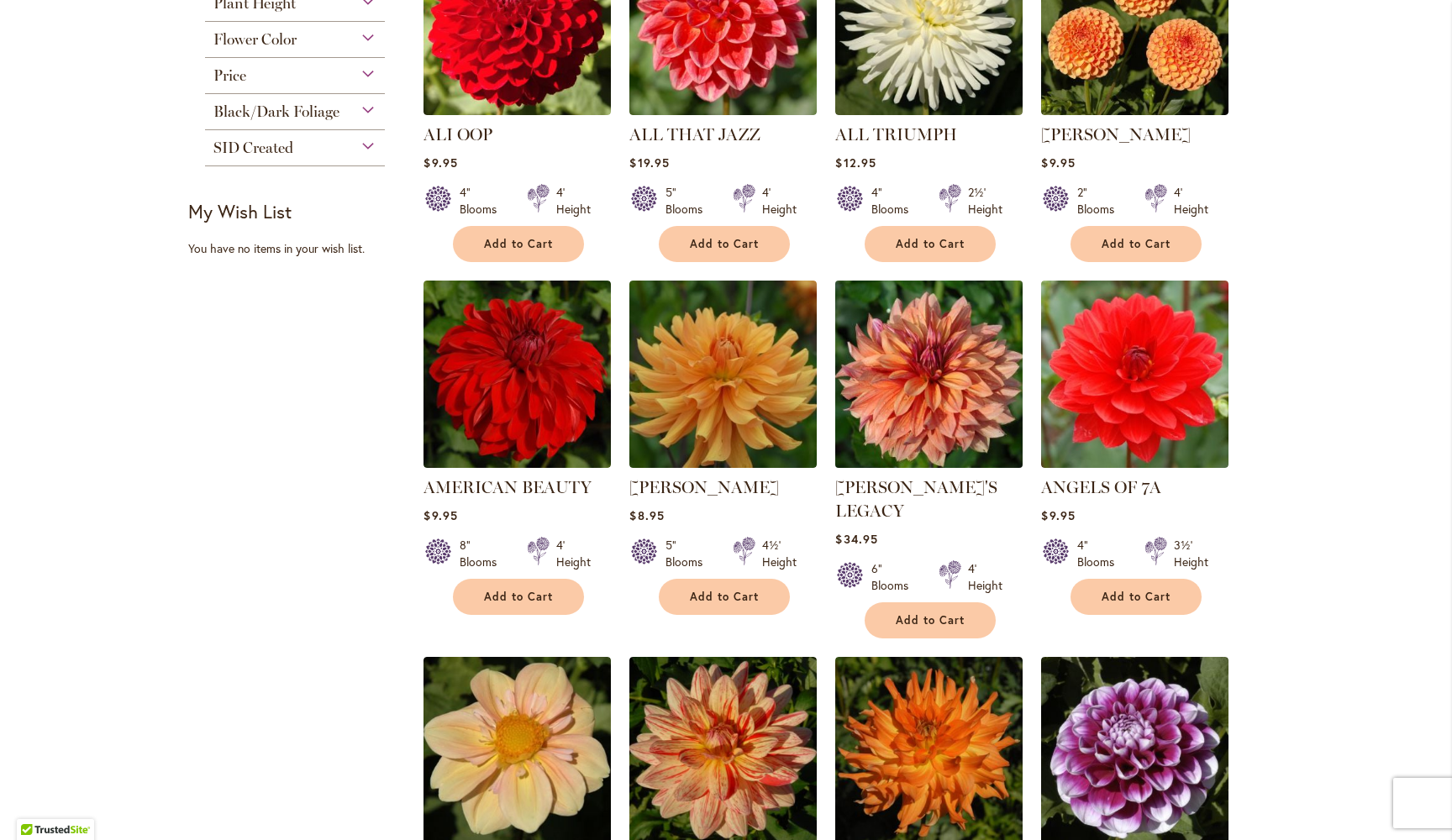
click at [936, 395] on img at bounding box center [929, 374] width 197 height 197
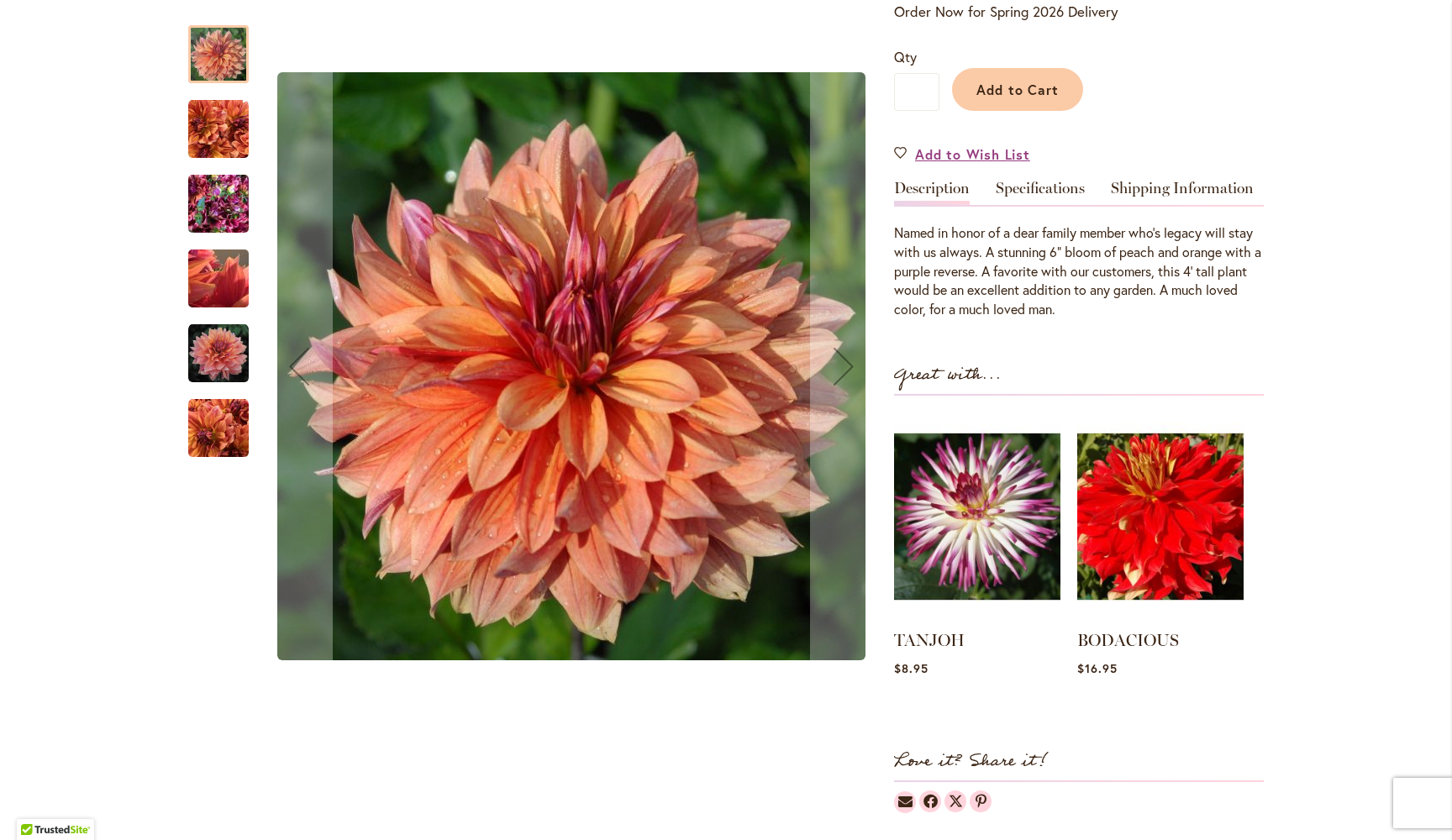
scroll to position [404, 0]
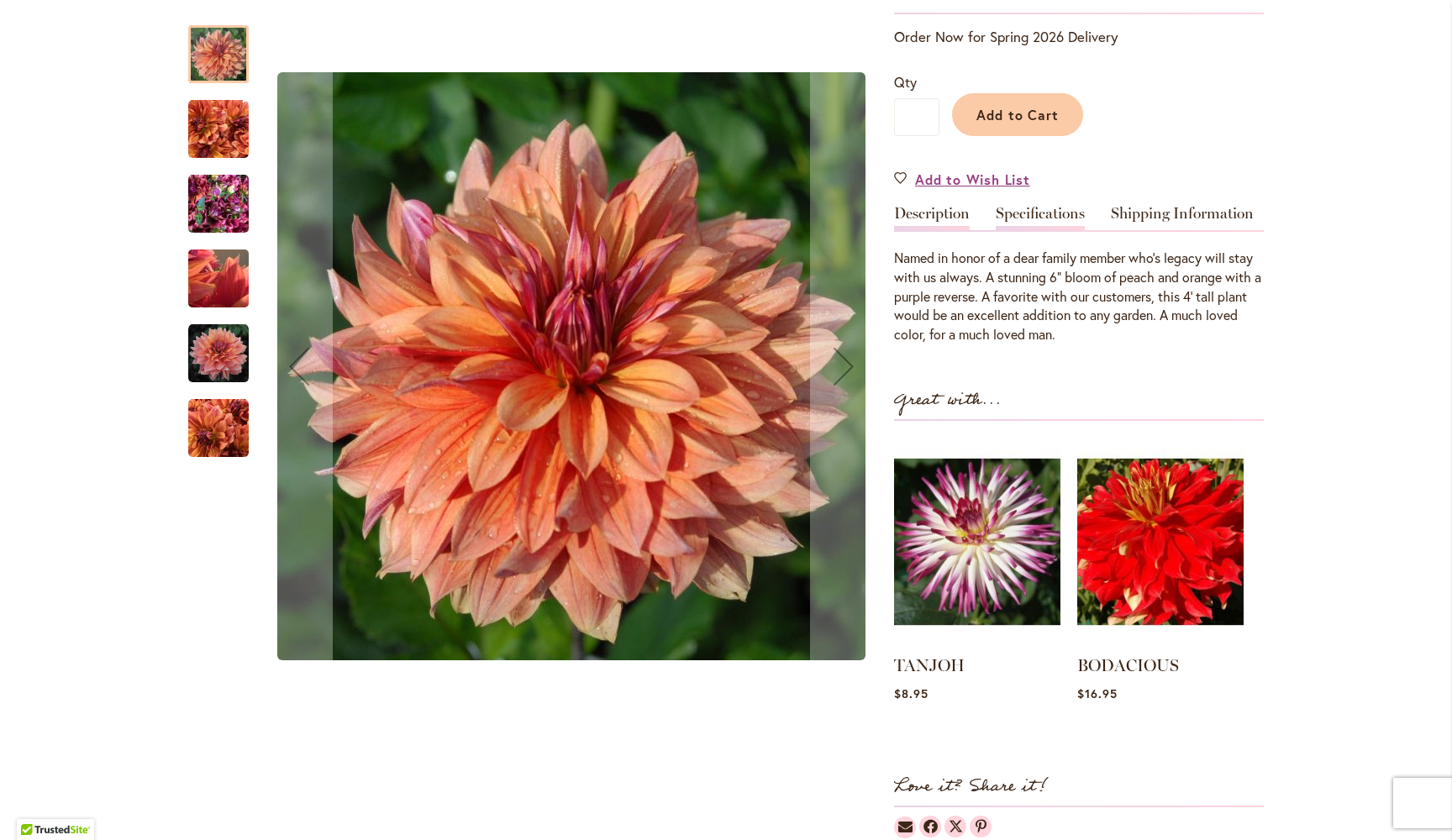
click at [1044, 206] on link "Specifications" at bounding box center [1040, 218] width 89 height 24
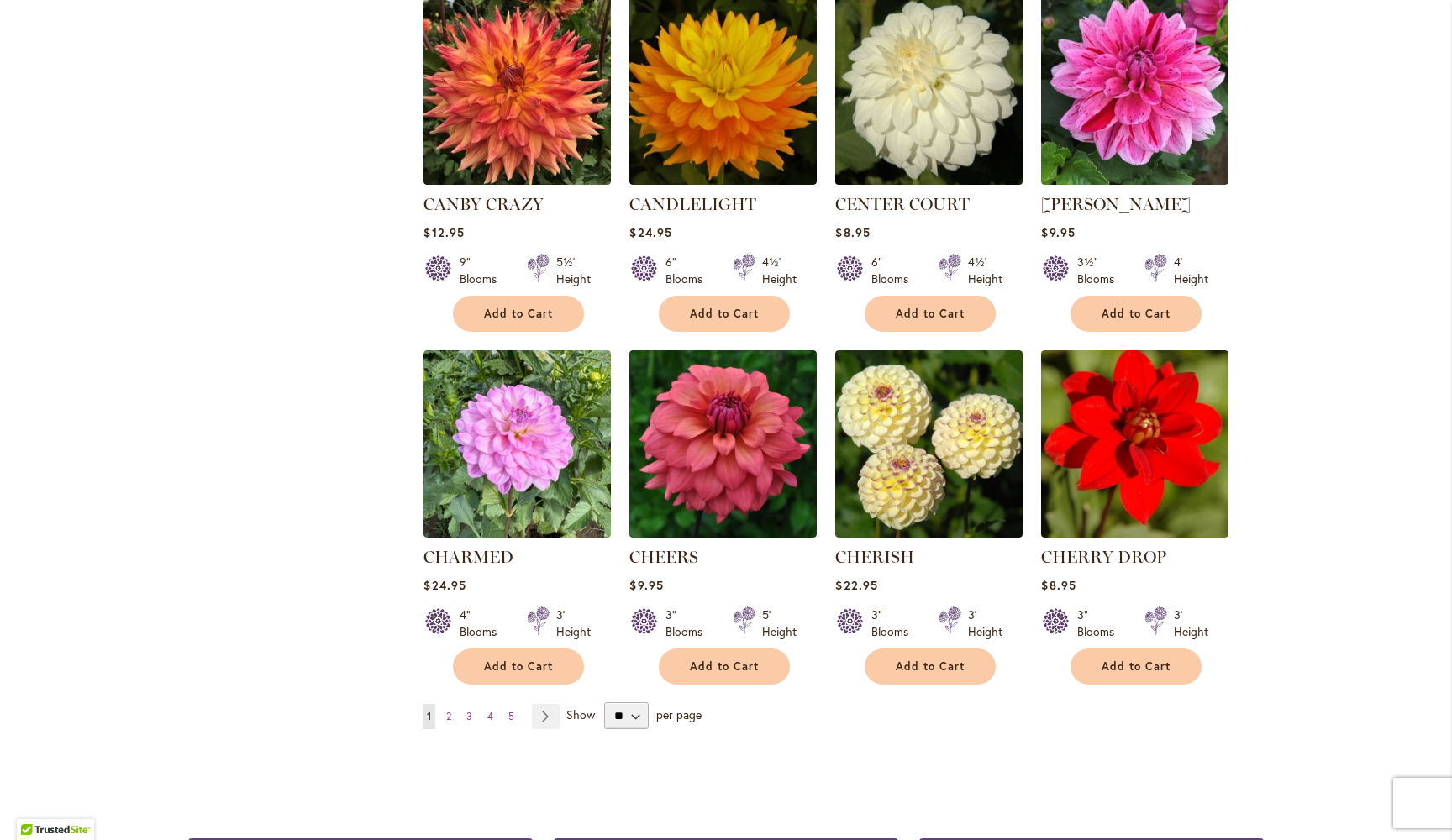
scroll to position [5405, 0]
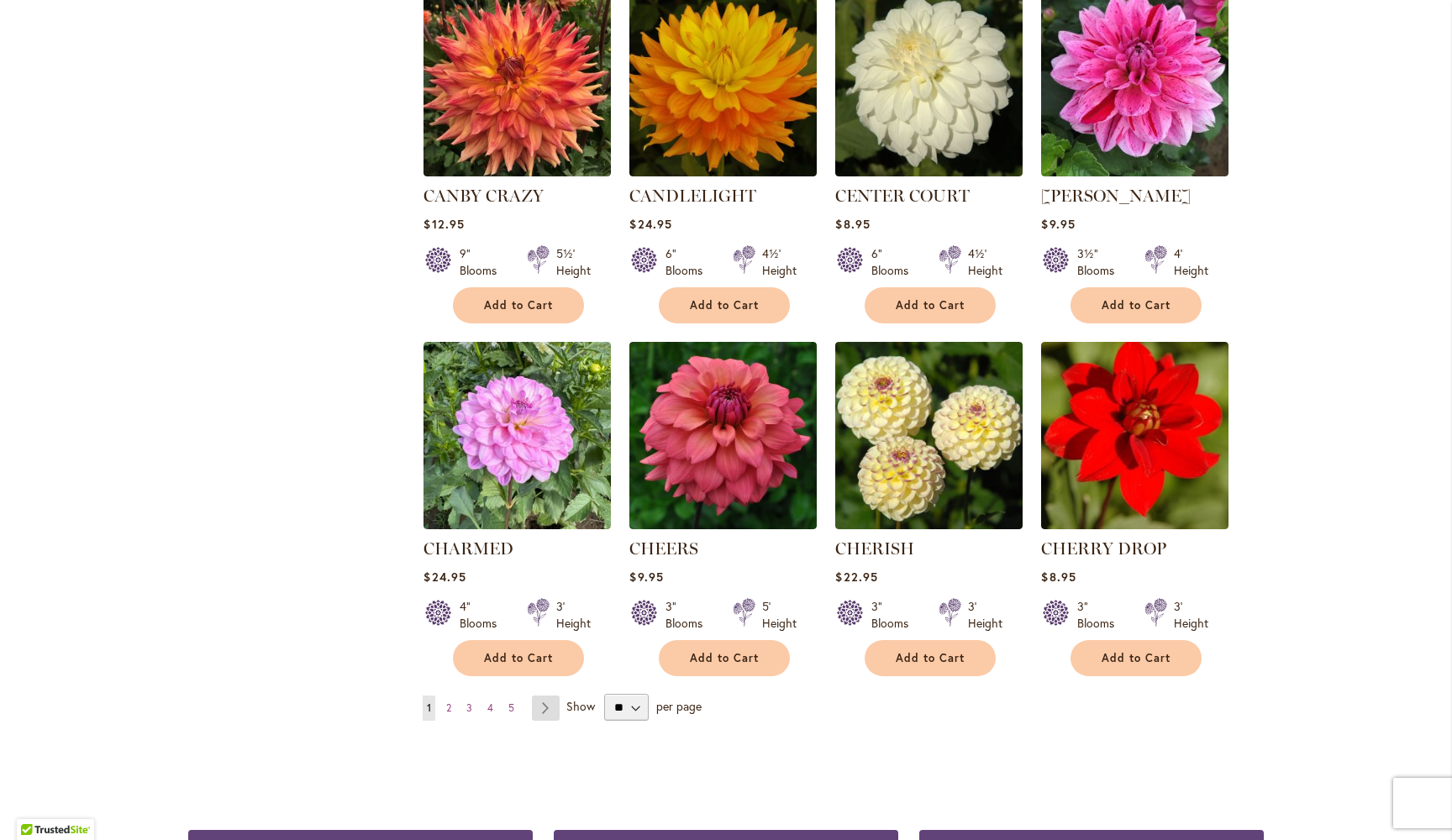
click at [548, 696] on link "Page Next" at bounding box center [546, 708] width 28 height 25
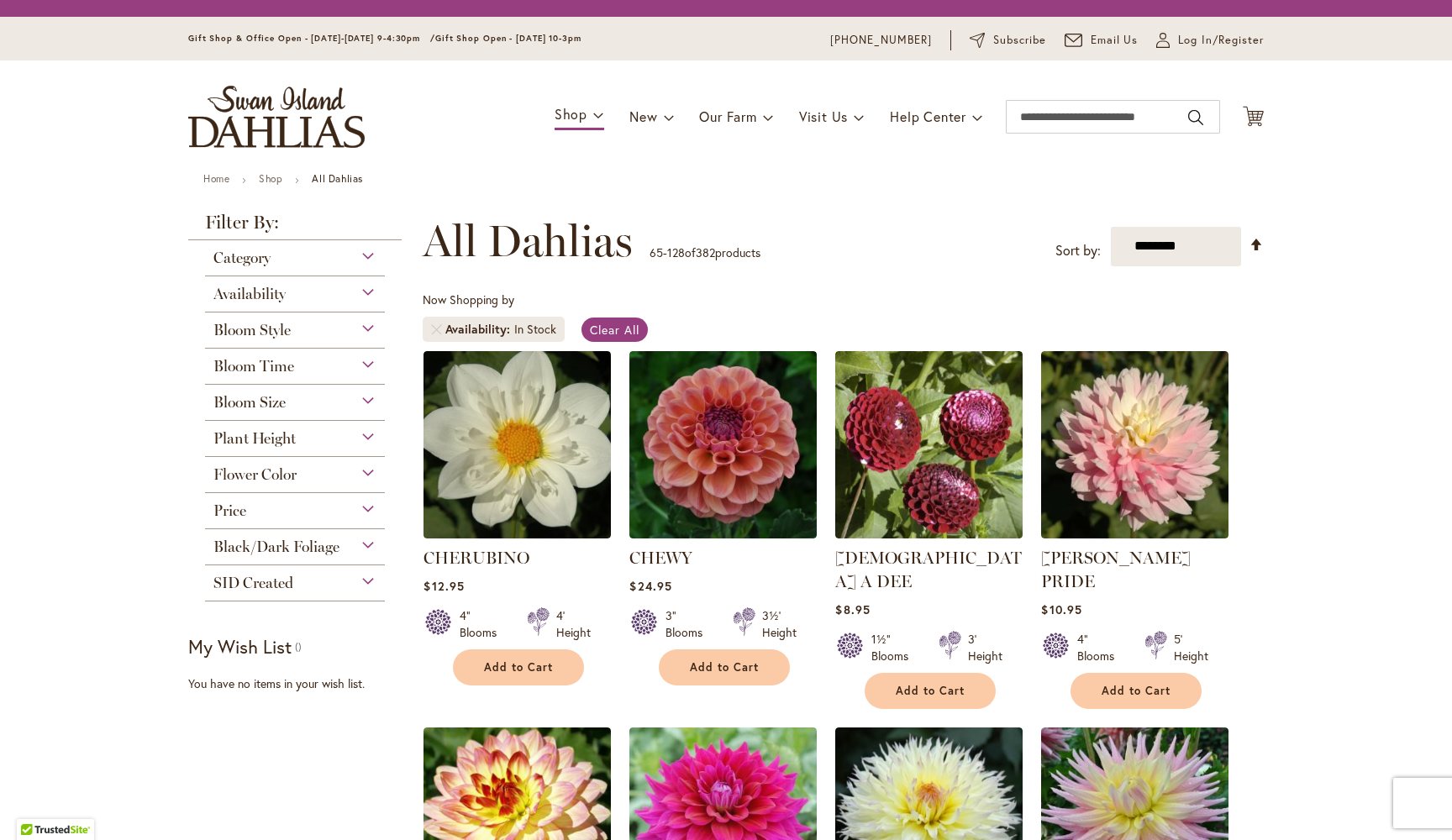
scroll to position [228, 0]
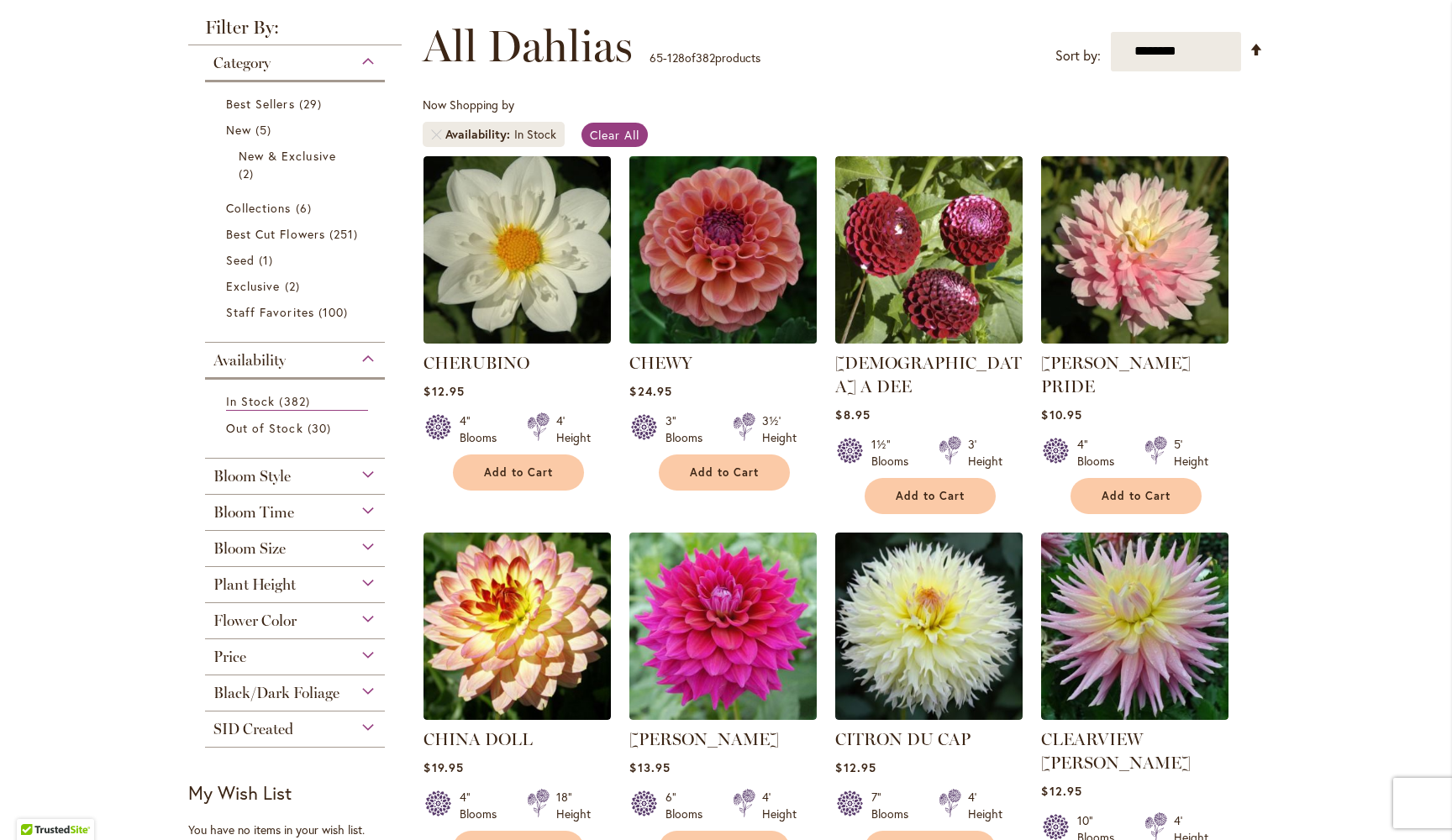
click at [729, 245] on img at bounding box center [723, 249] width 197 height 197
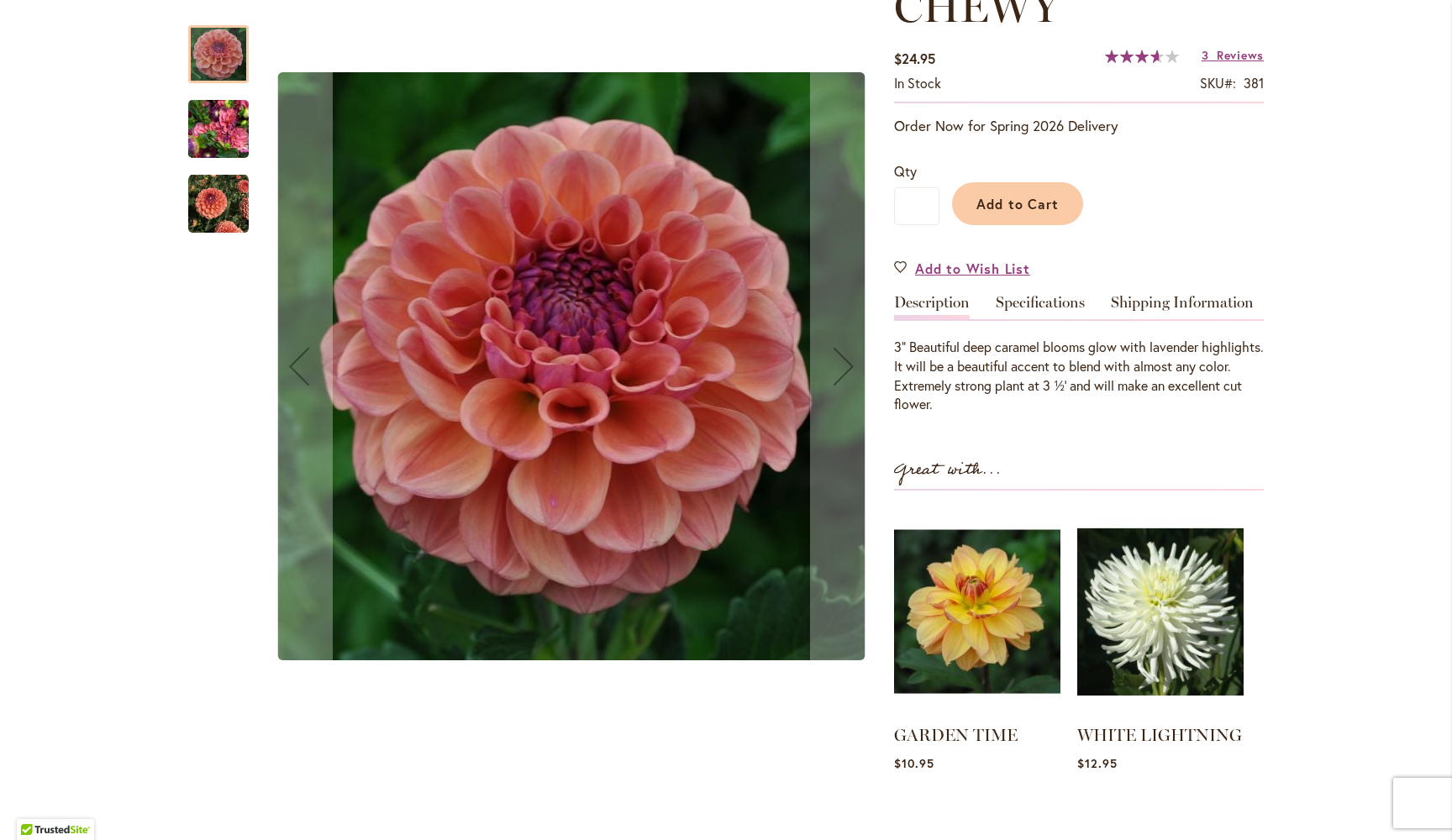
scroll to position [258, 0]
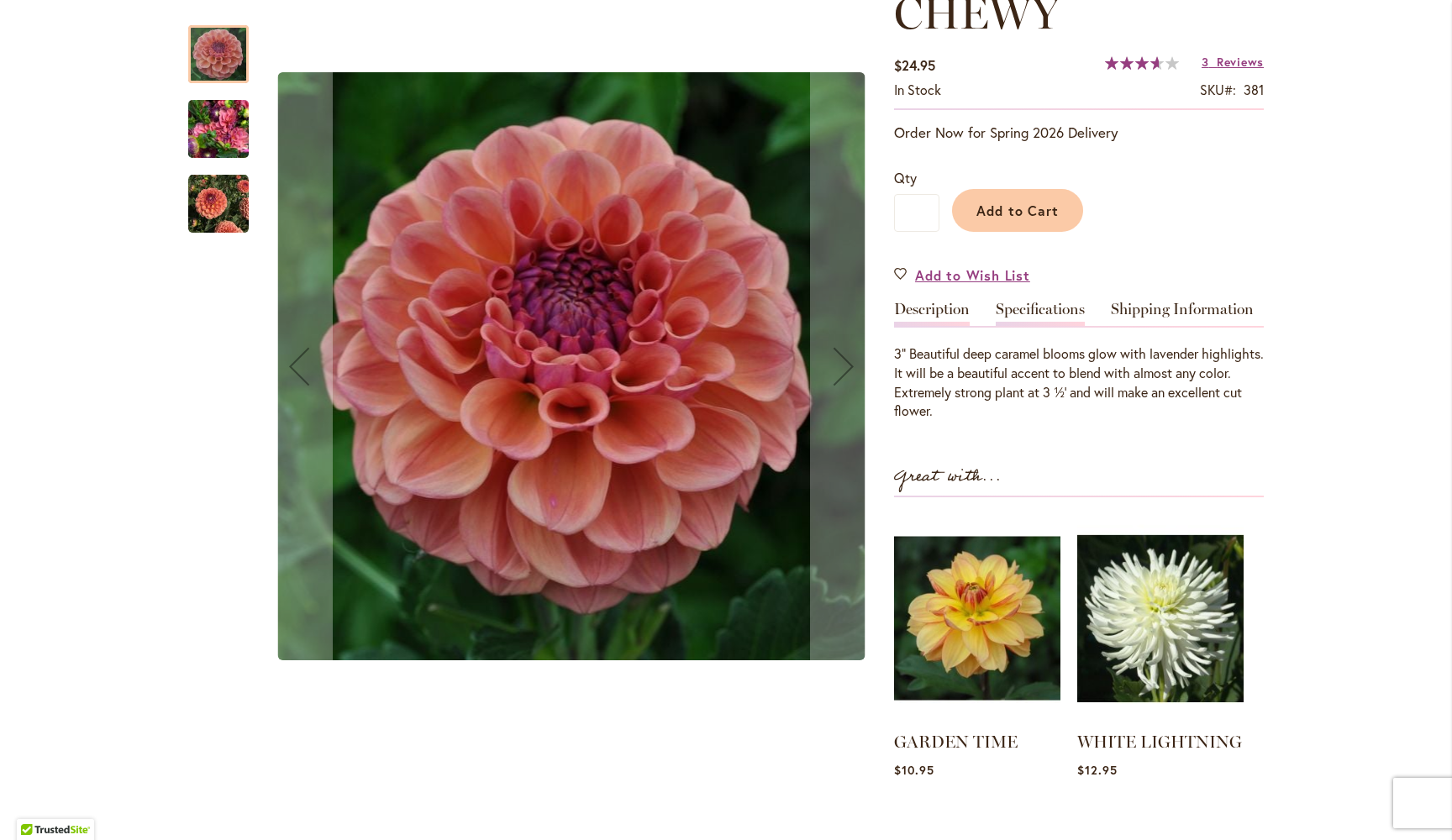
click at [1042, 311] on link "Specifications" at bounding box center [1040, 314] width 89 height 24
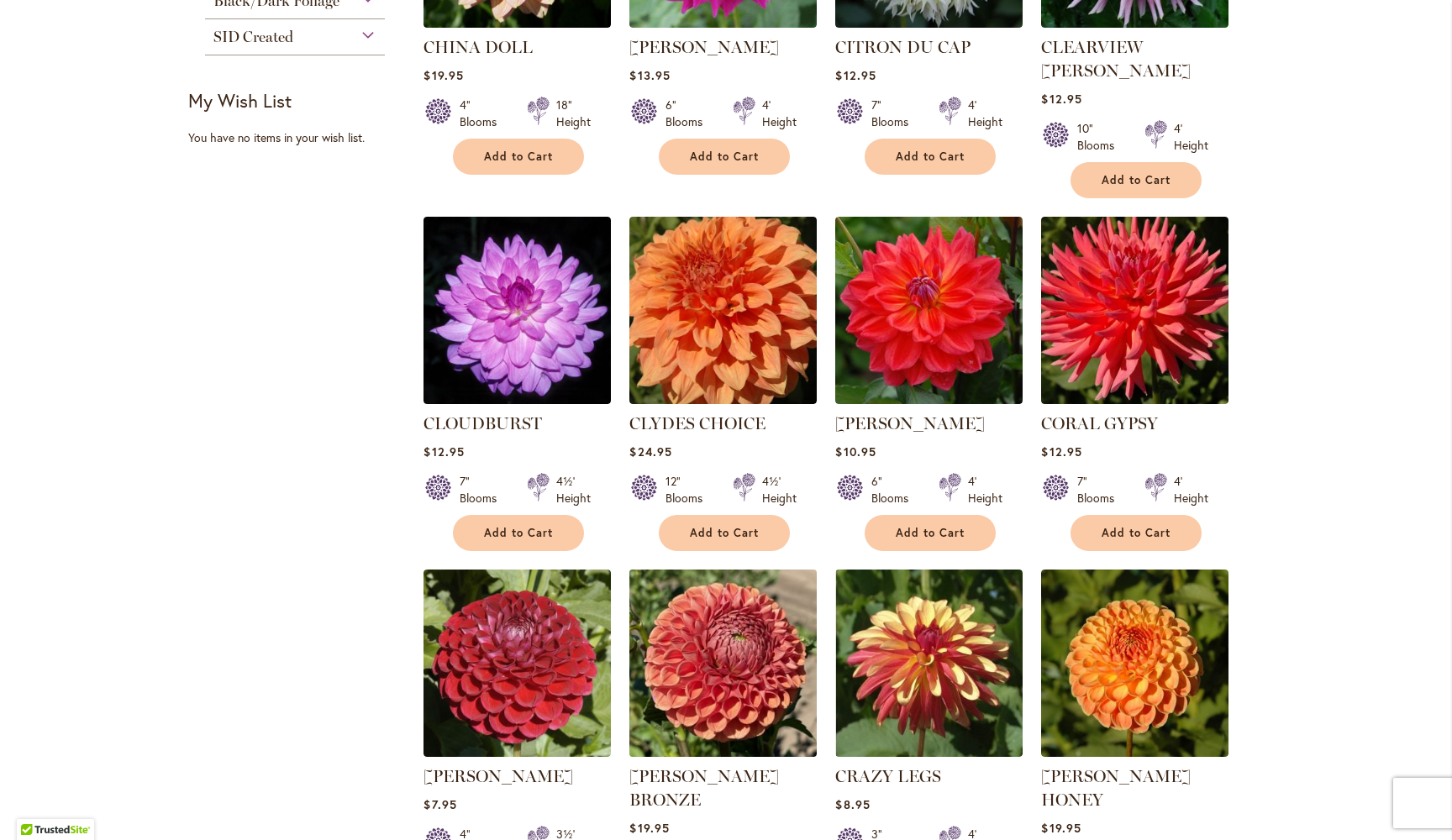
scroll to position [963, 0]
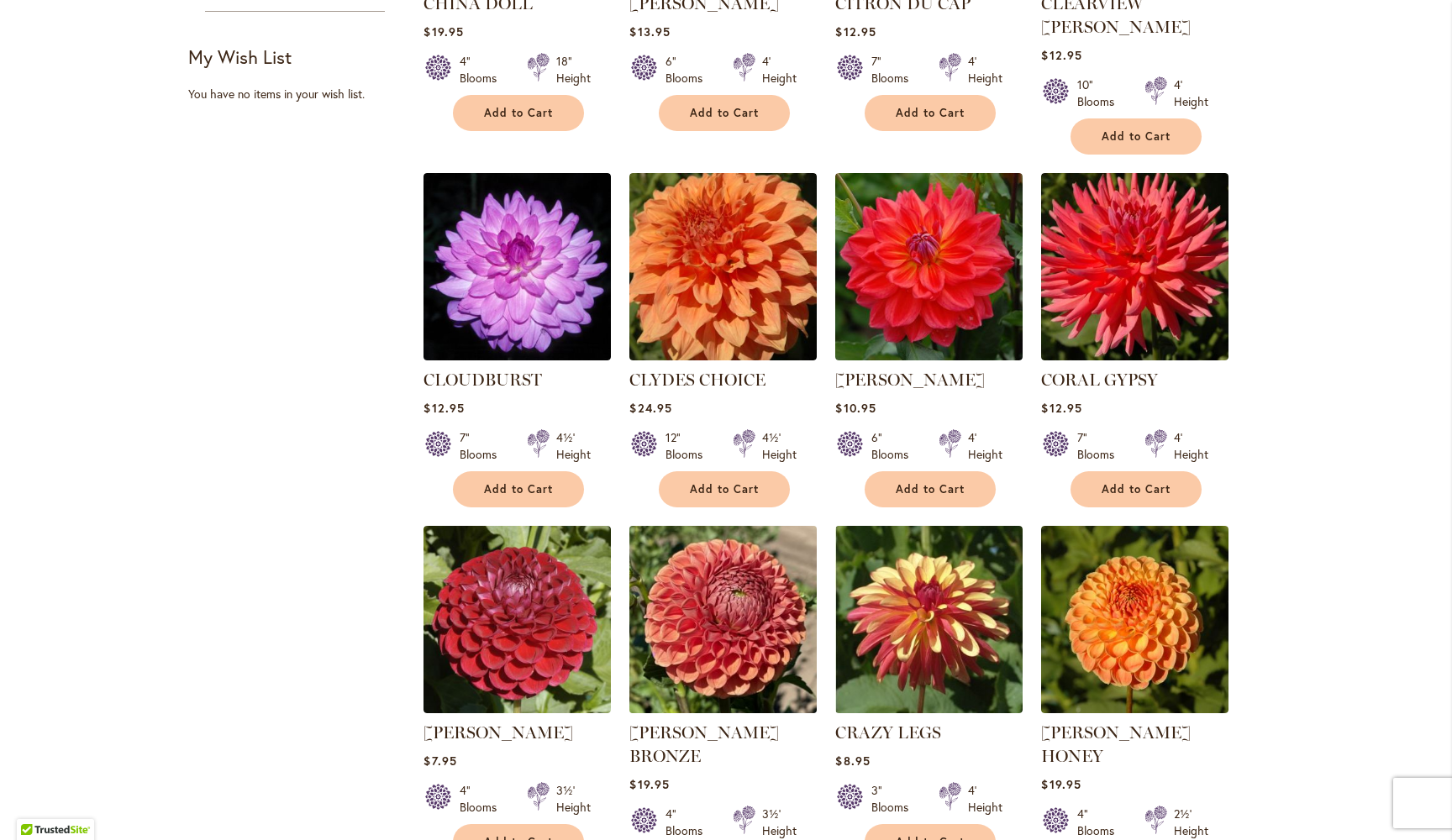
click at [729, 565] on img at bounding box center [723, 619] width 197 height 197
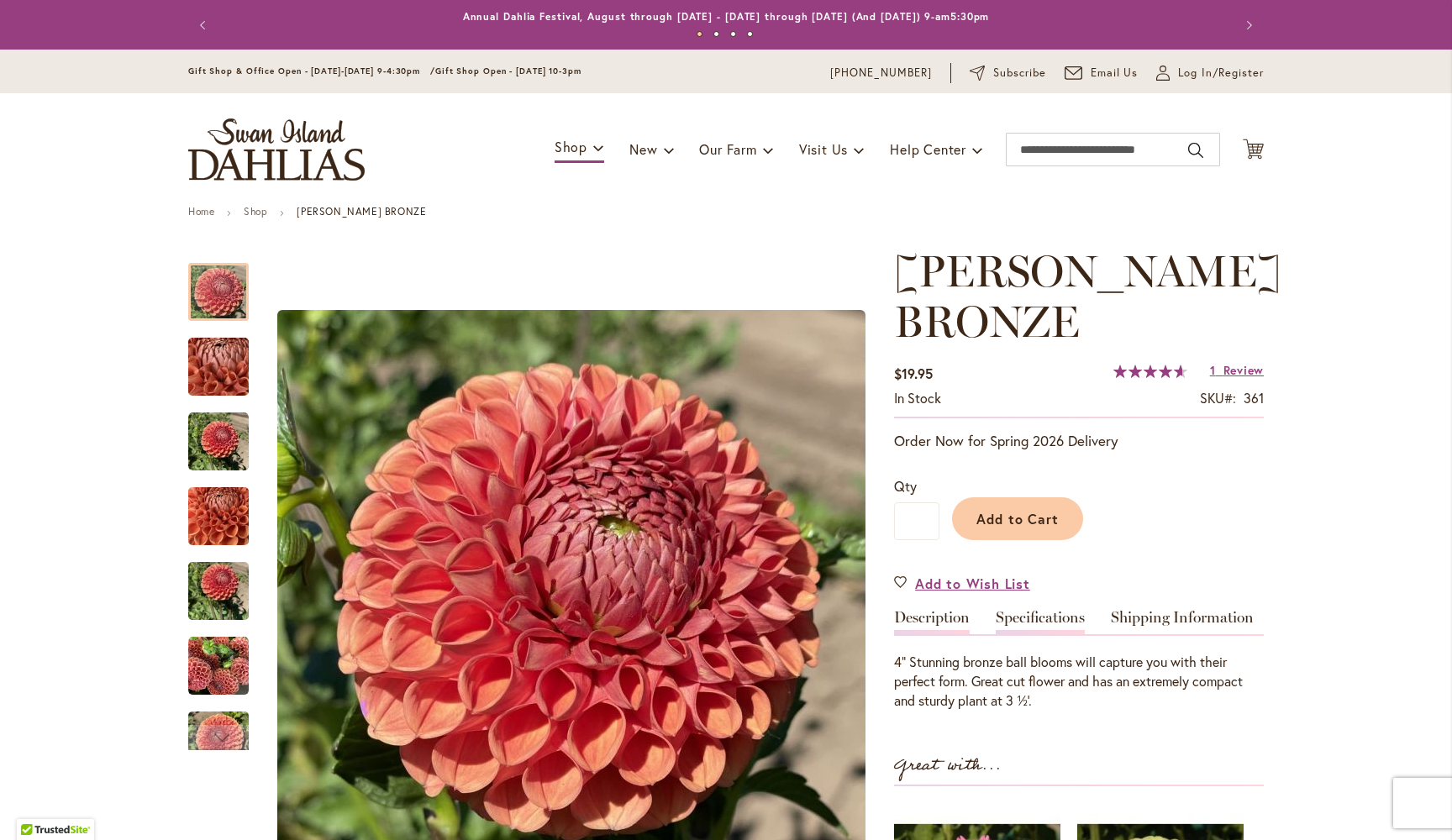
click at [1045, 620] on link "Specifications" at bounding box center [1040, 622] width 89 height 24
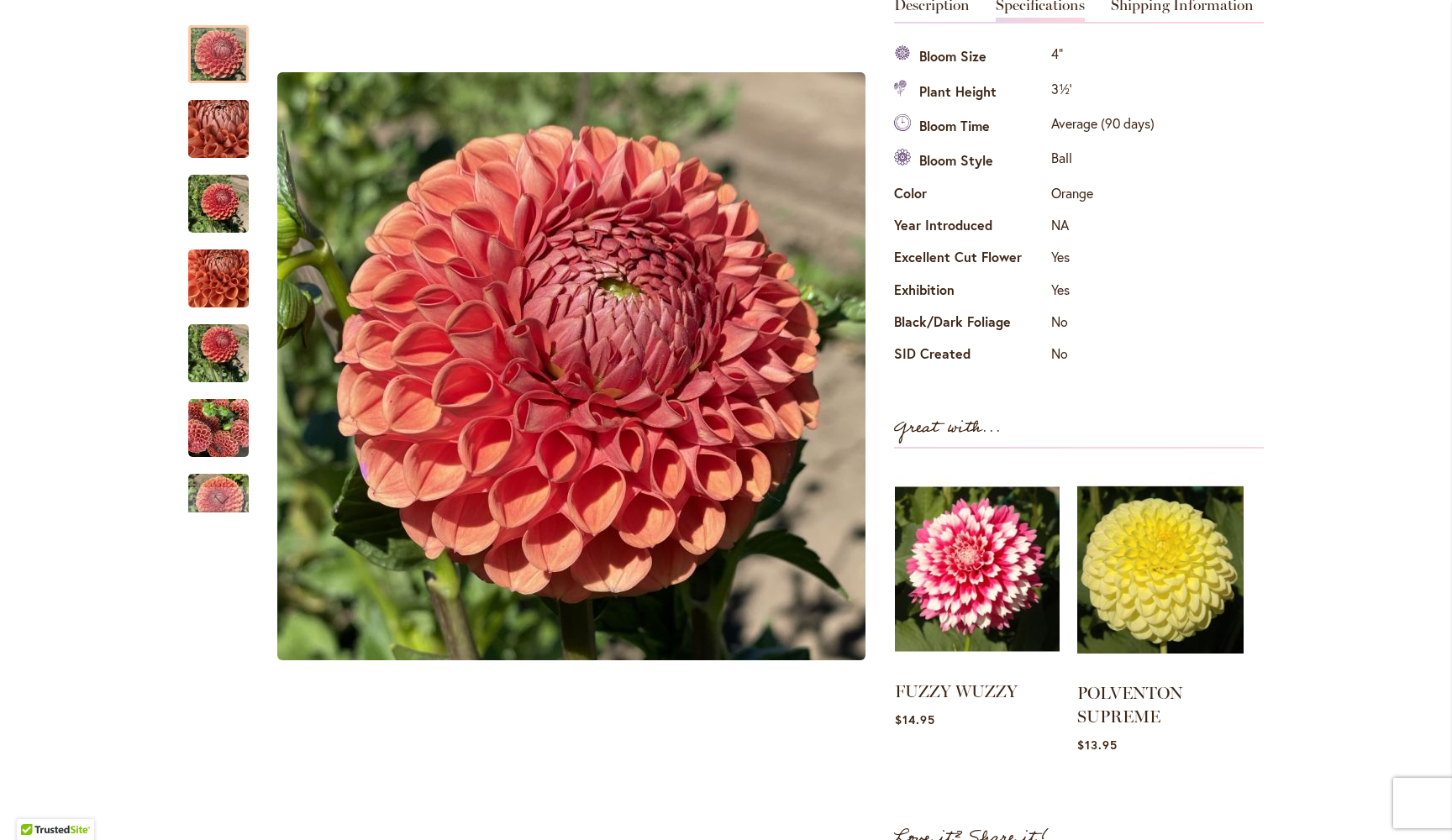
scroll to position [571, 0]
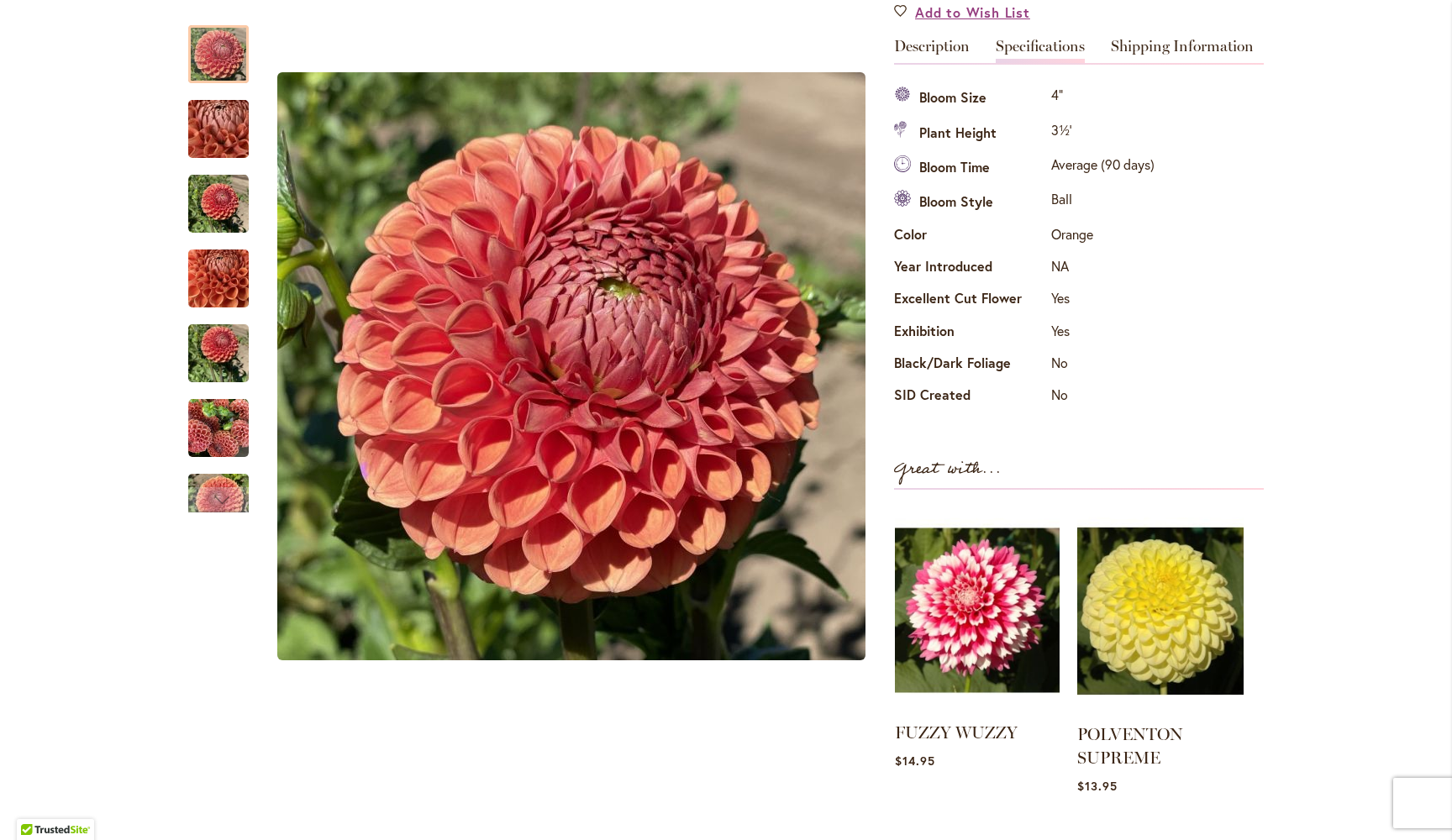
click at [990, 606] on img at bounding box center [977, 611] width 165 height 206
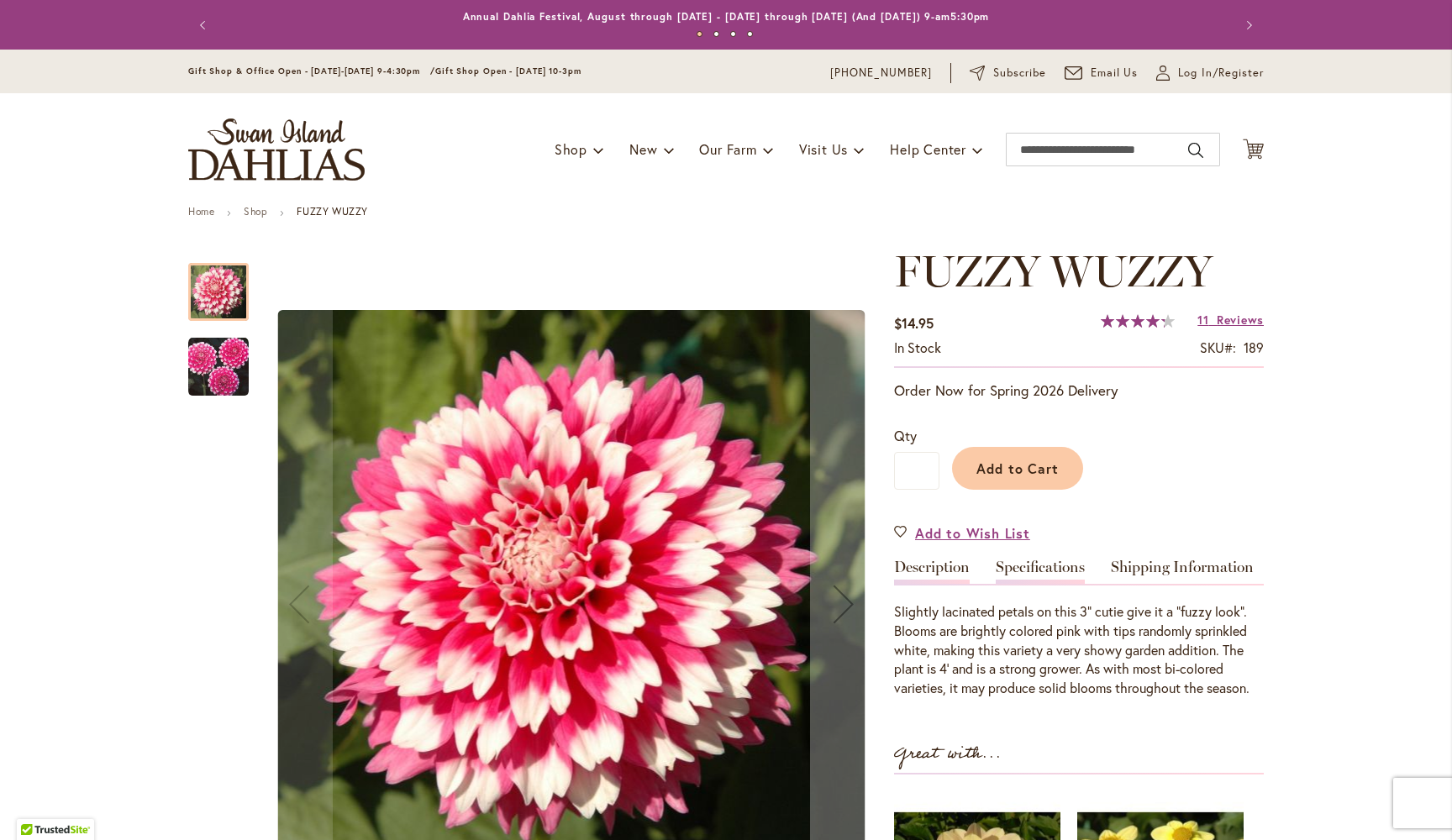
click at [1040, 565] on link "Specifications" at bounding box center [1040, 571] width 89 height 24
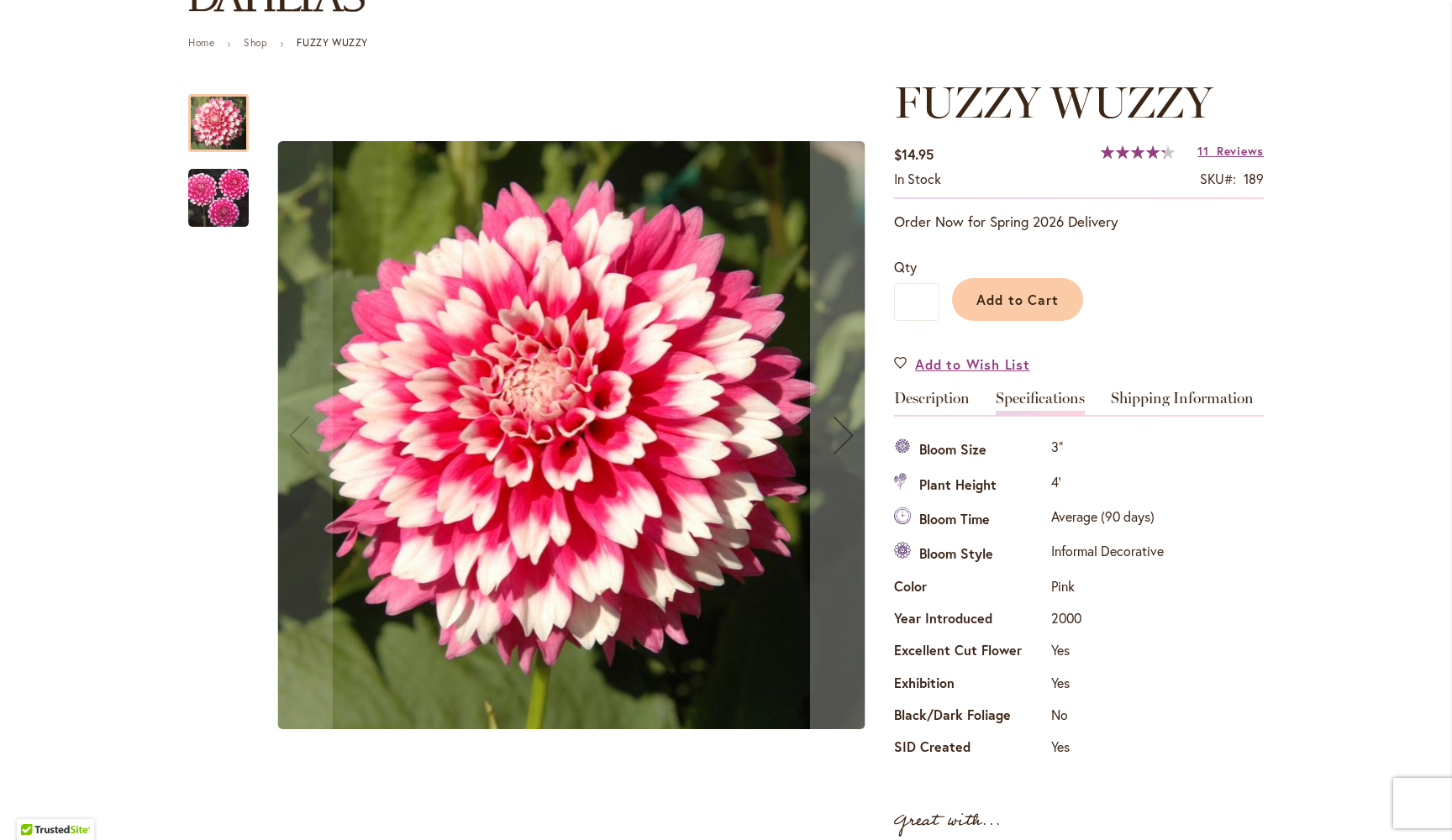
scroll to position [168, 0]
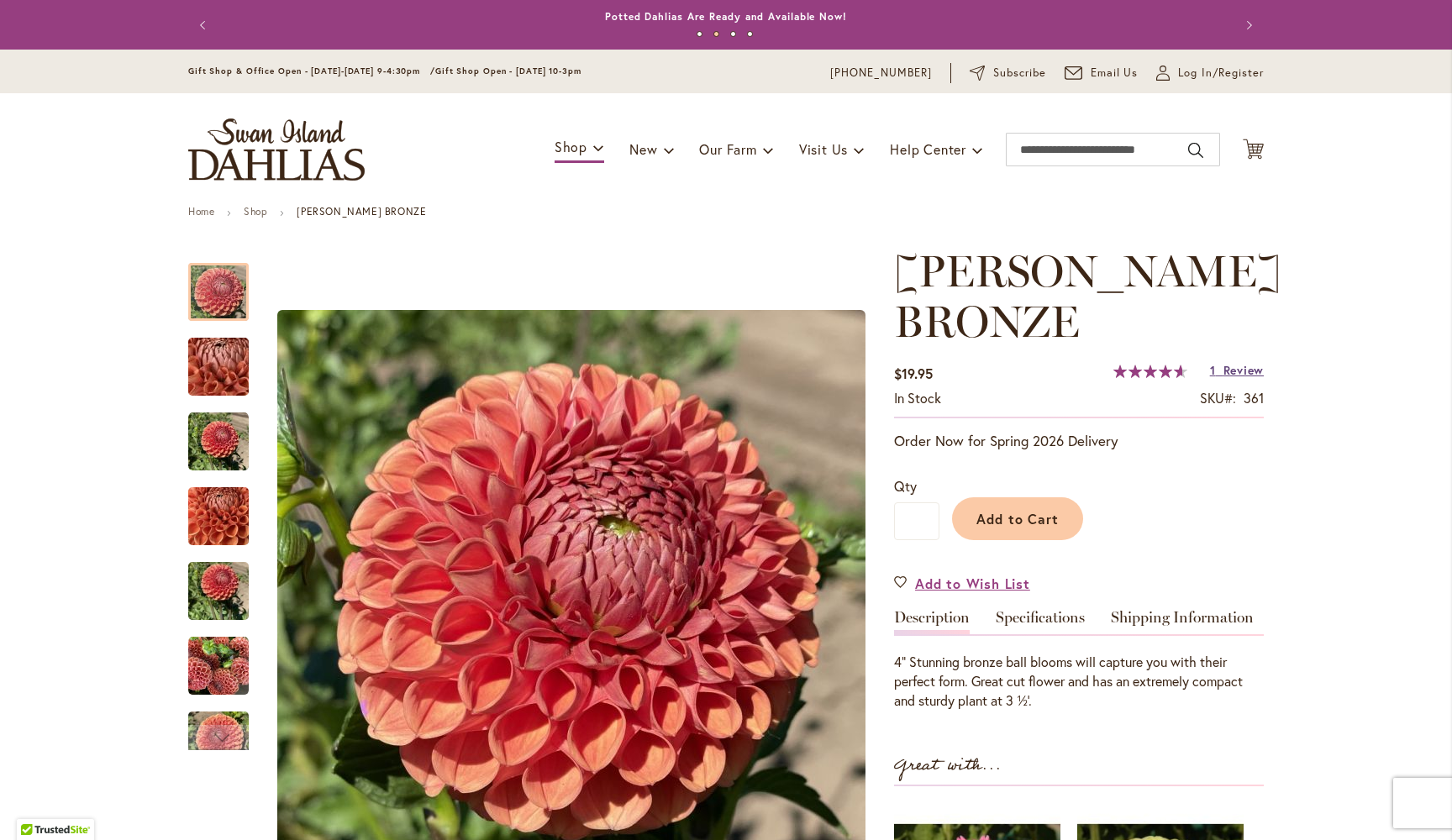
click at [1244, 369] on span "Review" at bounding box center [1244, 369] width 40 height 16
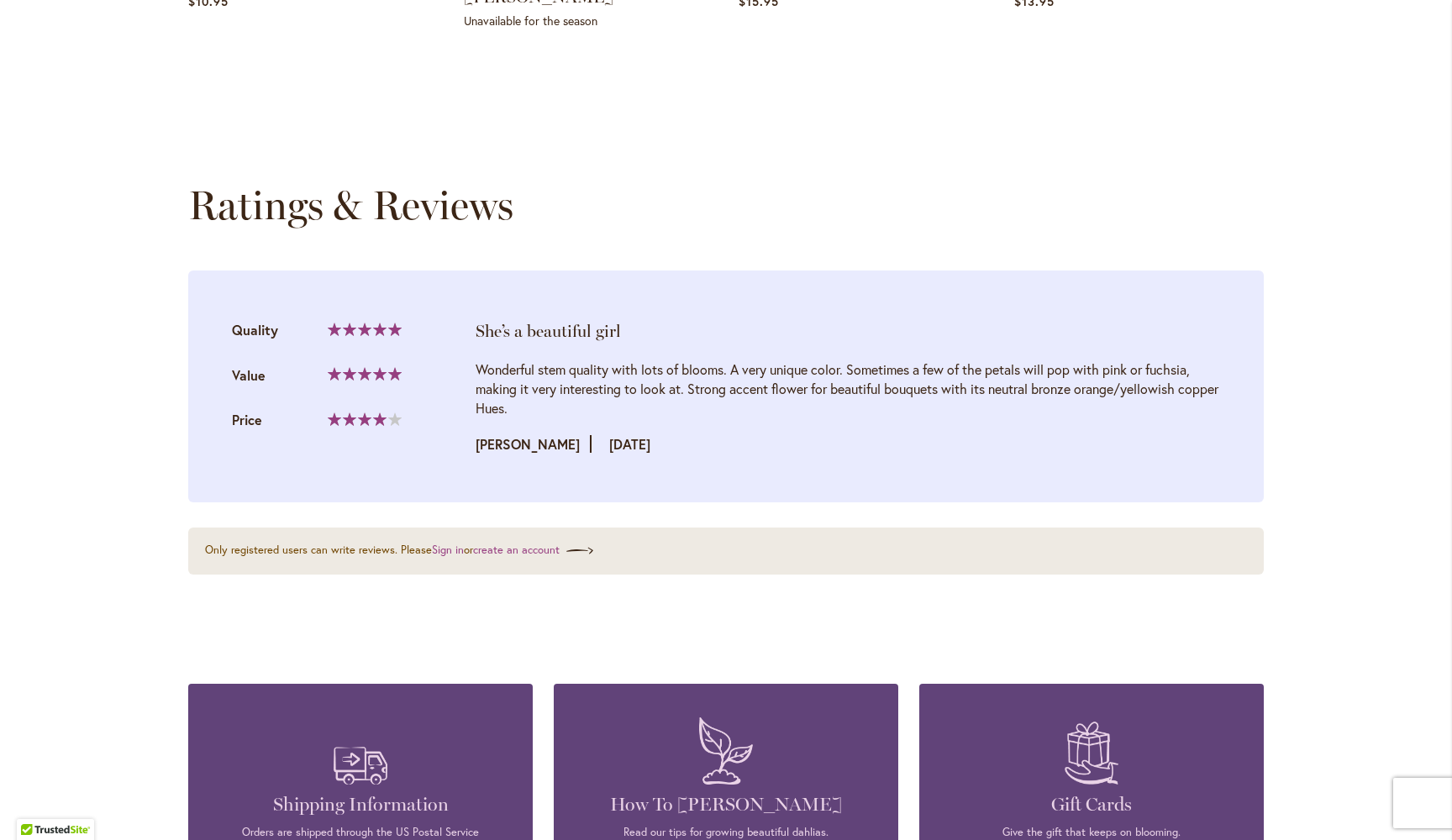
scroll to position [1753, 0]
